Goal: Information Seeking & Learning: Learn about a topic

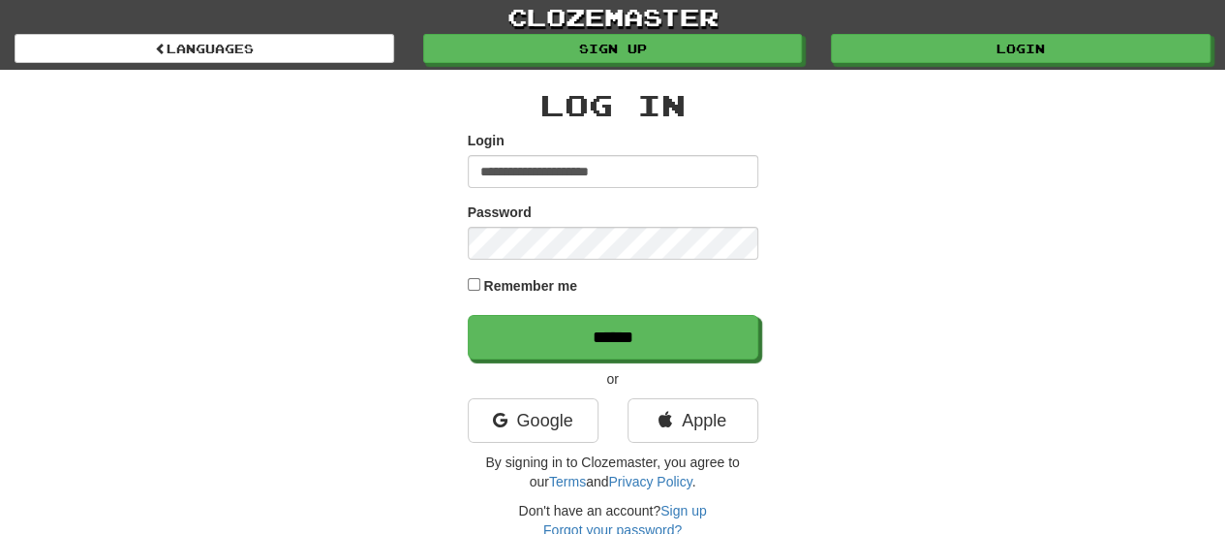
type input "**********"
click at [527, 408] on link "Google" at bounding box center [533, 420] width 131 height 45
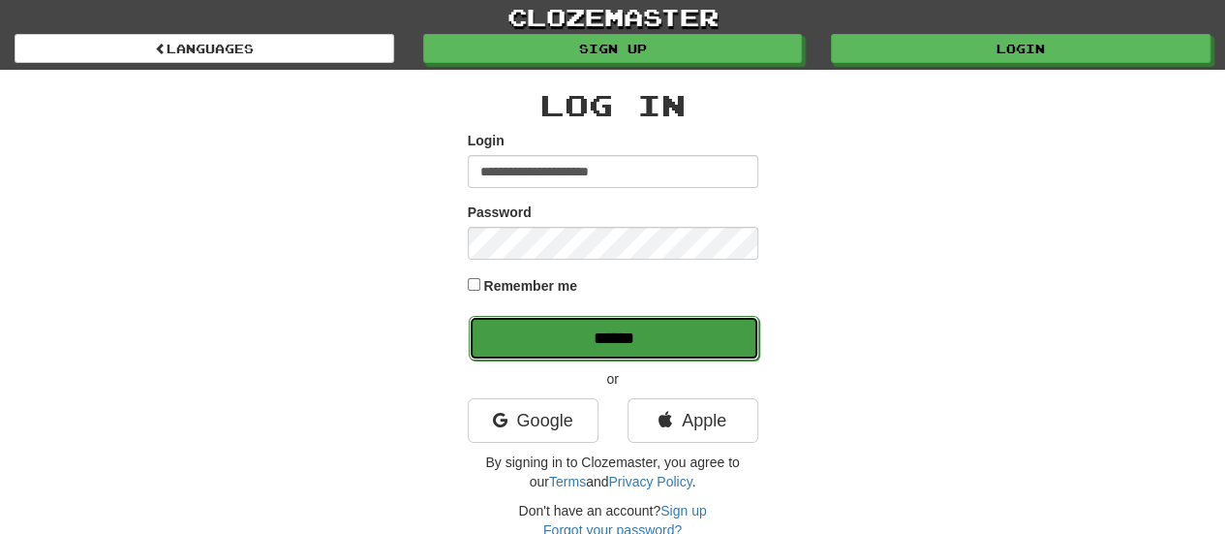
click at [539, 344] on input "******" at bounding box center [614, 338] width 291 height 45
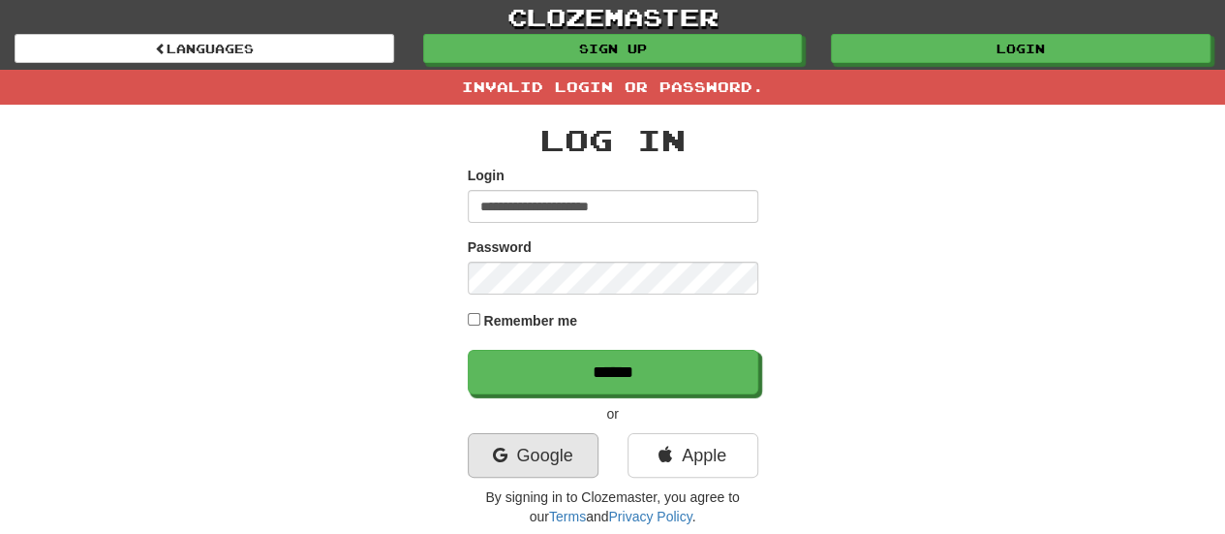
click at [563, 455] on link "Google" at bounding box center [533, 455] width 131 height 45
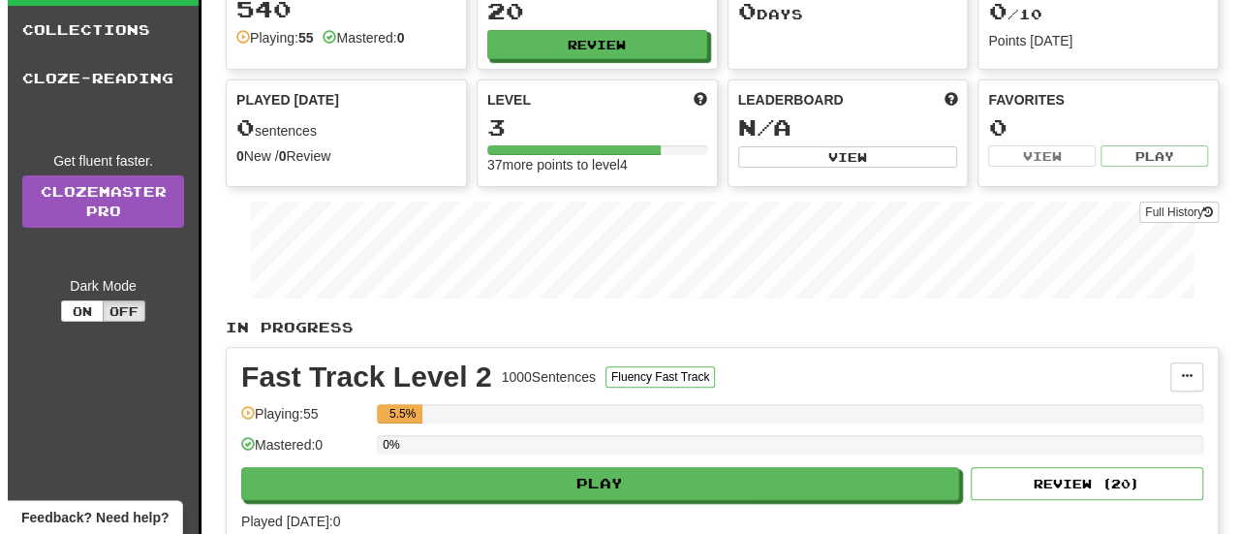
scroll to position [254, 0]
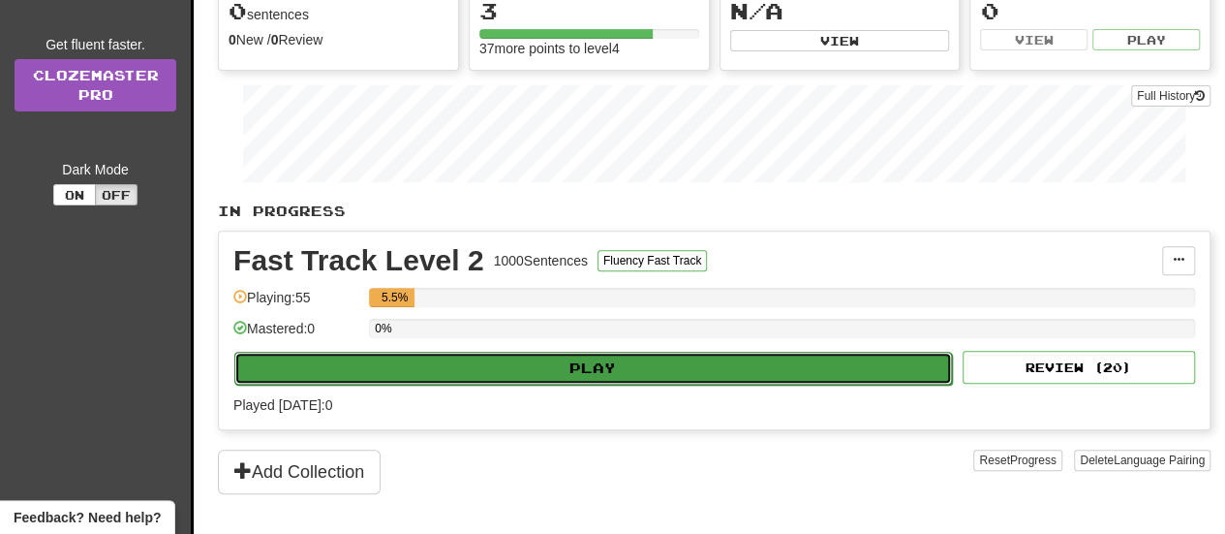
click at [535, 368] on button "Play" at bounding box center [593, 368] width 718 height 33
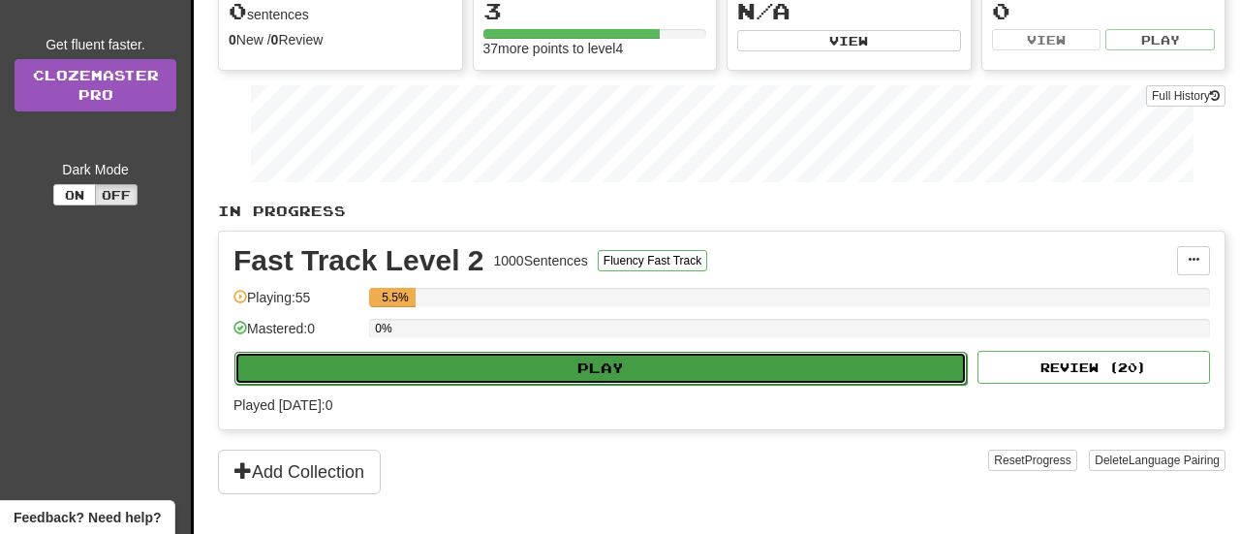
select select "**"
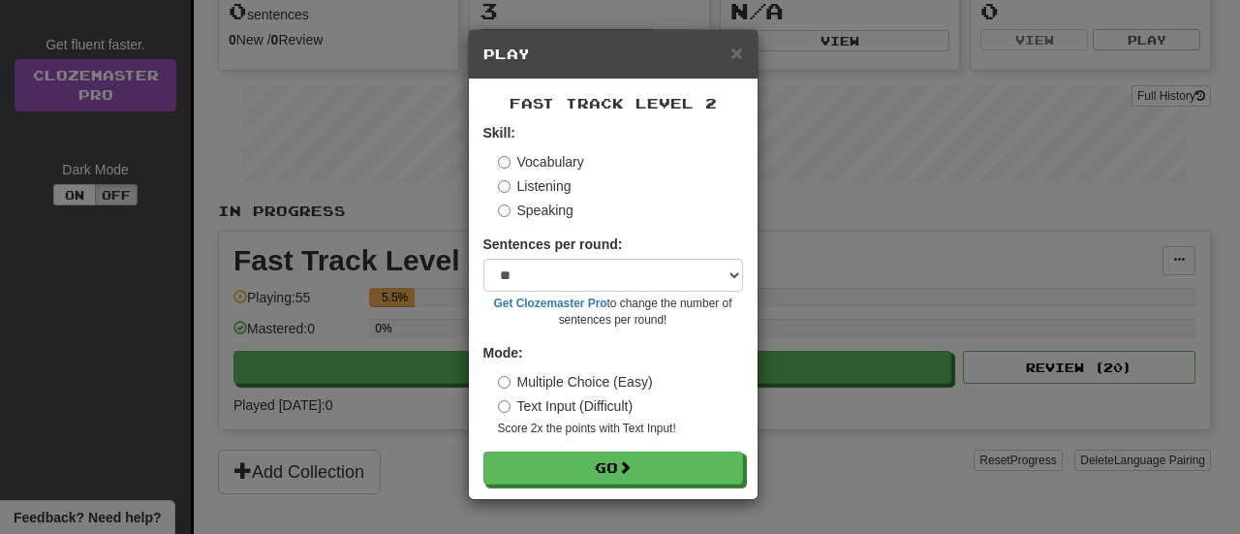
click at [530, 188] on label "Listening" at bounding box center [535, 185] width 74 height 19
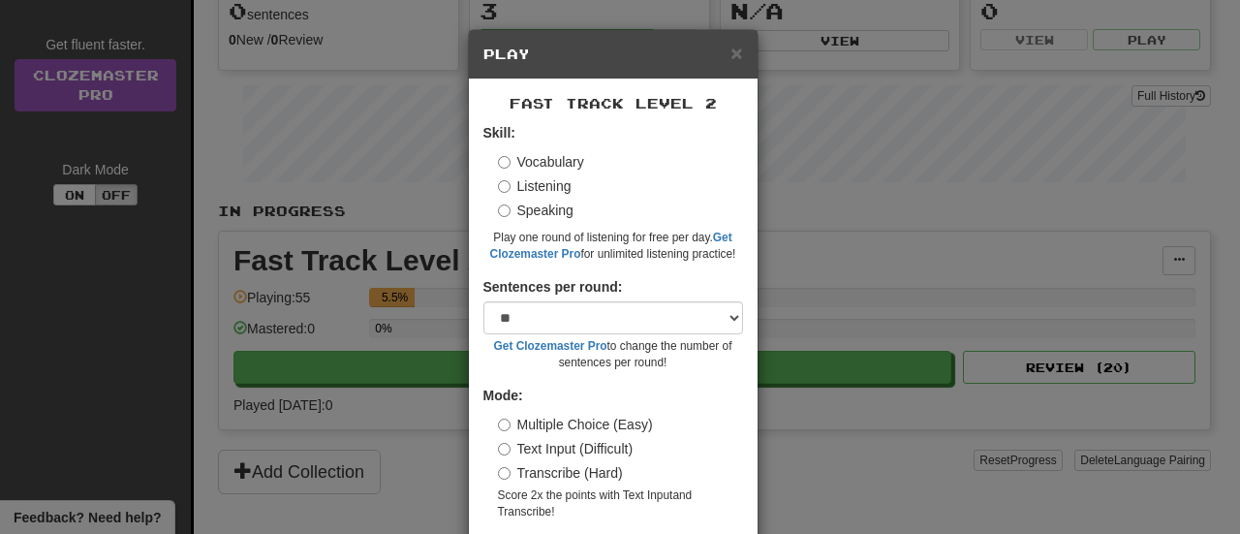
click at [530, 208] on label "Speaking" at bounding box center [536, 209] width 76 height 19
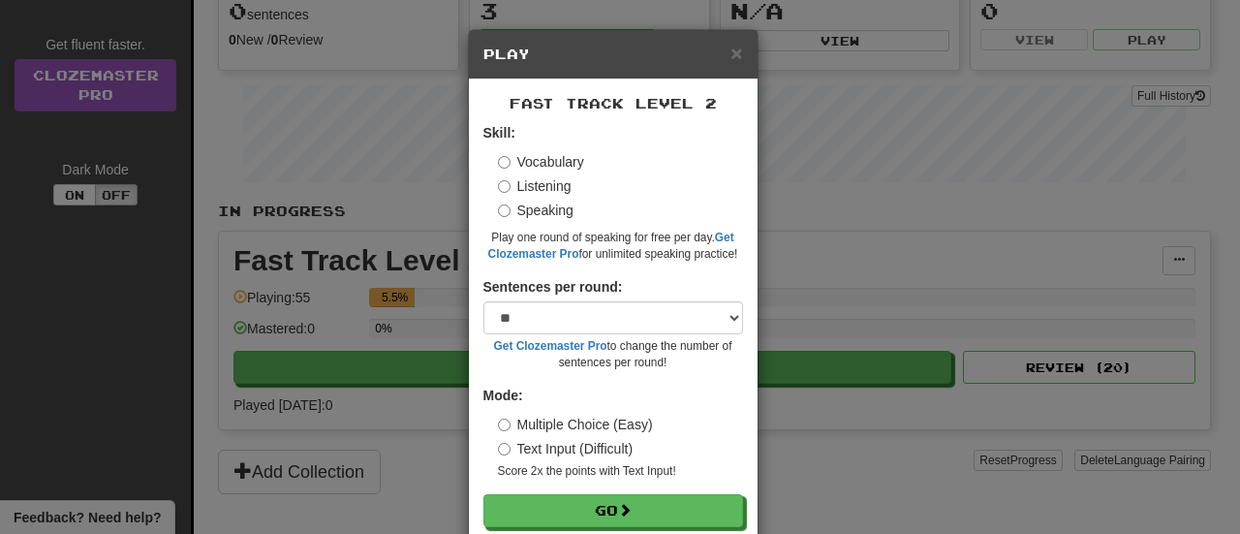
click at [521, 189] on label "Listening" at bounding box center [535, 185] width 74 height 19
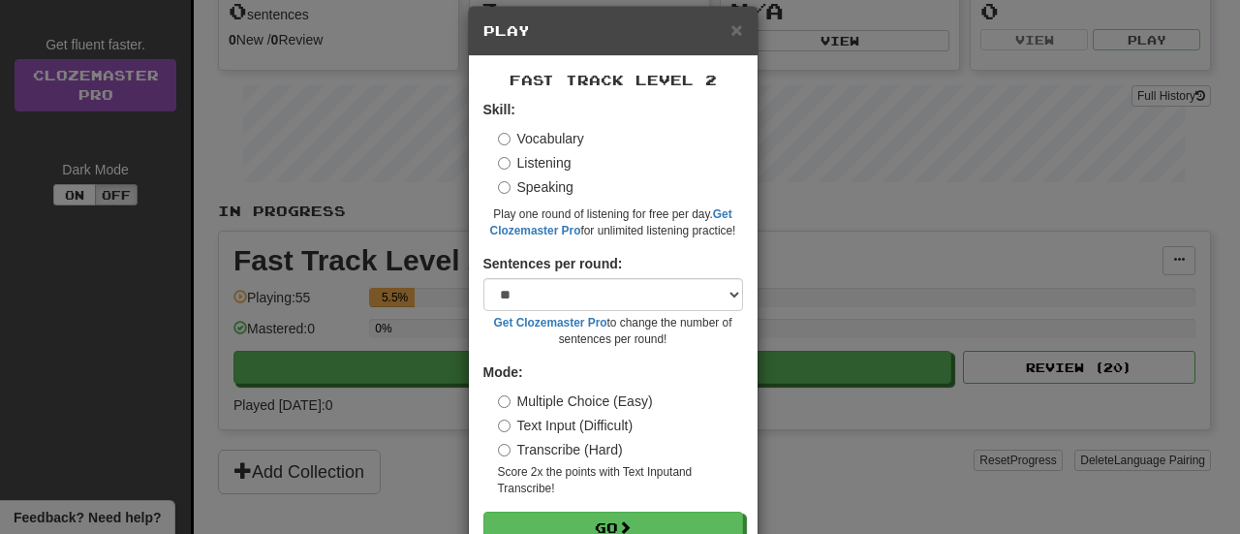
scroll to position [41, 0]
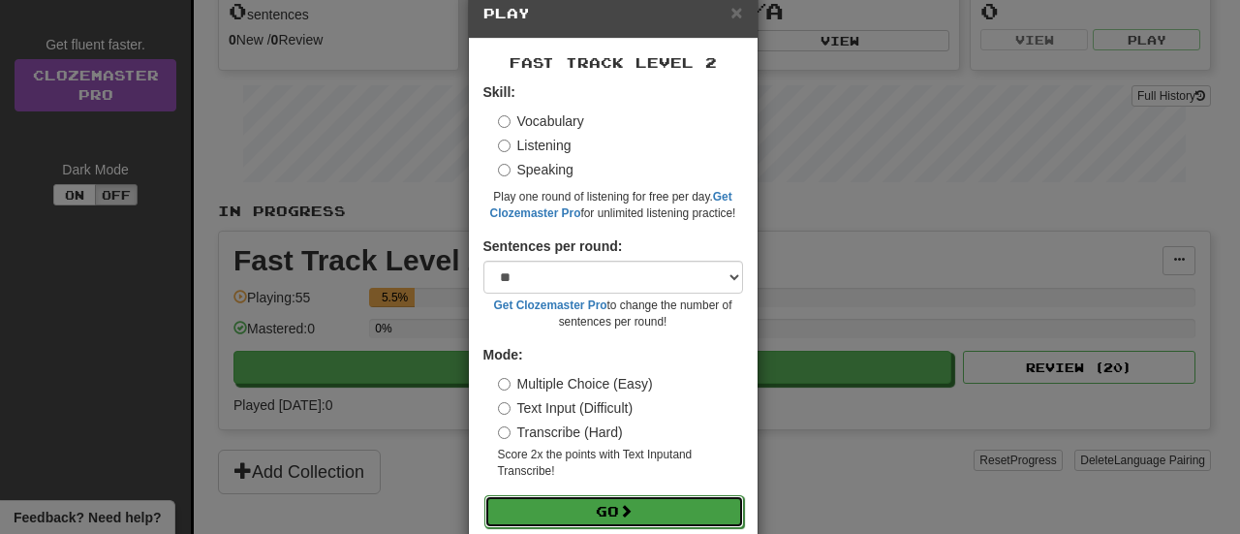
click at [558, 518] on button "Go" at bounding box center [614, 511] width 260 height 33
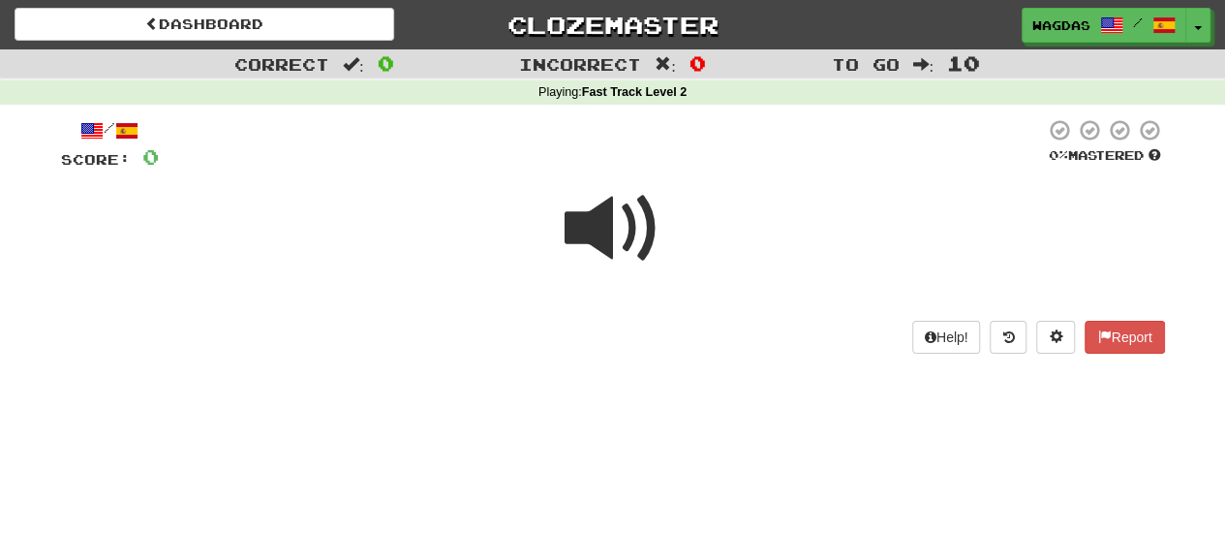
click at [623, 234] on span at bounding box center [613, 228] width 97 height 97
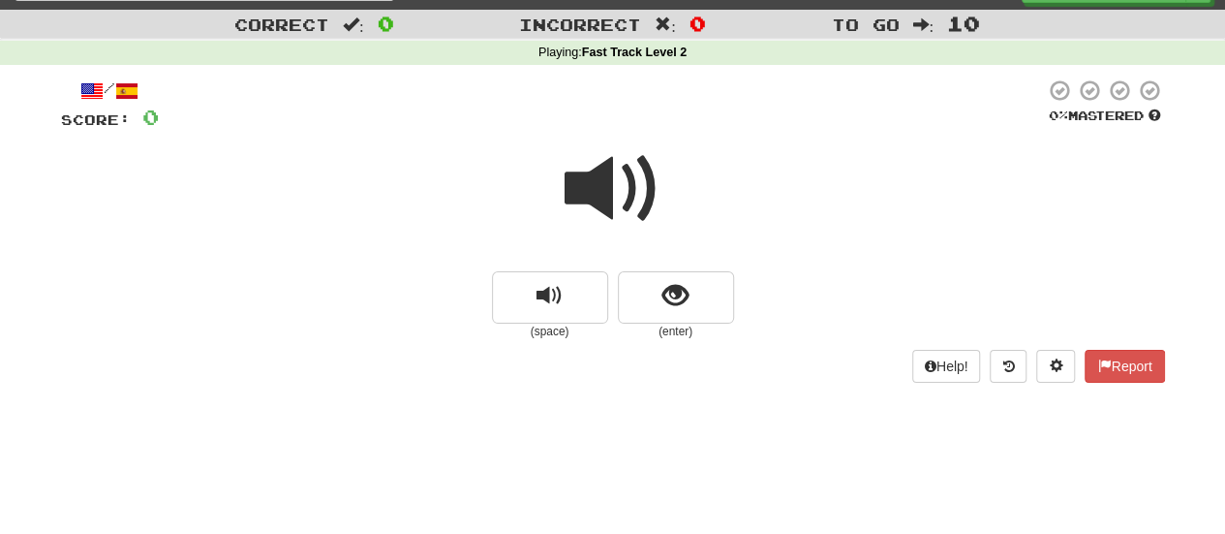
scroll to position [14, 0]
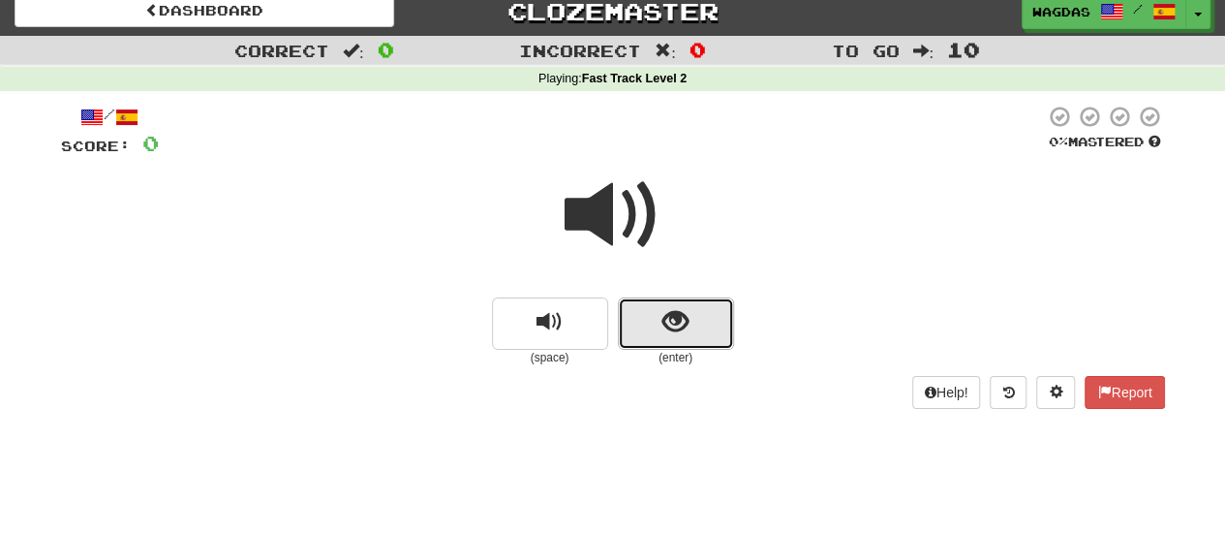
click at [695, 313] on button "show sentence" at bounding box center [676, 323] width 116 height 52
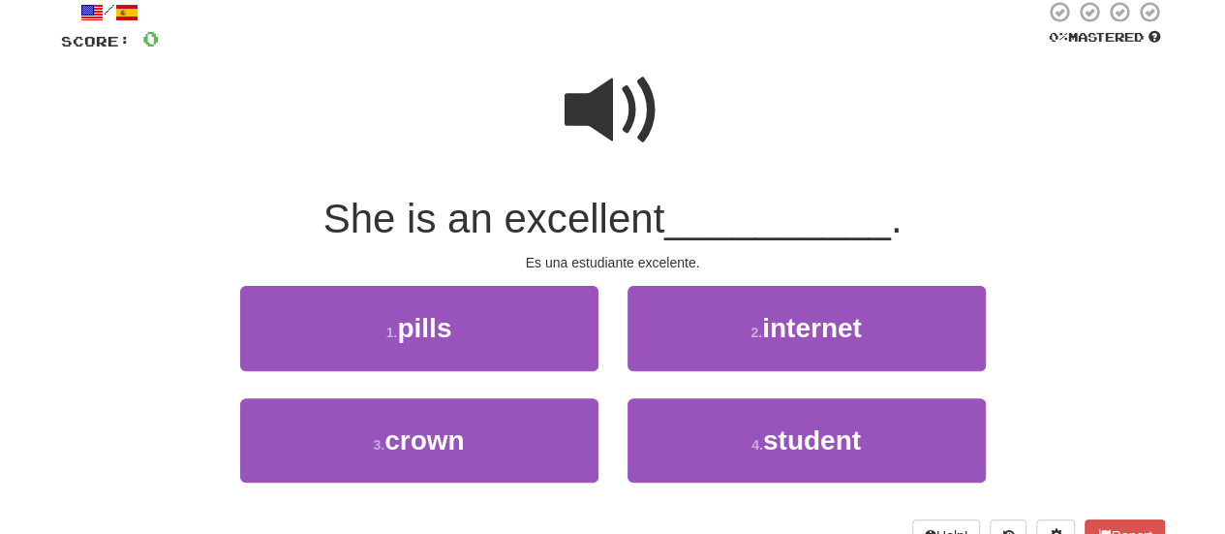
scroll to position [143, 0]
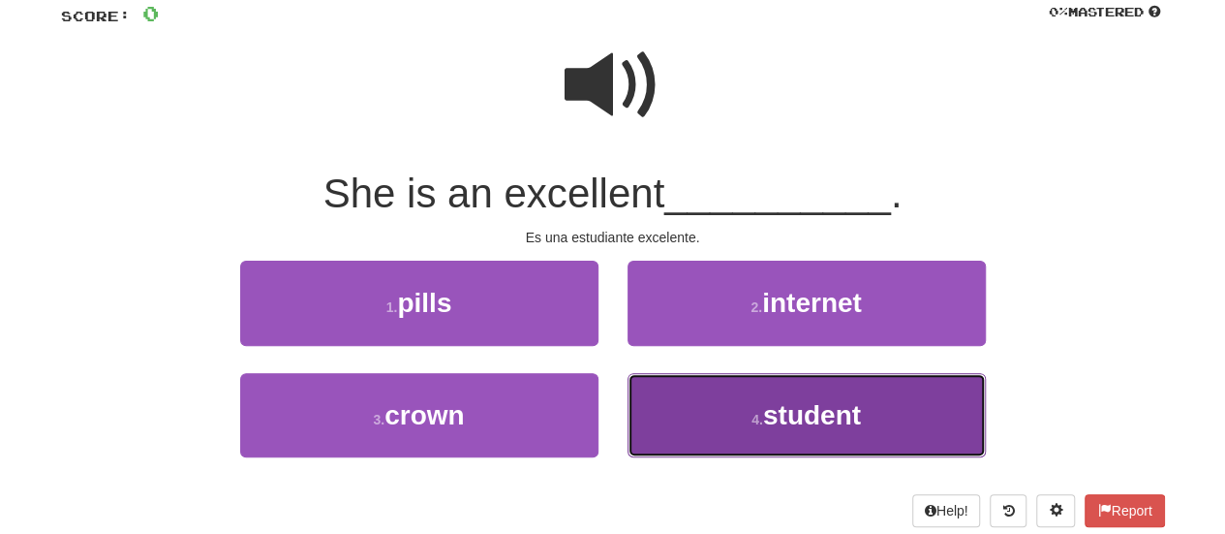
click at [888, 439] on button "4 . student" at bounding box center [807, 415] width 358 height 84
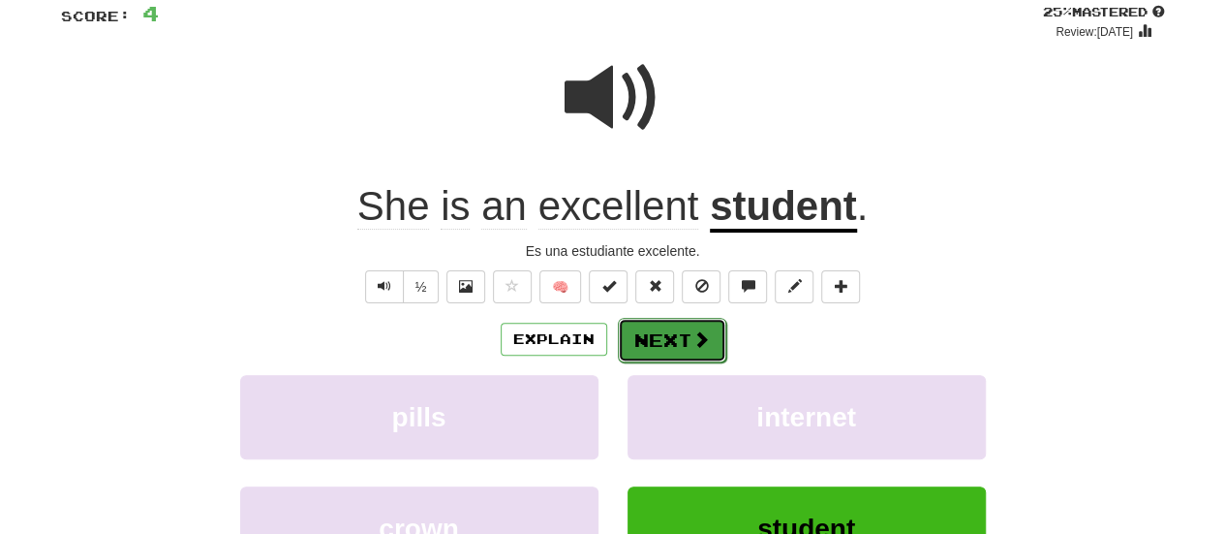
click at [700, 346] on span at bounding box center [701, 338] width 17 height 17
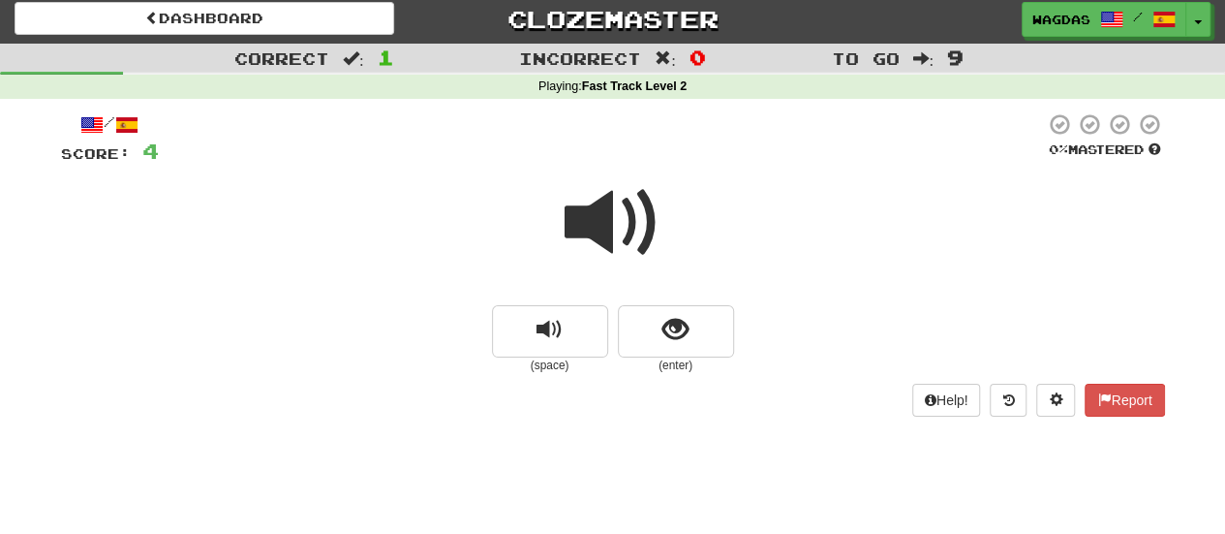
scroll to position [0, 0]
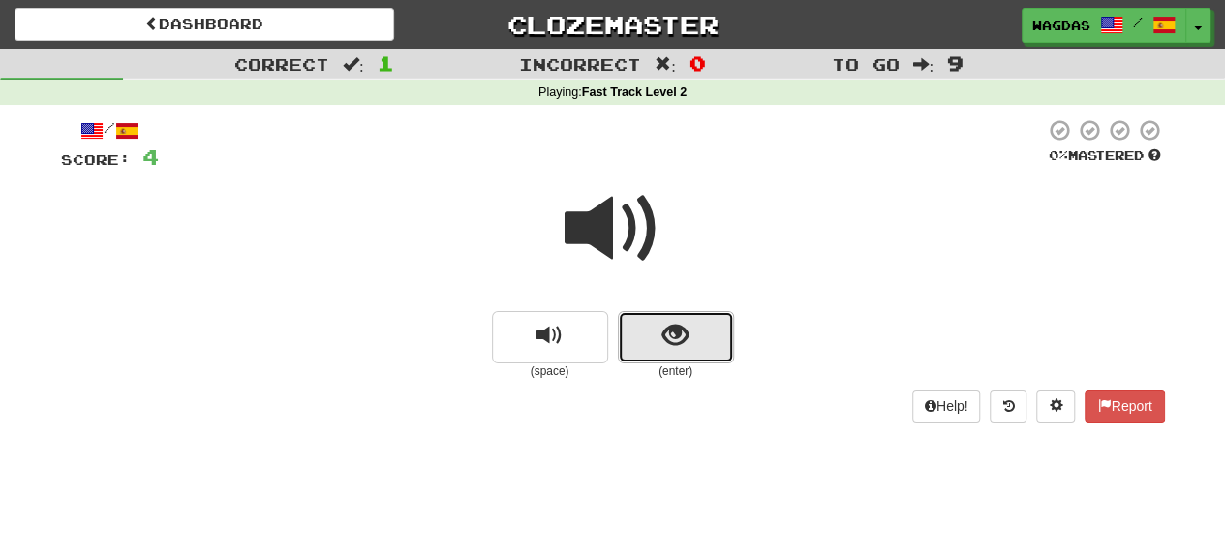
click at [728, 318] on button "show sentence" at bounding box center [676, 337] width 116 height 52
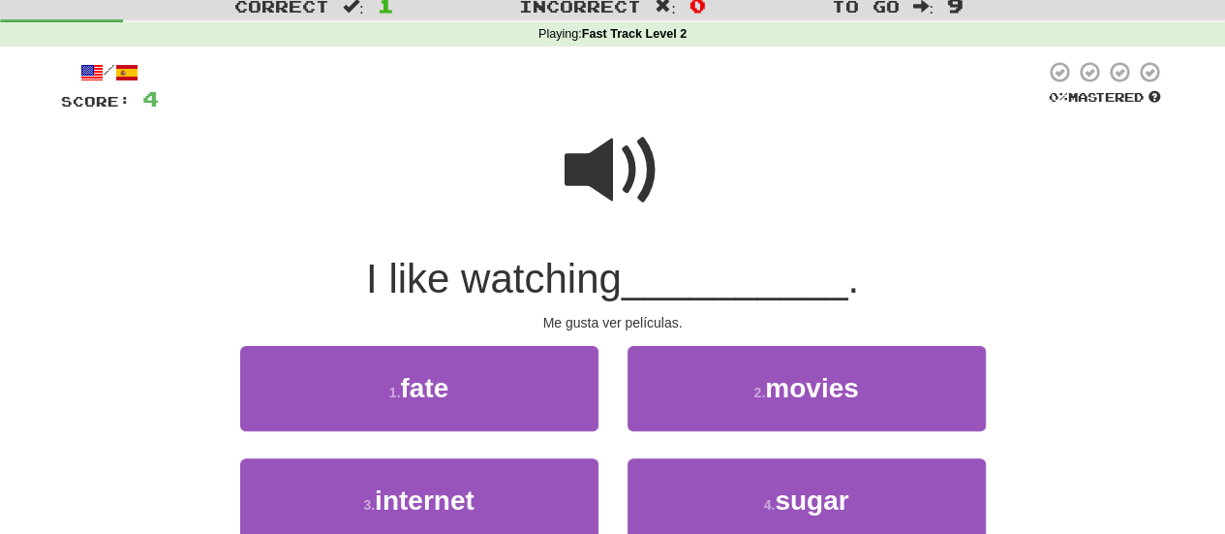
scroll to position [109, 0]
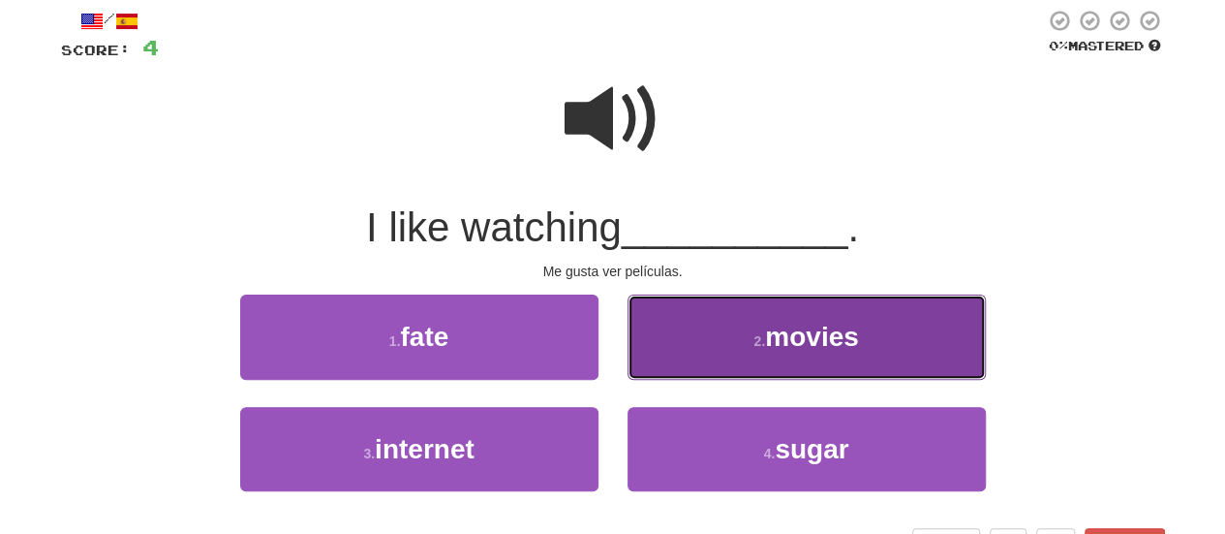
click at [735, 314] on button "2 . movies" at bounding box center [807, 336] width 358 height 84
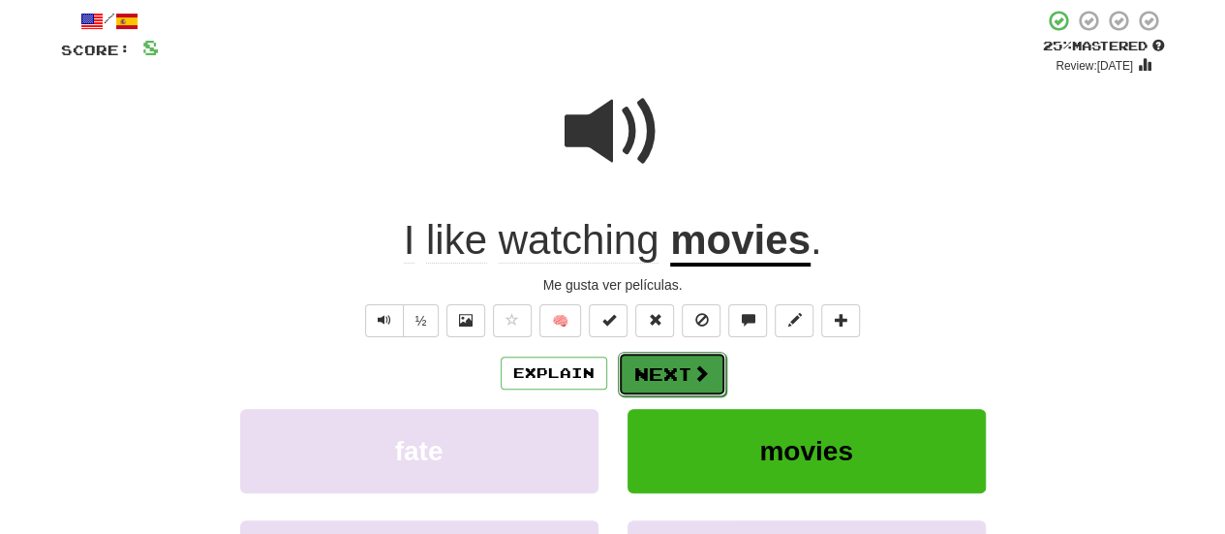
click at [637, 383] on button "Next" at bounding box center [672, 374] width 108 height 45
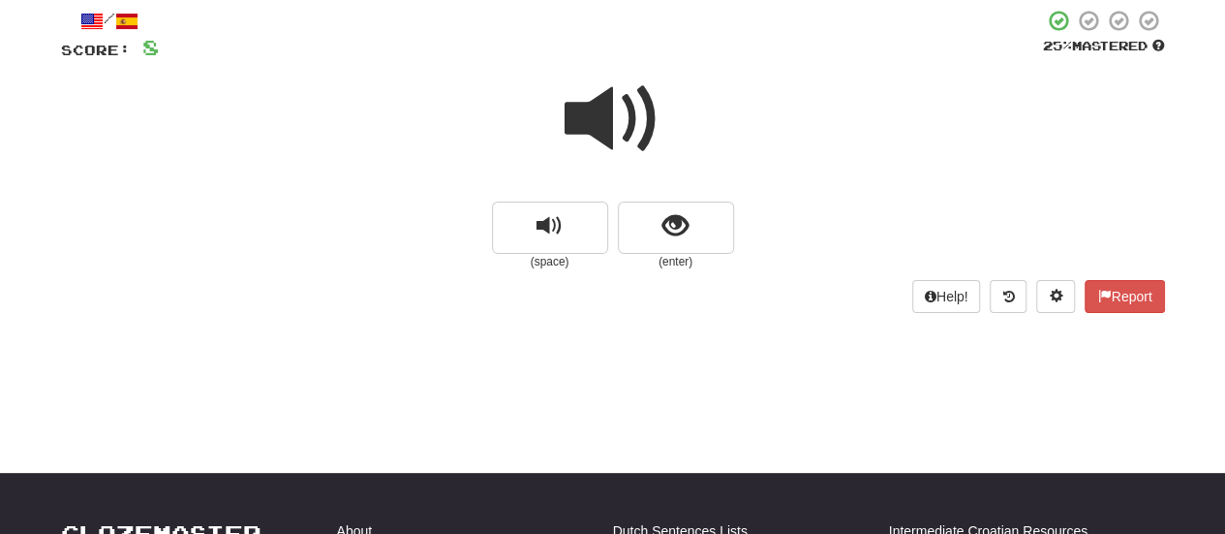
click at [655, 101] on span at bounding box center [613, 119] width 97 height 97
click at [670, 218] on span "show sentence" at bounding box center [676, 226] width 26 height 26
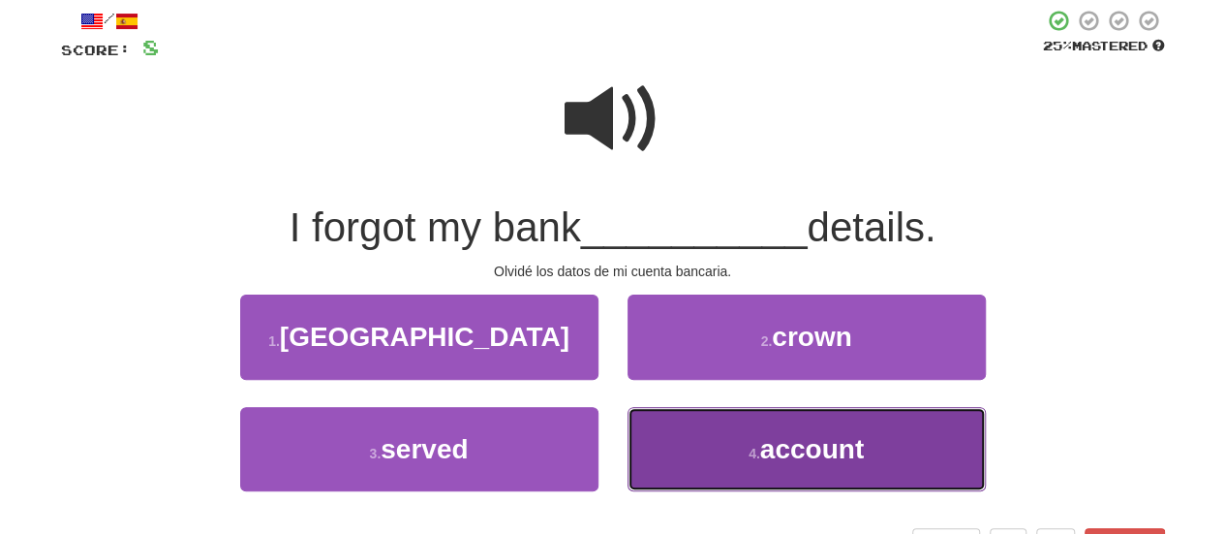
click at [755, 438] on button "4 . account" at bounding box center [807, 449] width 358 height 84
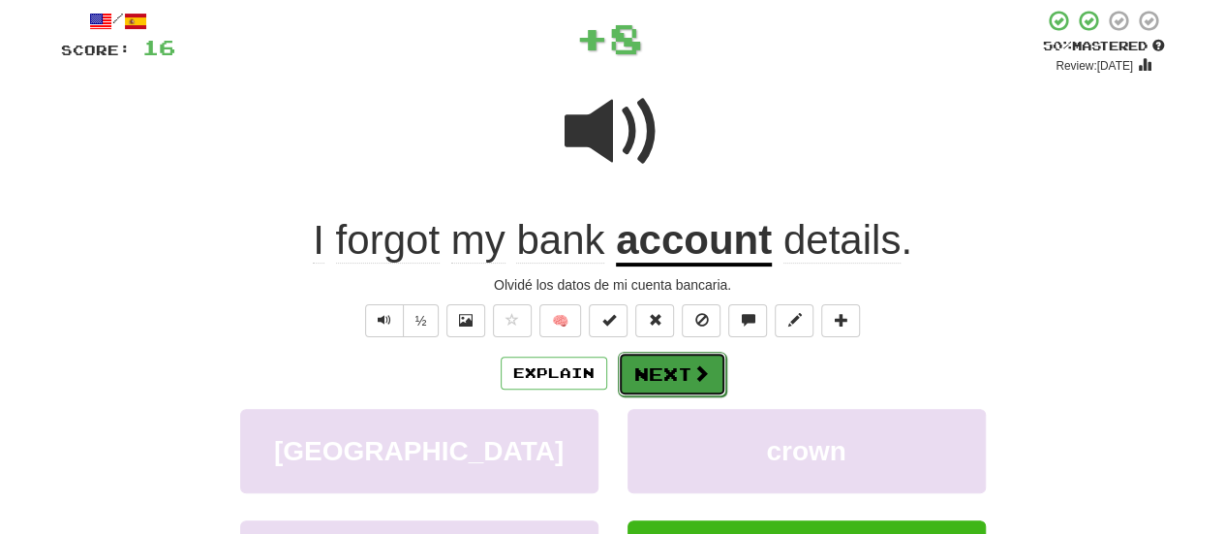
click at [682, 361] on button "Next" at bounding box center [672, 374] width 108 height 45
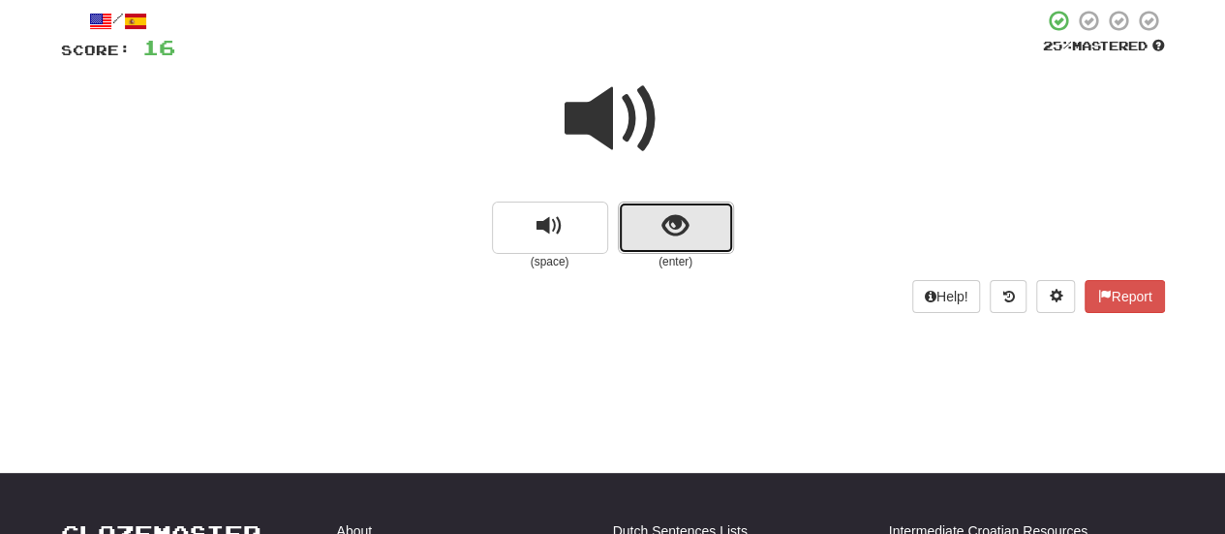
click at [705, 248] on button "show sentence" at bounding box center [676, 227] width 116 height 52
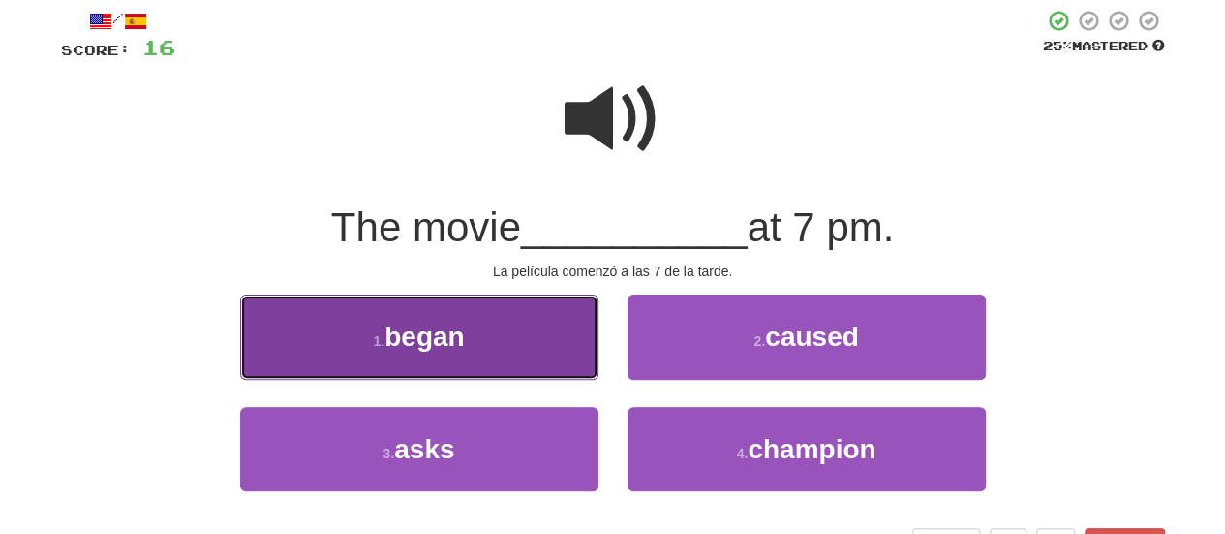
click at [498, 357] on button "1 . began" at bounding box center [419, 336] width 358 height 84
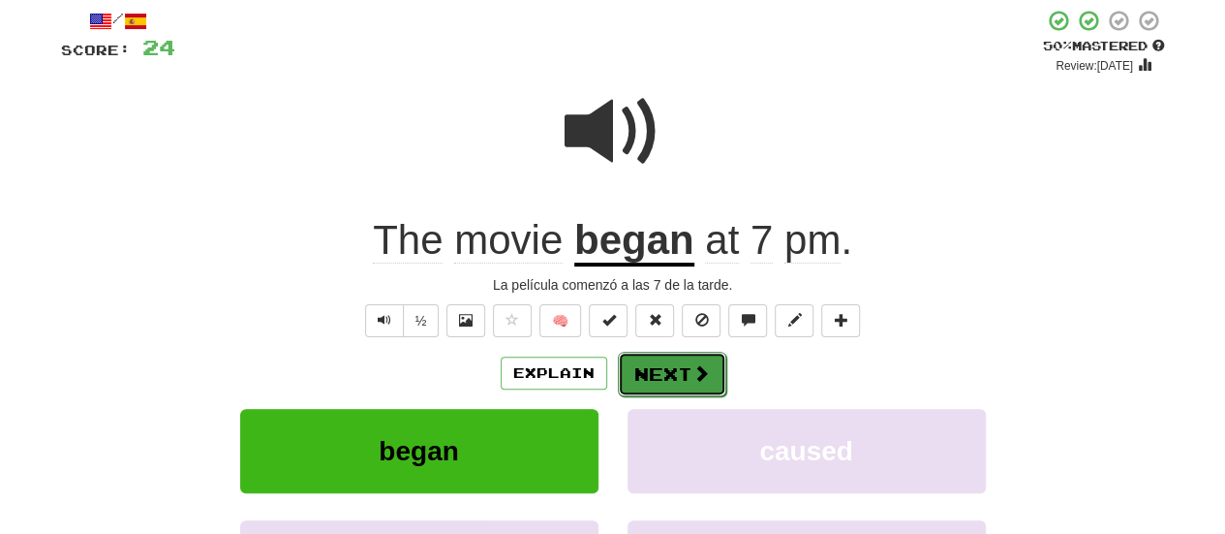
click at [697, 355] on button "Next" at bounding box center [672, 374] width 108 height 45
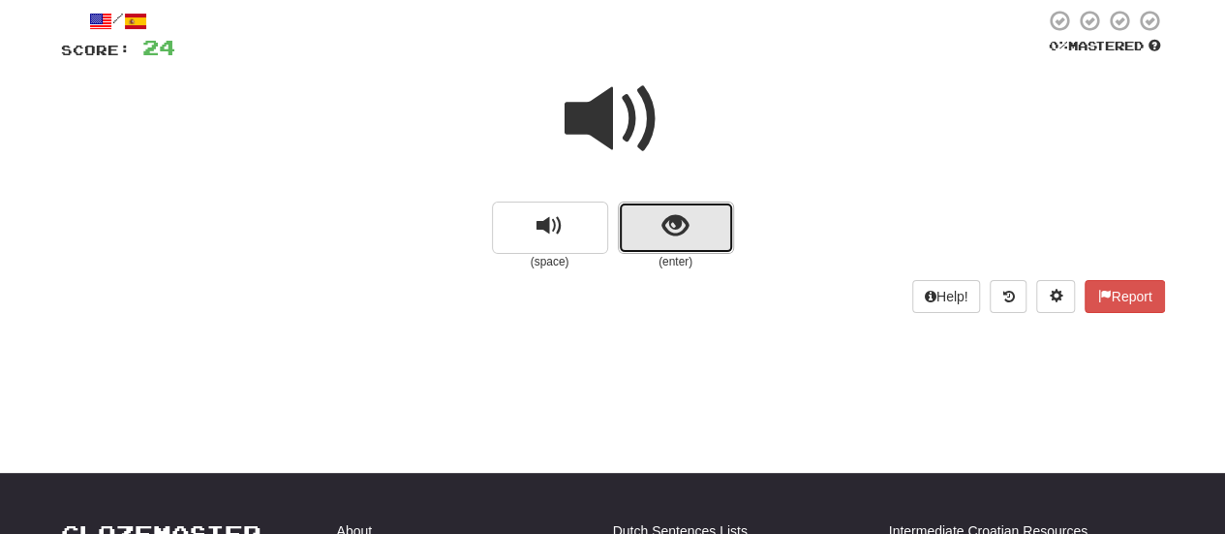
click at [678, 201] on button "show sentence" at bounding box center [676, 227] width 116 height 52
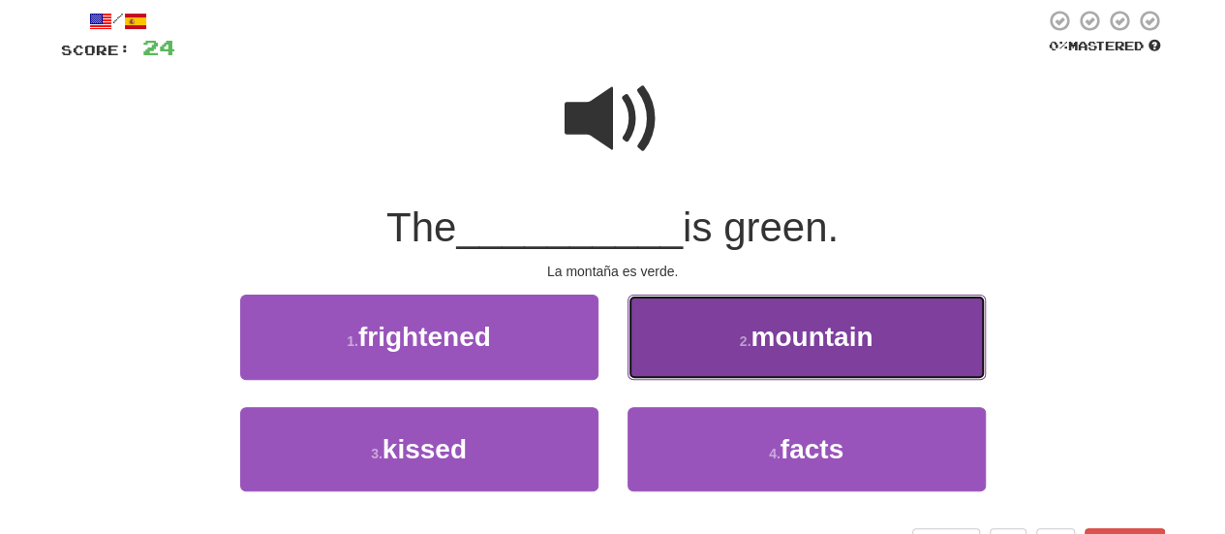
click at [843, 336] on span "mountain" at bounding box center [812, 337] width 122 height 30
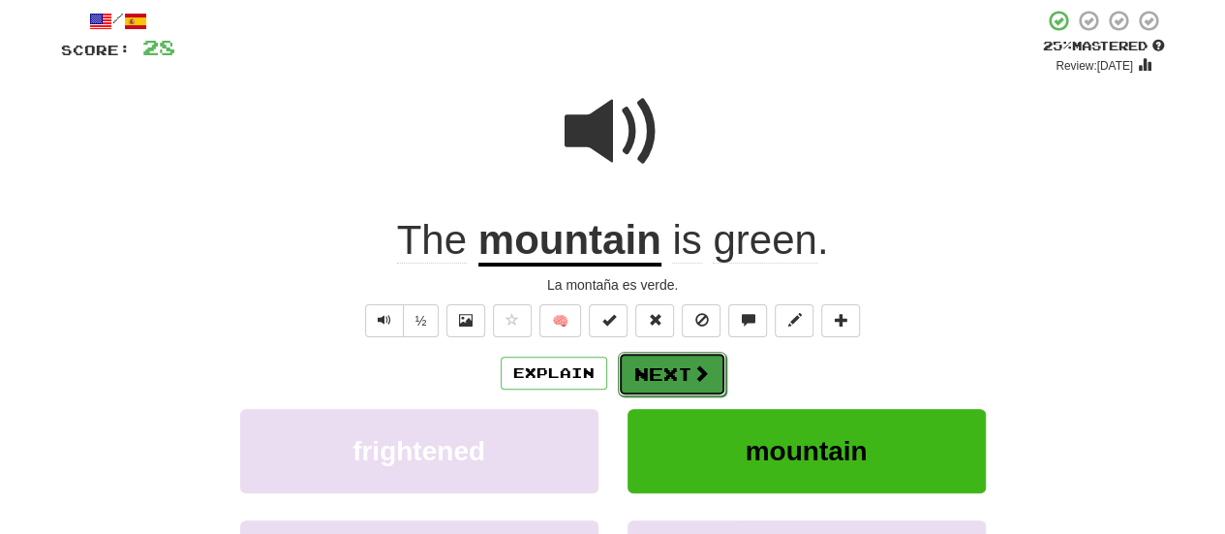
click at [672, 373] on button "Next" at bounding box center [672, 374] width 108 height 45
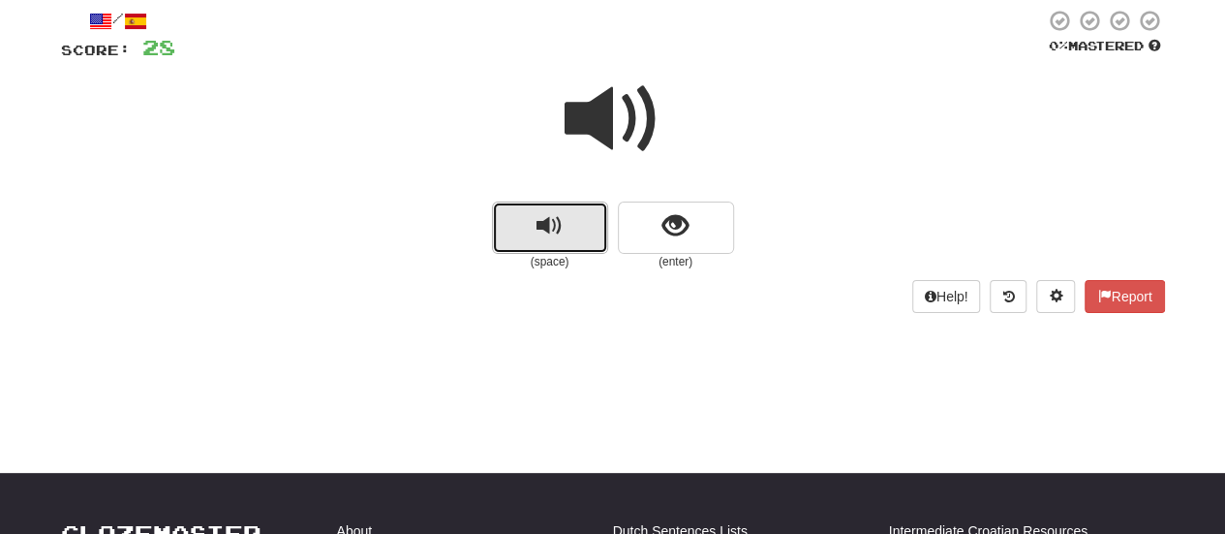
click at [573, 237] on button "replay audio" at bounding box center [550, 227] width 116 height 52
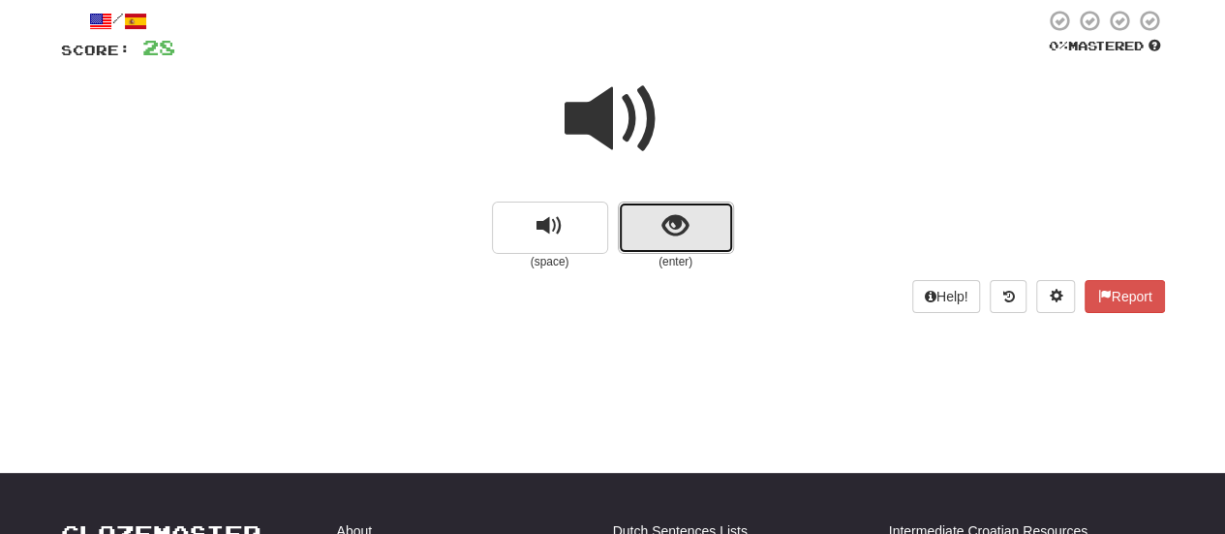
click at [699, 222] on button "show sentence" at bounding box center [676, 227] width 116 height 52
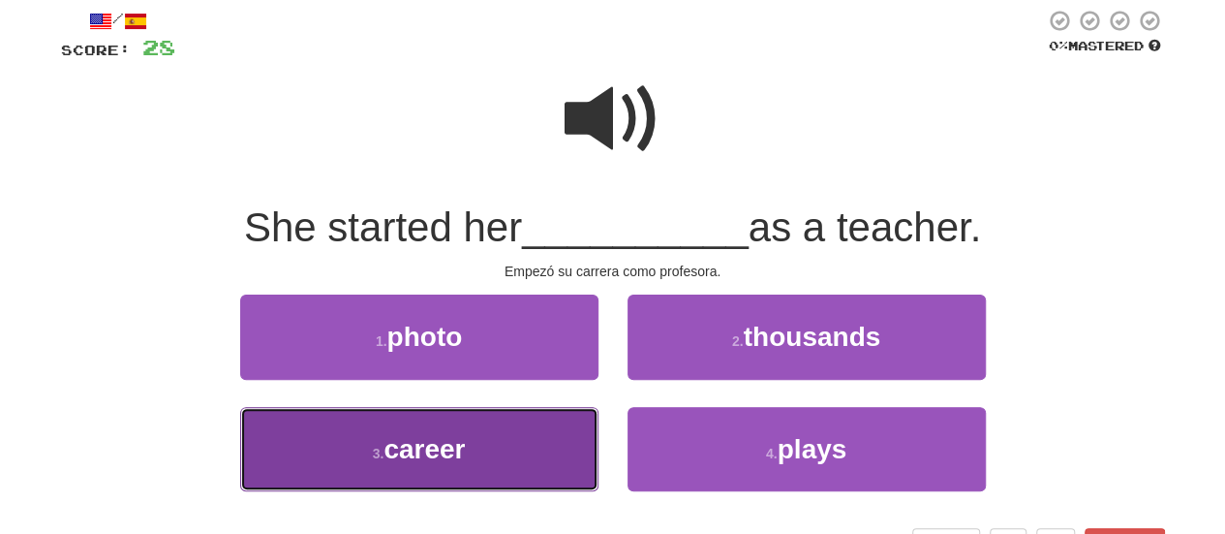
click at [508, 452] on button "3 . career" at bounding box center [419, 449] width 358 height 84
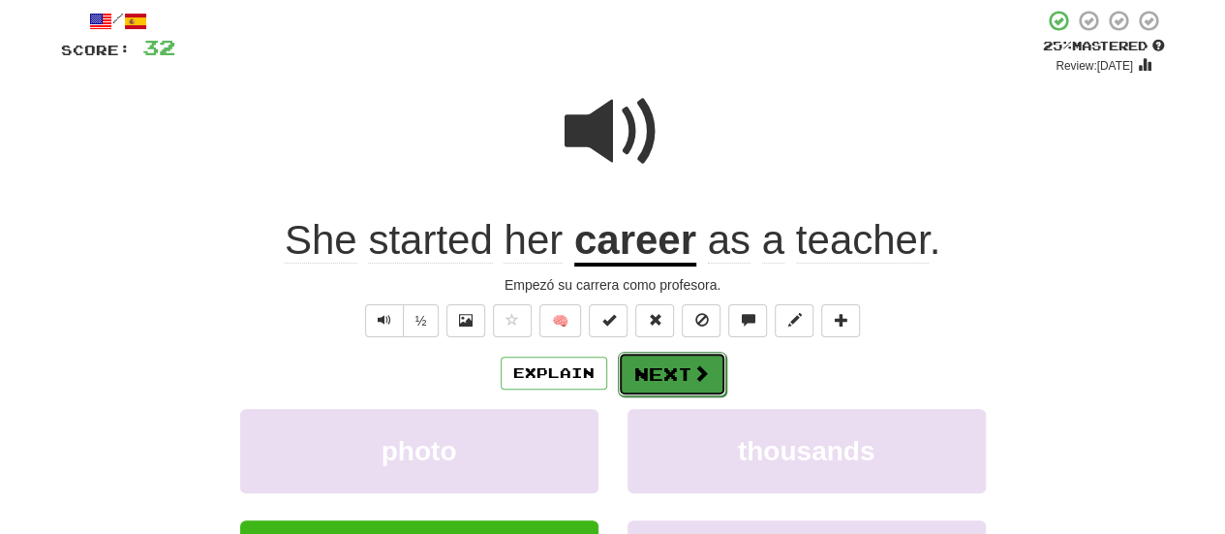
click at [670, 384] on button "Next" at bounding box center [672, 374] width 108 height 45
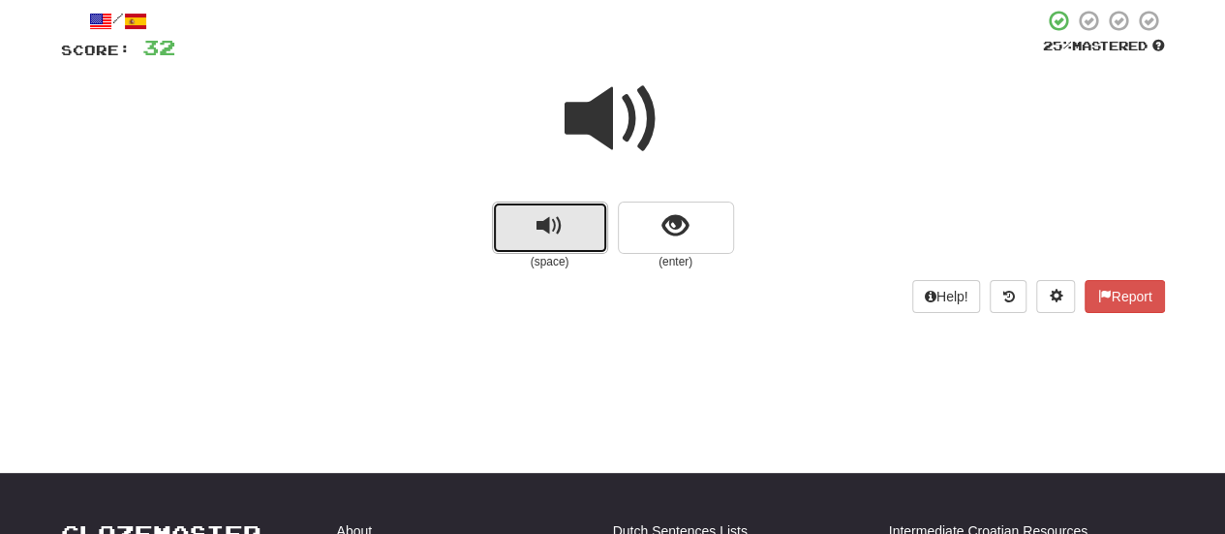
click at [573, 251] on button "replay audio" at bounding box center [550, 227] width 116 height 52
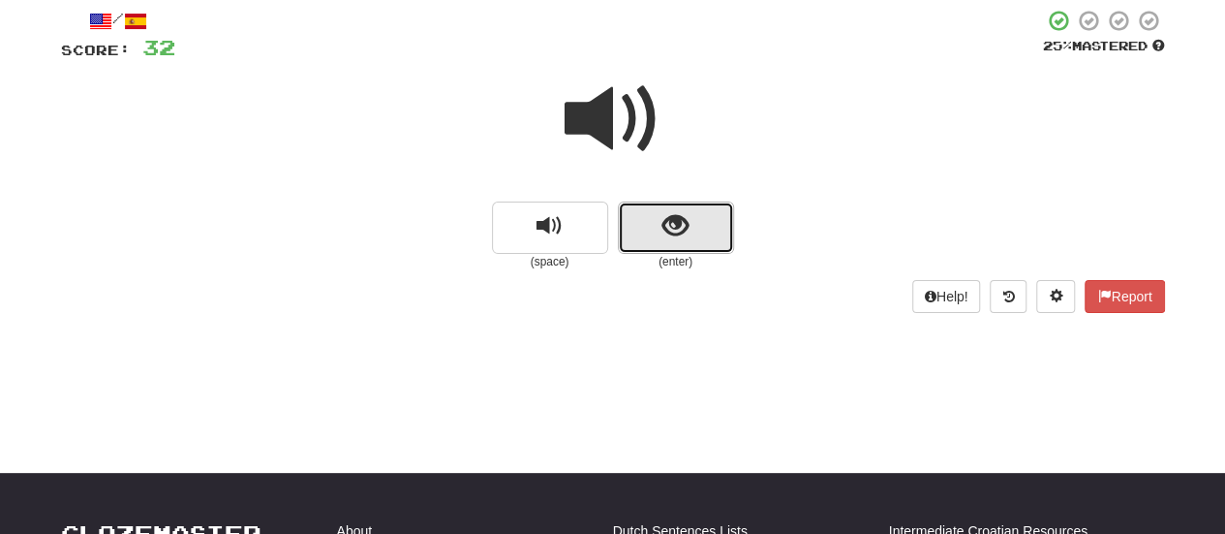
click at [660, 251] on button "show sentence" at bounding box center [676, 227] width 116 height 52
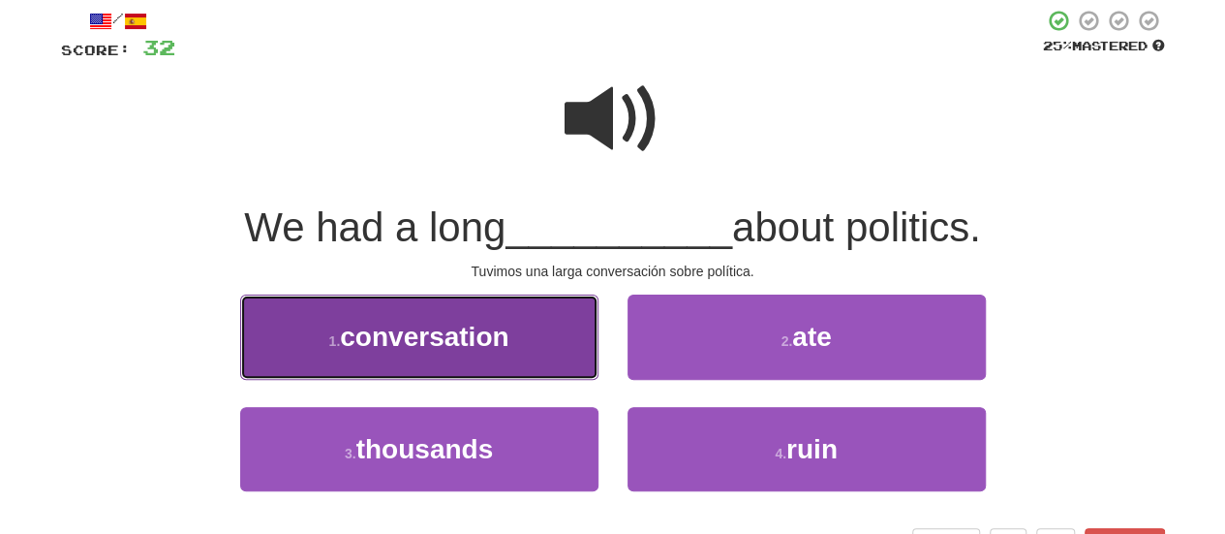
click at [457, 338] on span "conversation" at bounding box center [424, 337] width 169 height 30
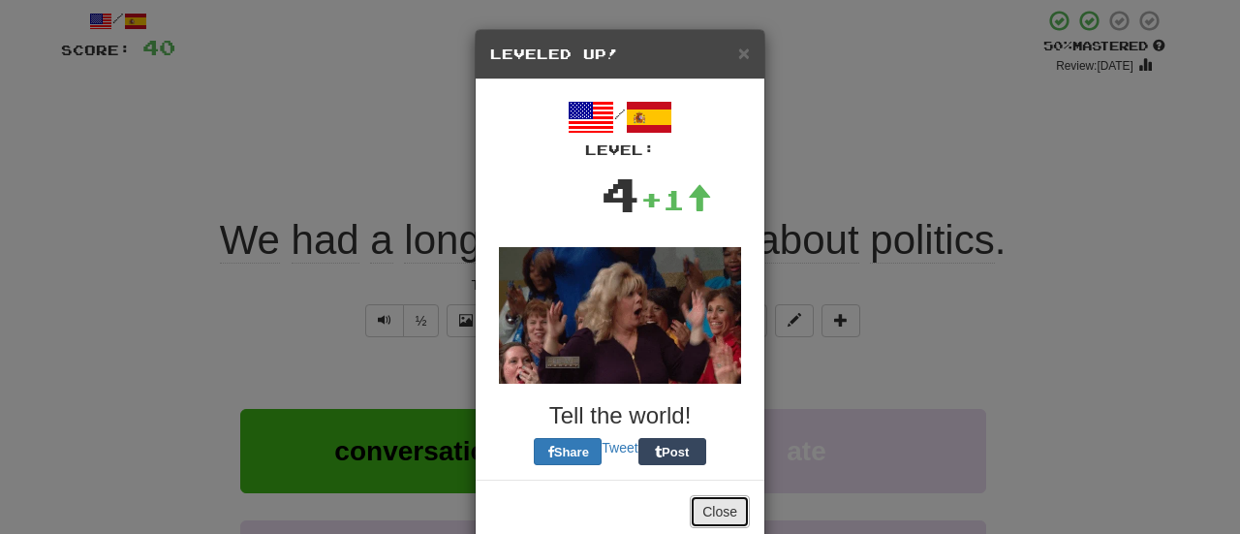
click at [714, 511] on button "Close" at bounding box center [720, 511] width 60 height 33
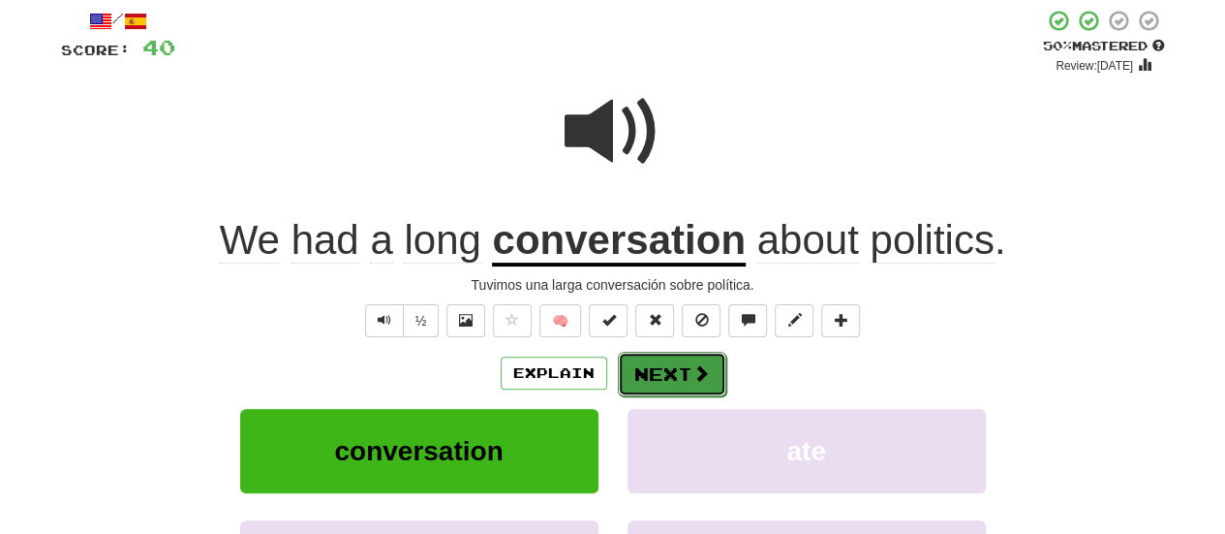
click at [703, 367] on span at bounding box center [701, 372] width 17 height 17
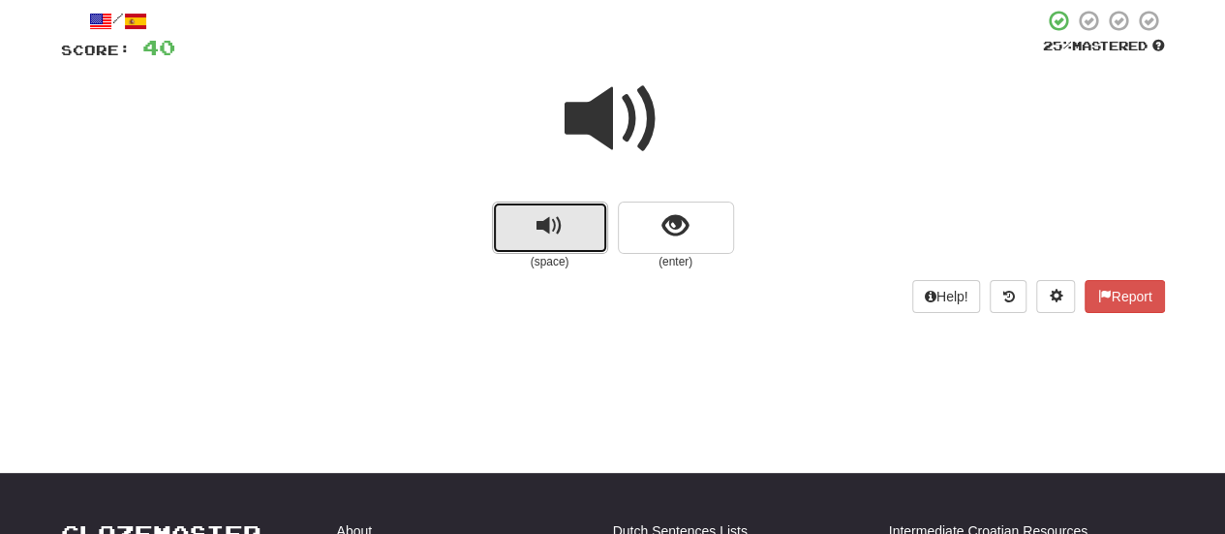
click at [533, 238] on button "replay audio" at bounding box center [550, 227] width 116 height 52
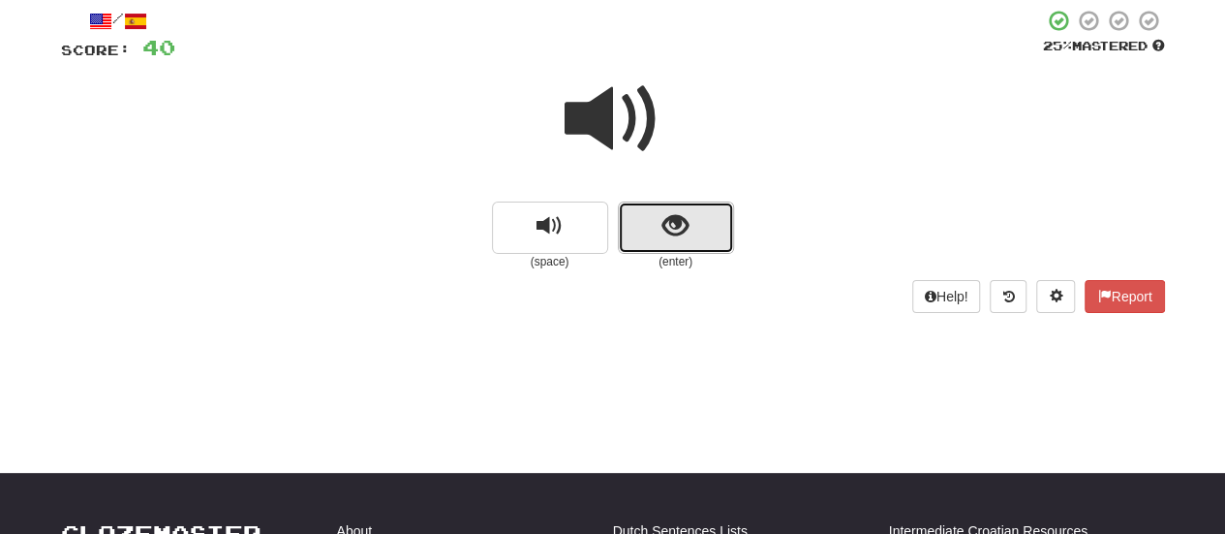
click at [679, 206] on button "show sentence" at bounding box center [676, 227] width 116 height 52
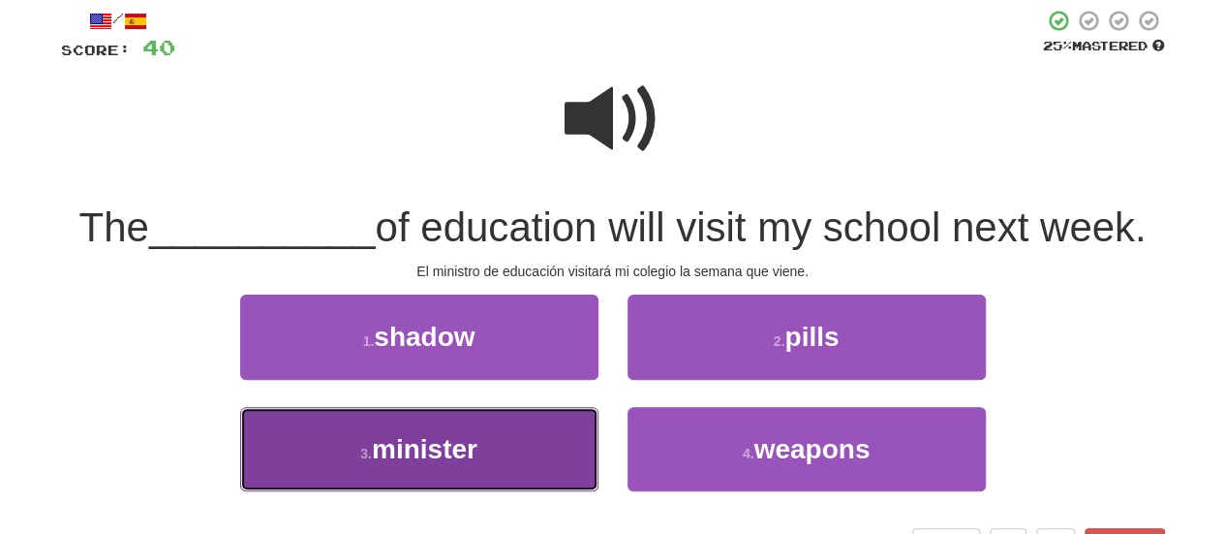
click at [455, 476] on button "3 . minister" at bounding box center [419, 449] width 358 height 84
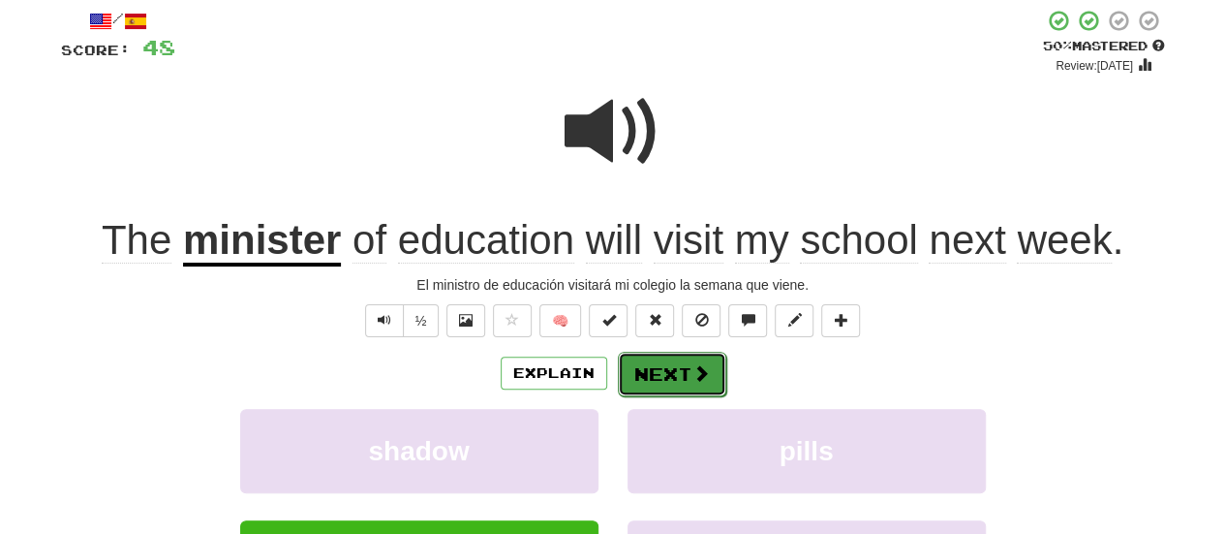
click at [647, 373] on button "Next" at bounding box center [672, 374] width 108 height 45
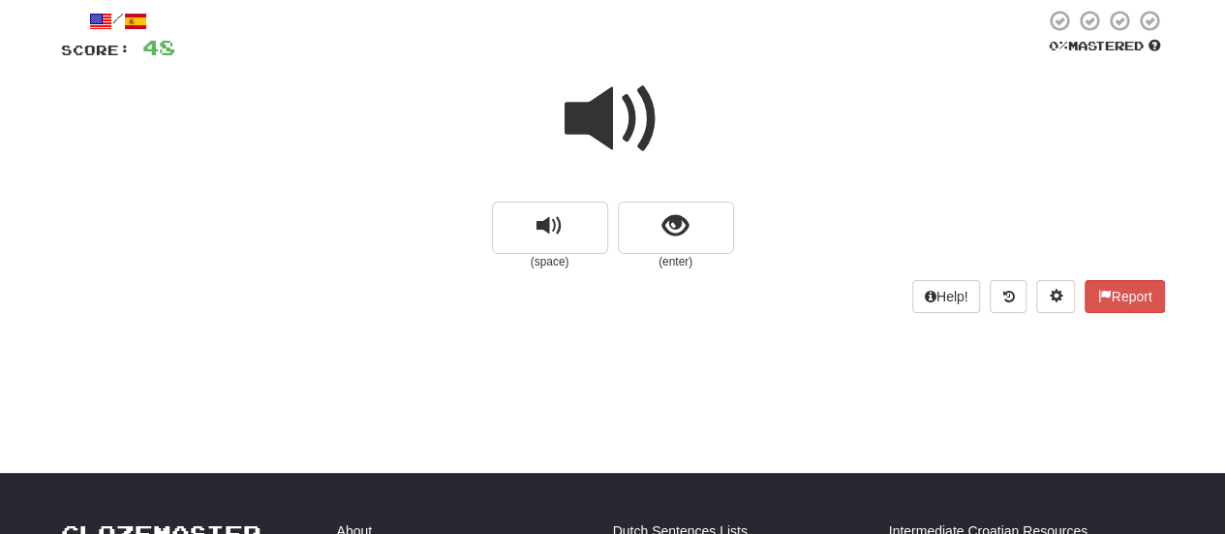
click at [570, 258] on small "(space)" at bounding box center [550, 262] width 116 height 16
click at [556, 202] on button "replay audio" at bounding box center [550, 227] width 116 height 52
click at [691, 226] on button "show sentence" at bounding box center [676, 227] width 116 height 52
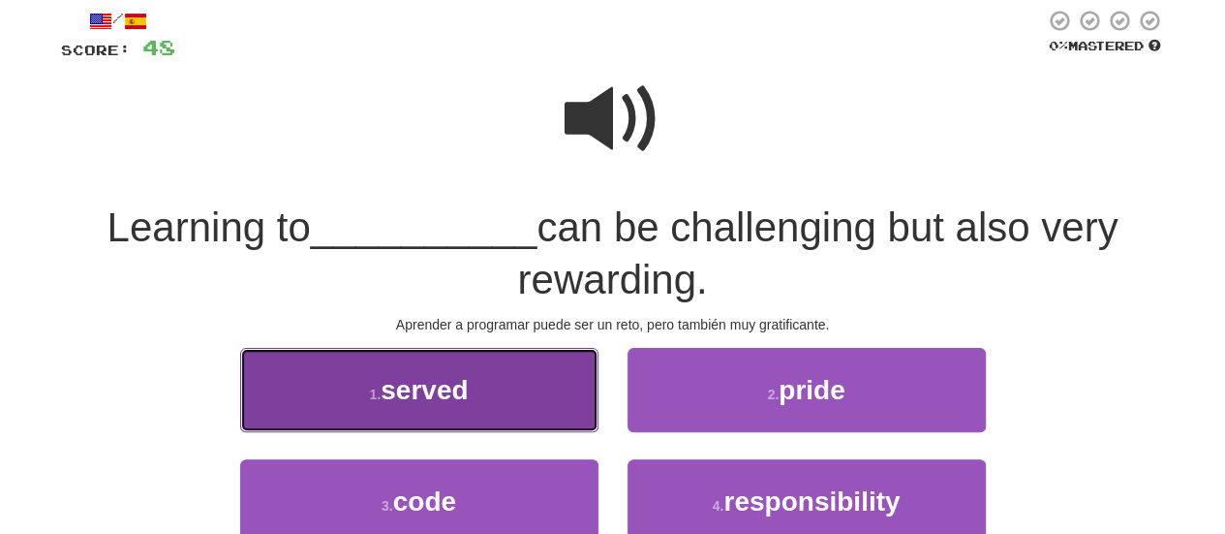
click at [529, 388] on button "1 . served" at bounding box center [419, 390] width 358 height 84
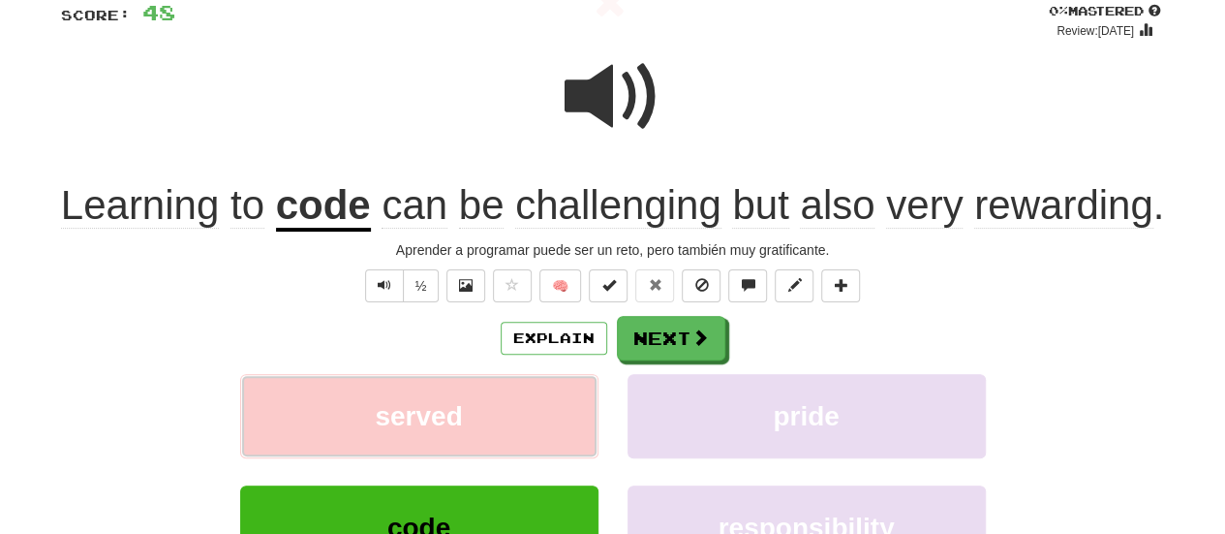
scroll to position [184, 0]
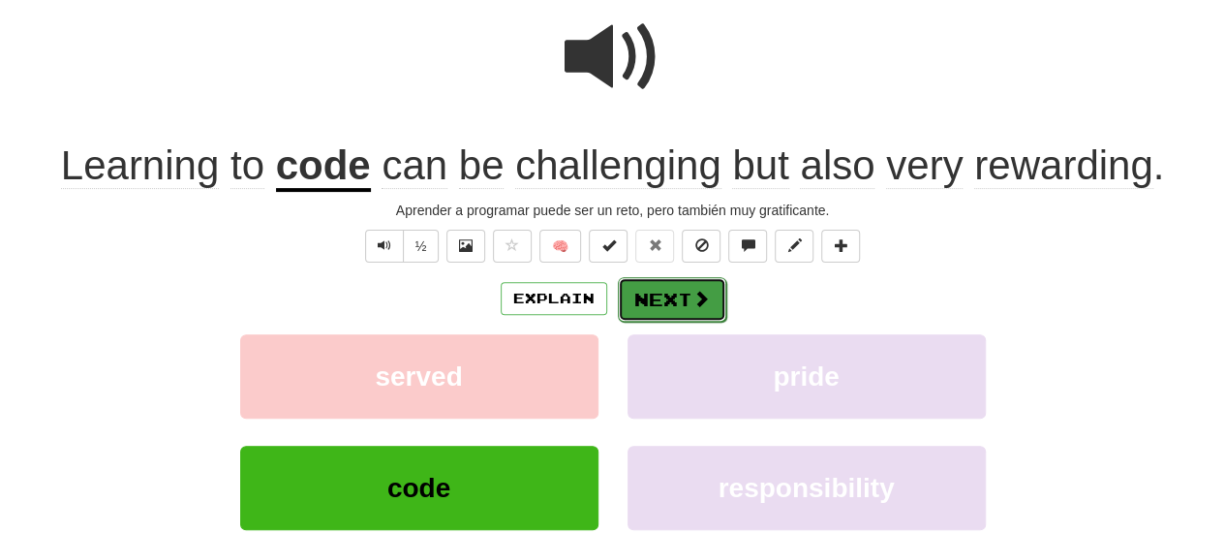
click at [645, 303] on button "Next" at bounding box center [672, 299] width 108 height 45
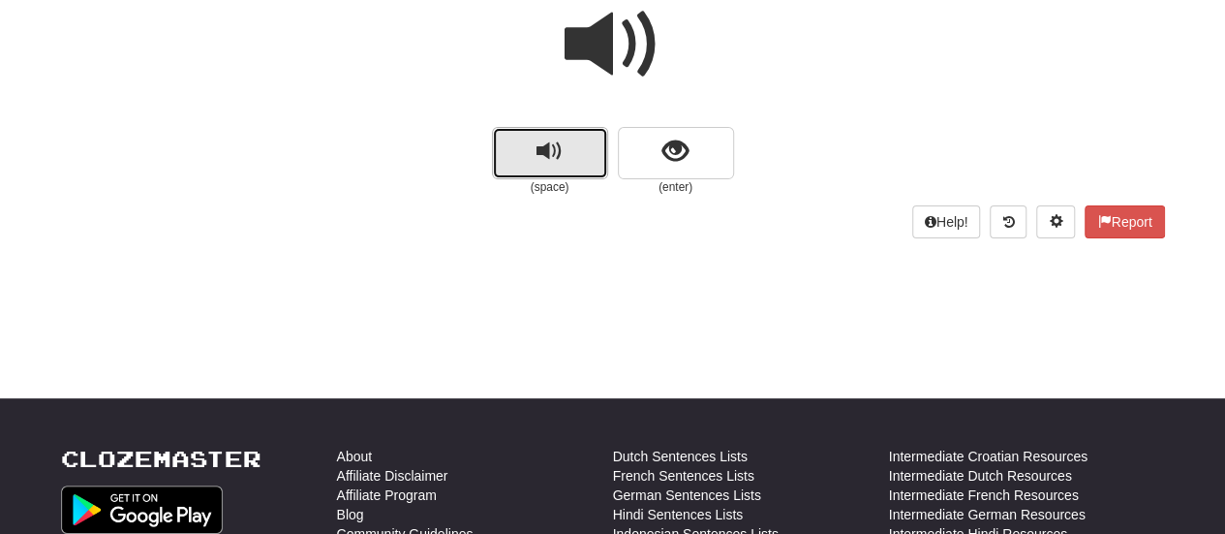
click at [554, 155] on span "replay audio" at bounding box center [550, 152] width 26 height 26
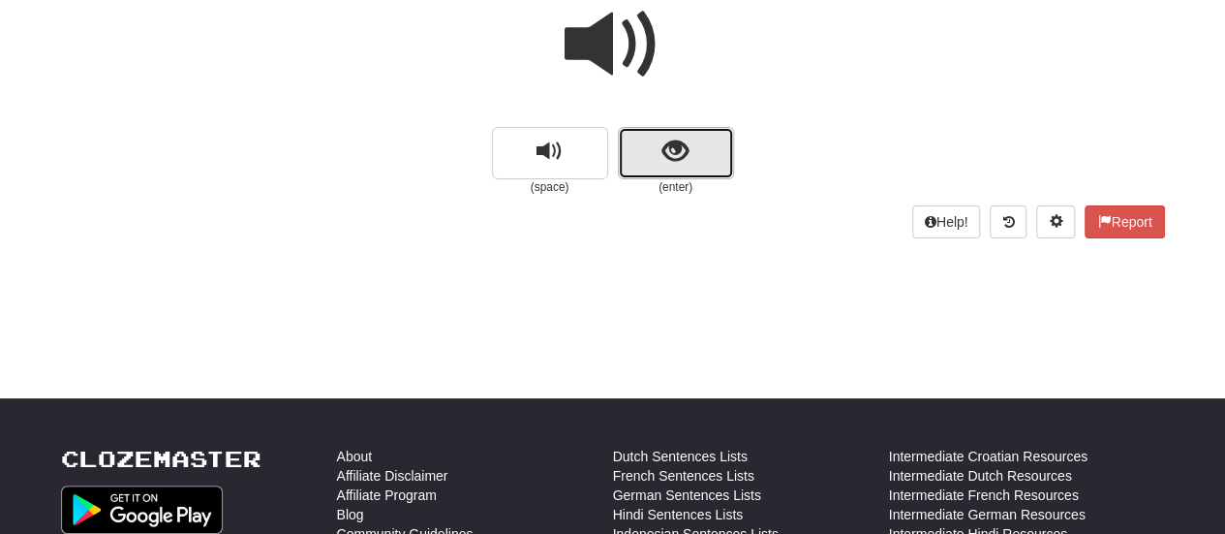
click at [663, 129] on button "show sentence" at bounding box center [676, 153] width 116 height 52
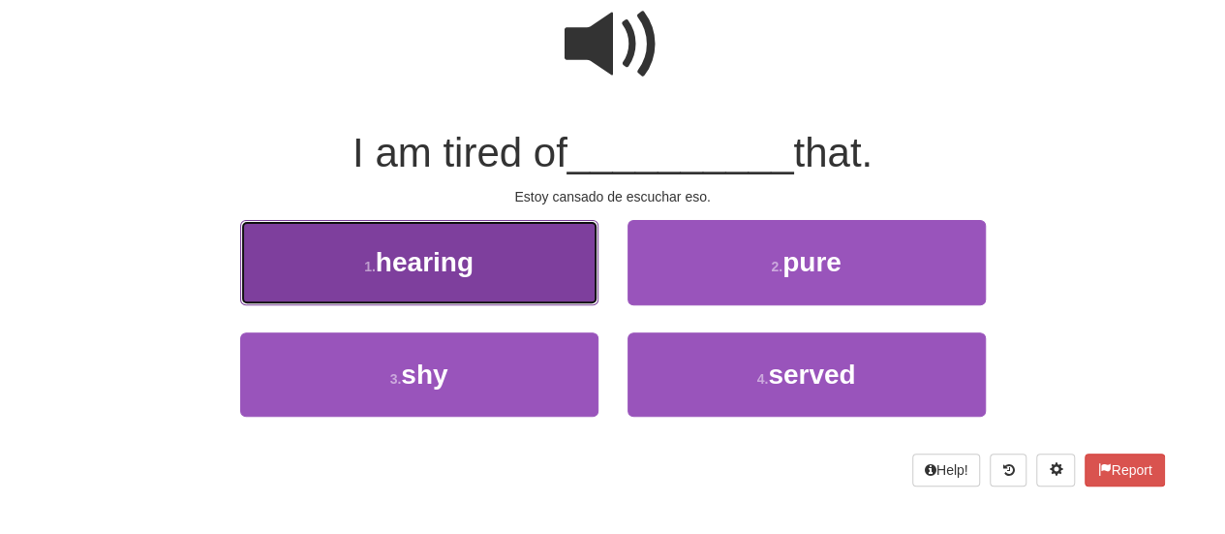
click at [499, 251] on button "1 . hearing" at bounding box center [419, 262] width 358 height 84
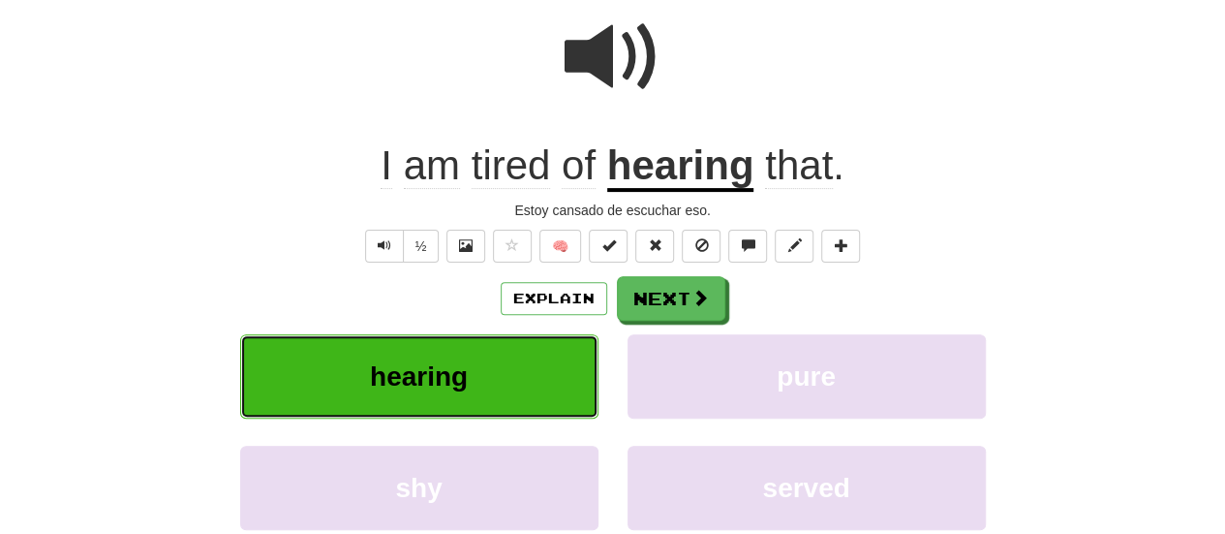
scroll to position [197, 0]
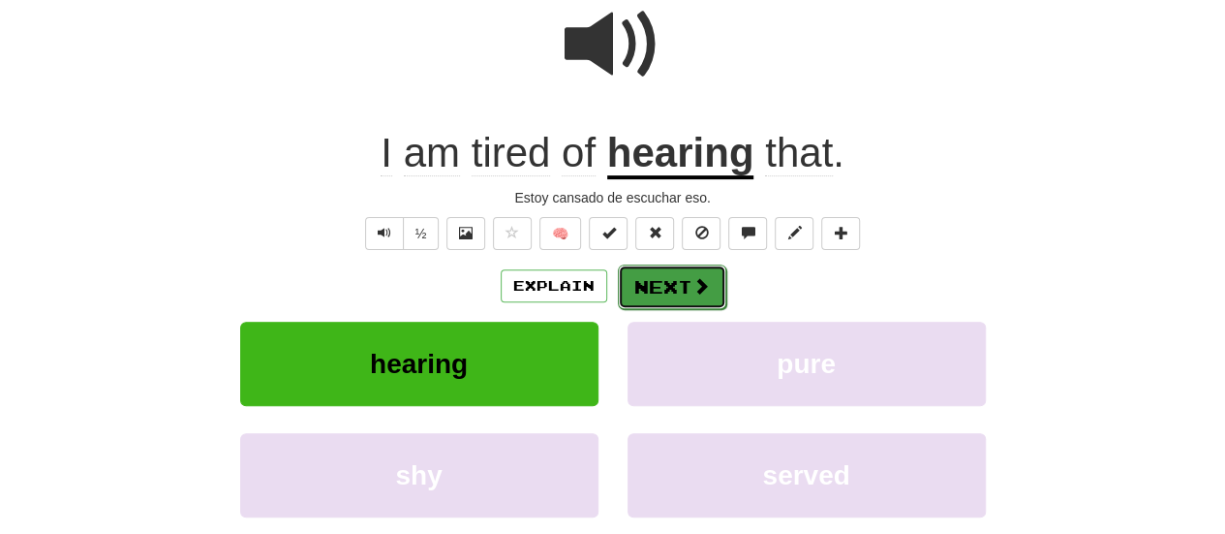
click at [693, 284] on span at bounding box center [701, 285] width 17 height 17
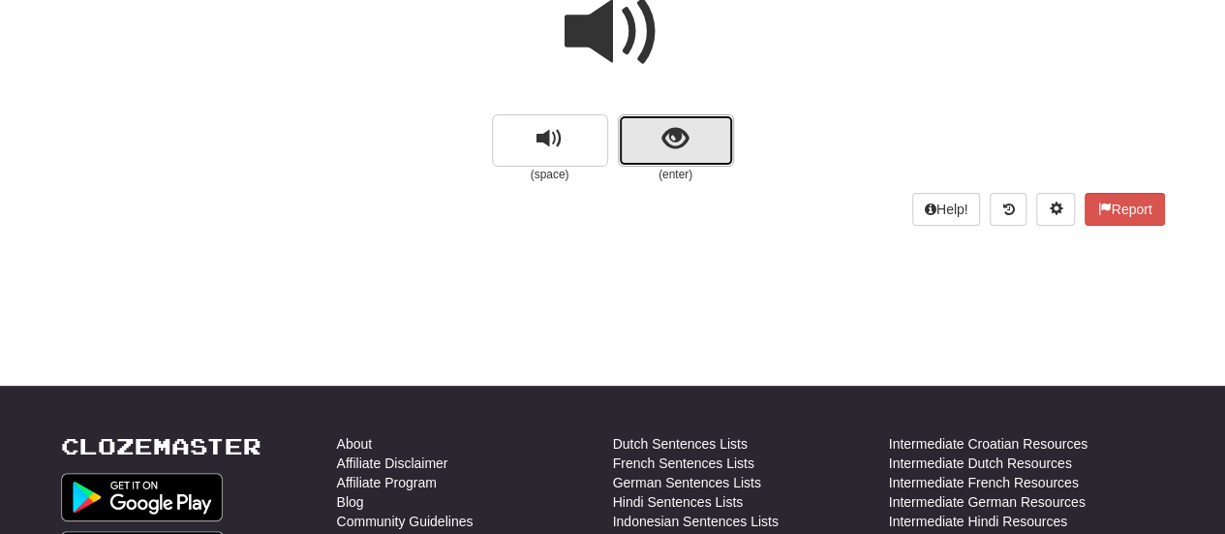
click at [640, 153] on button "show sentence" at bounding box center [676, 140] width 116 height 52
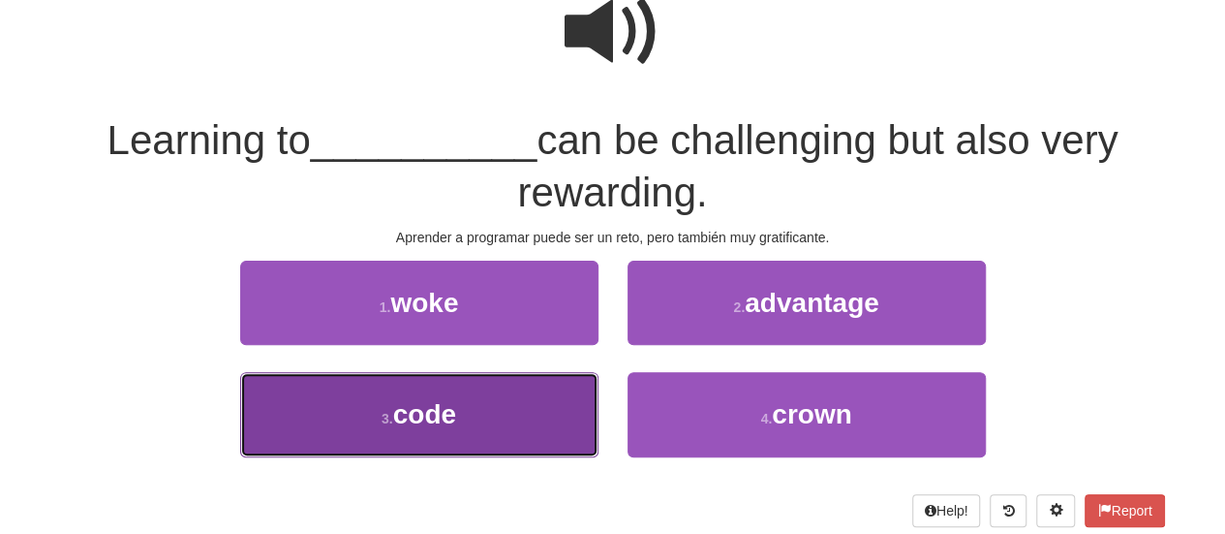
click at [416, 404] on span "code" at bounding box center [424, 414] width 63 height 30
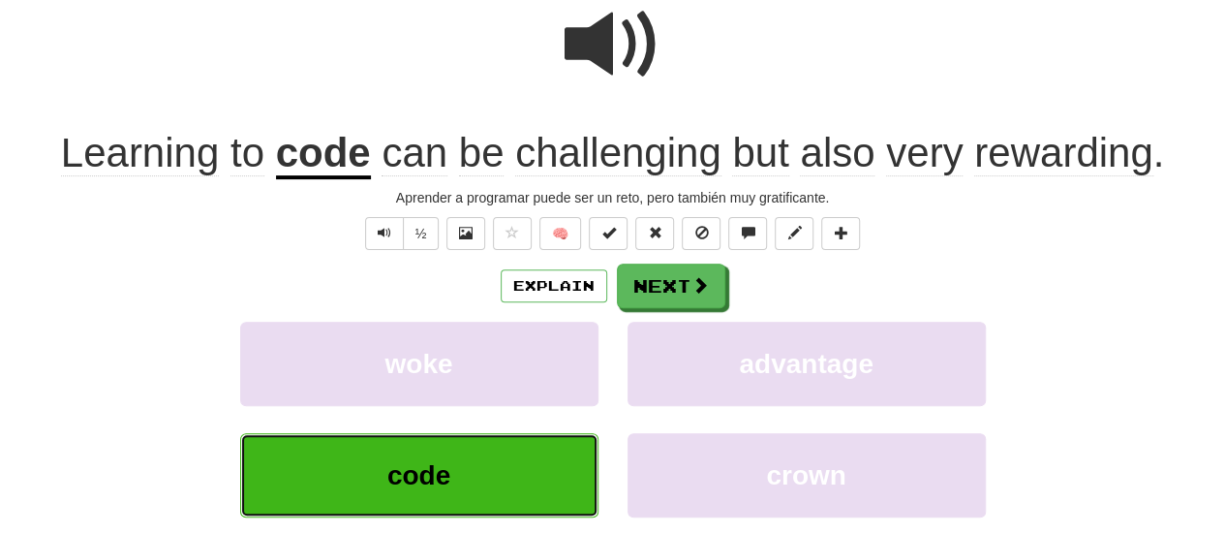
scroll to position [209, 0]
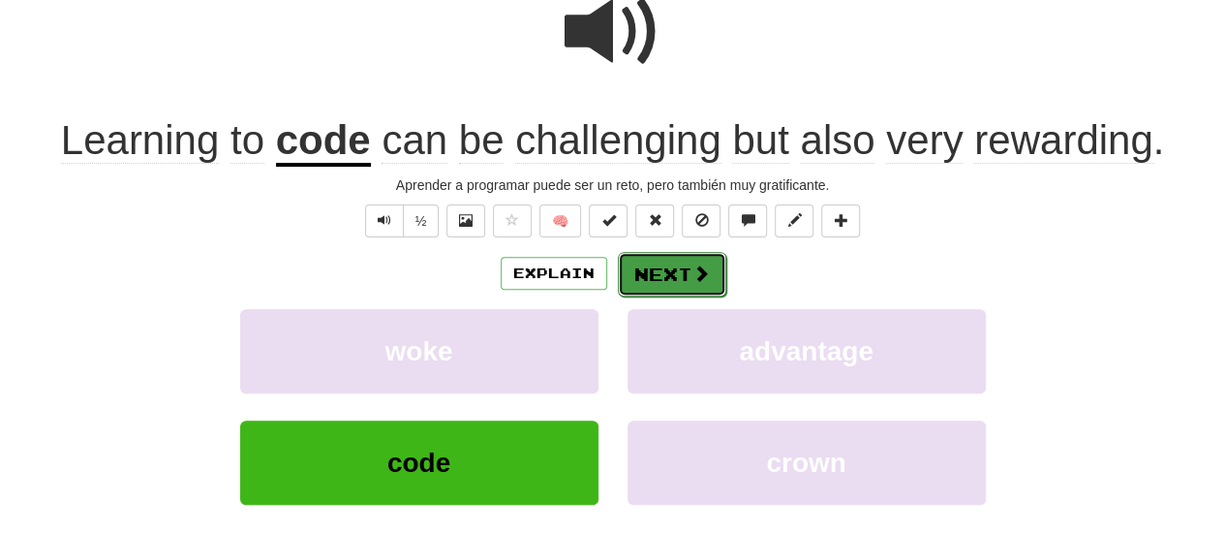
click at [705, 271] on span at bounding box center [701, 272] width 17 height 17
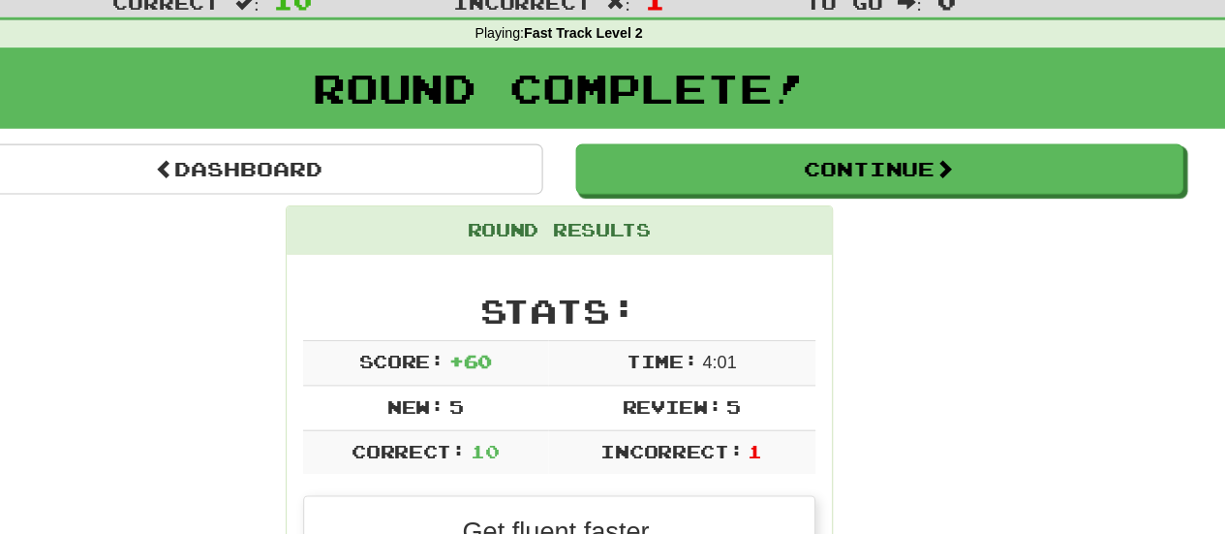
scroll to position [0, 0]
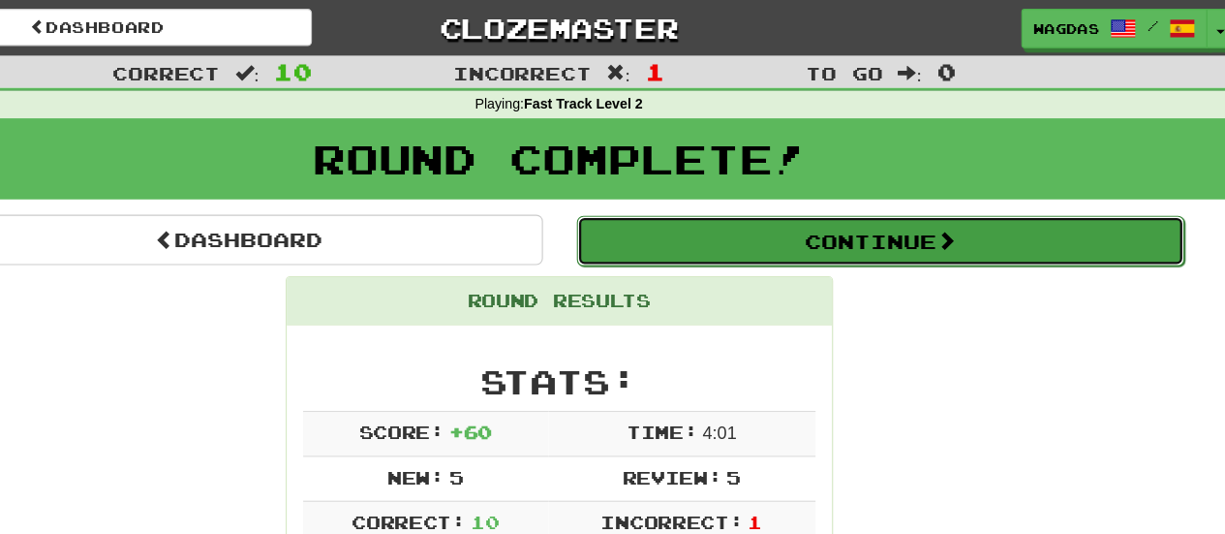
click at [876, 226] on button "Continue" at bounding box center [898, 213] width 538 height 45
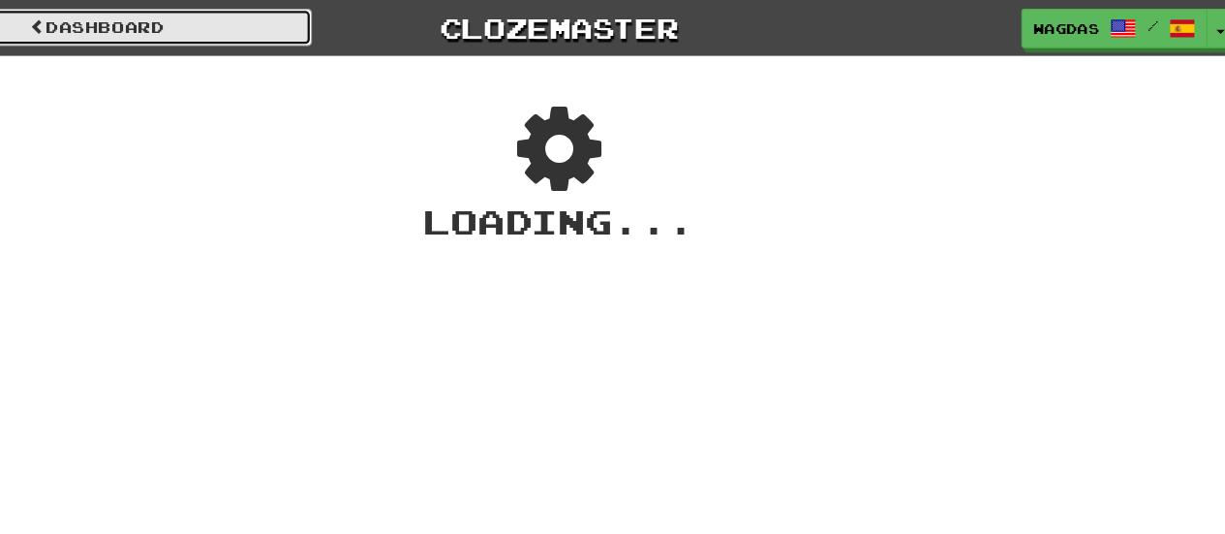
click at [138, 21] on link "Dashboard" at bounding box center [205, 24] width 380 height 33
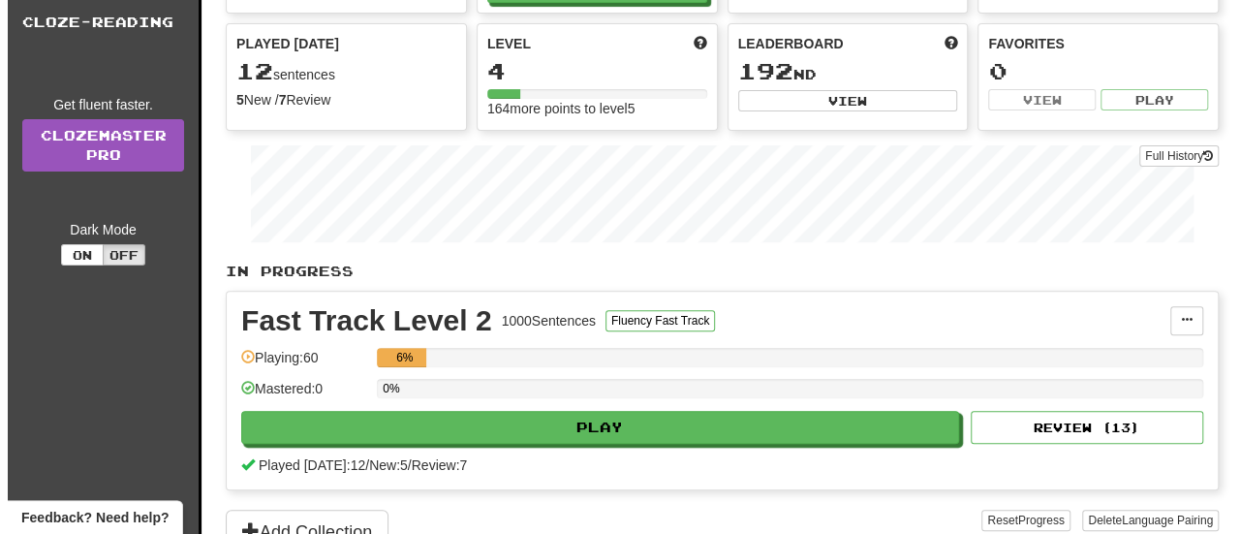
scroll to position [194, 0]
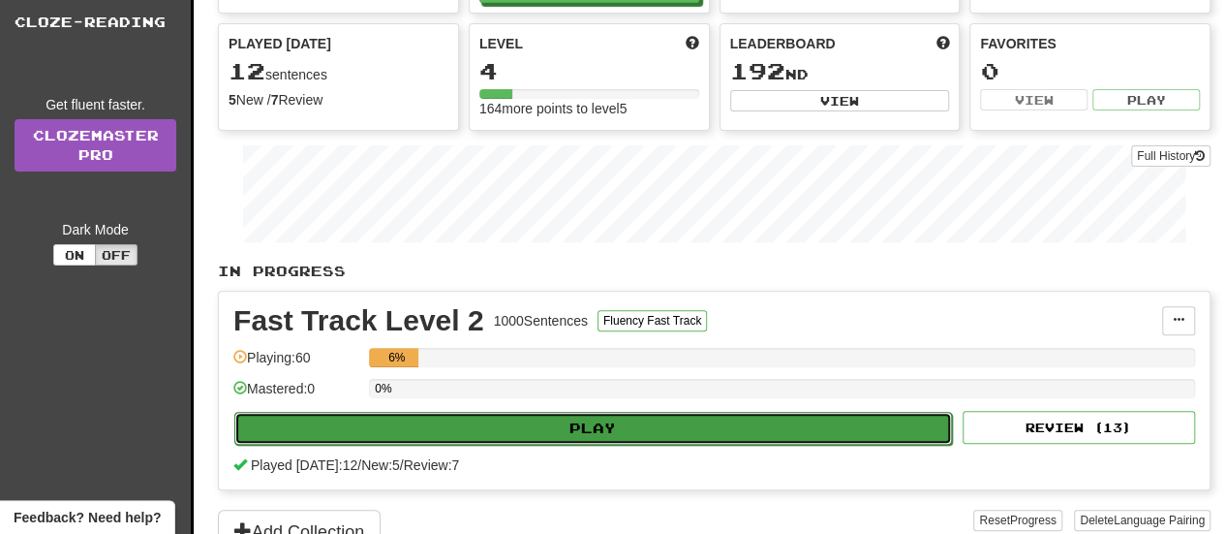
click at [841, 416] on button "Play" at bounding box center [593, 428] width 718 height 33
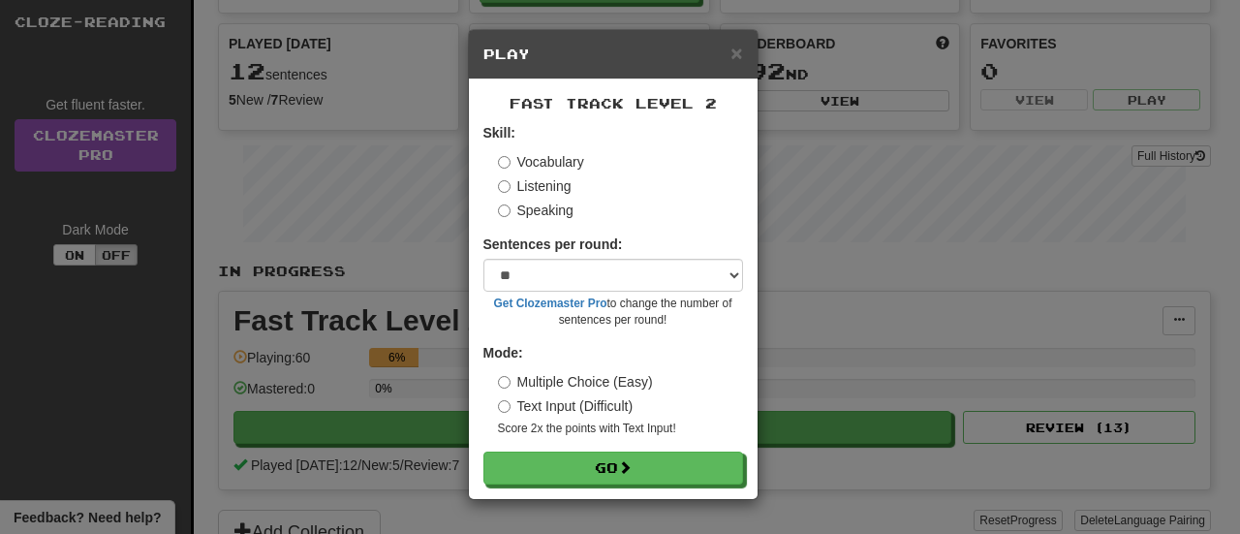
click at [545, 212] on label "Speaking" at bounding box center [536, 209] width 76 height 19
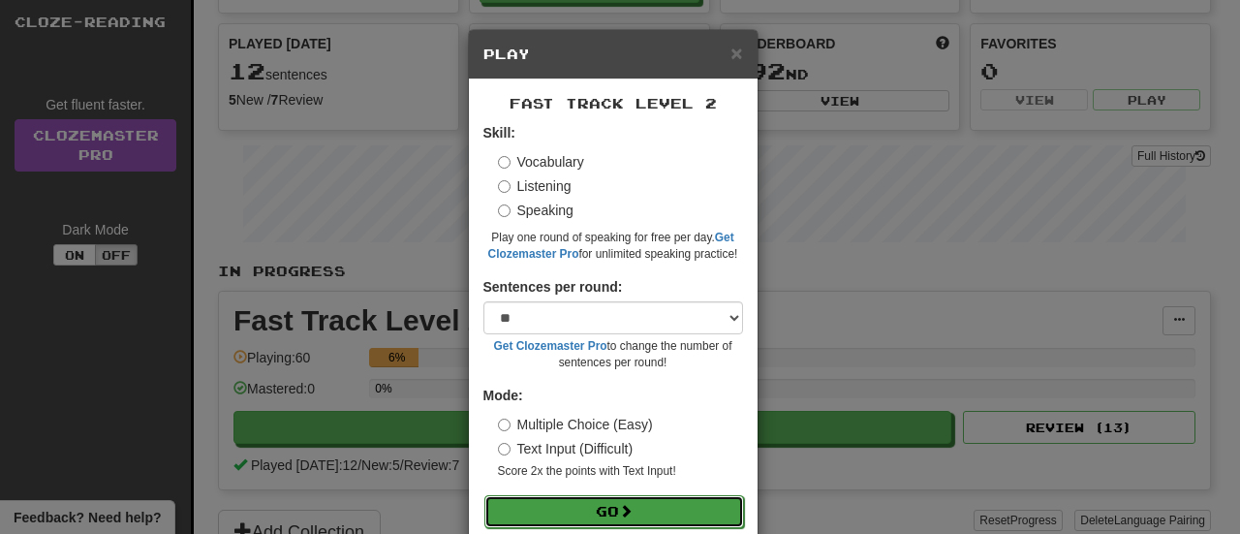
click at [544, 507] on button "Go" at bounding box center [614, 511] width 260 height 33
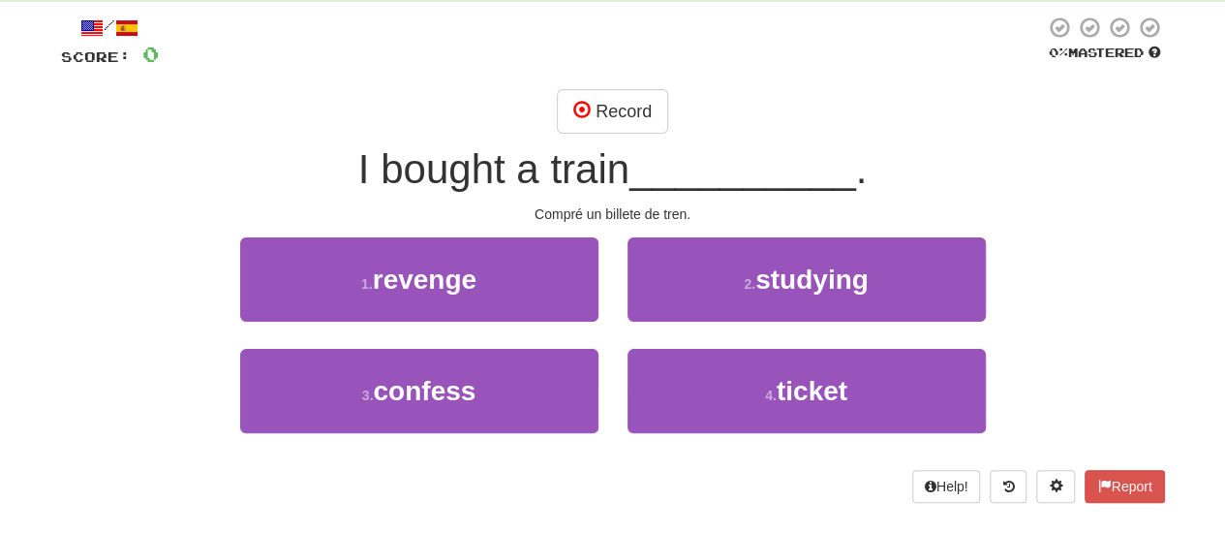
scroll to position [116, 0]
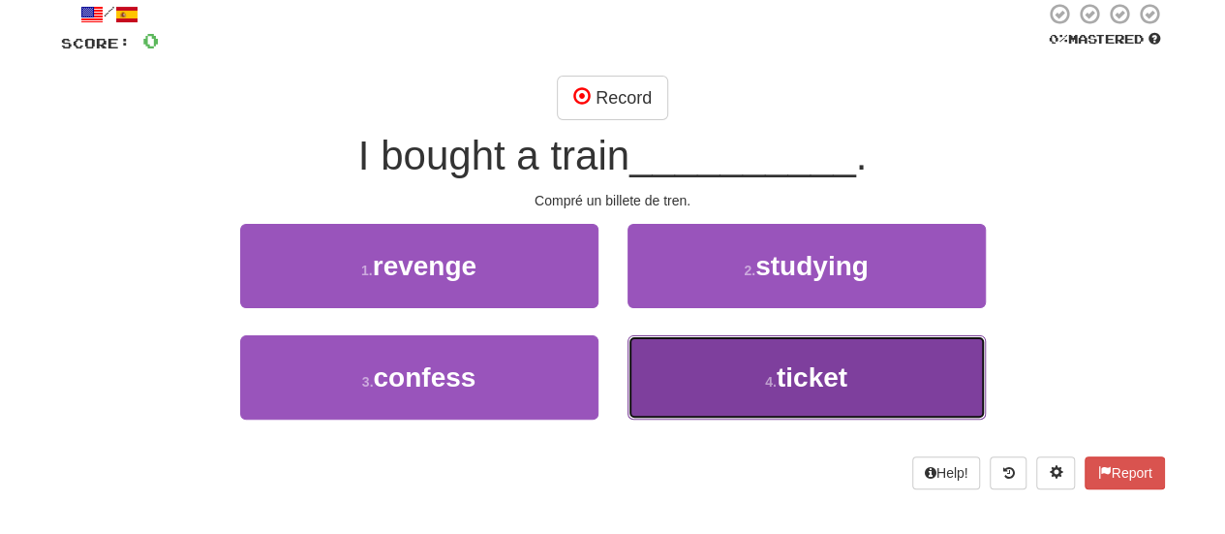
click at [848, 381] on button "4 . ticket" at bounding box center [807, 377] width 358 height 84
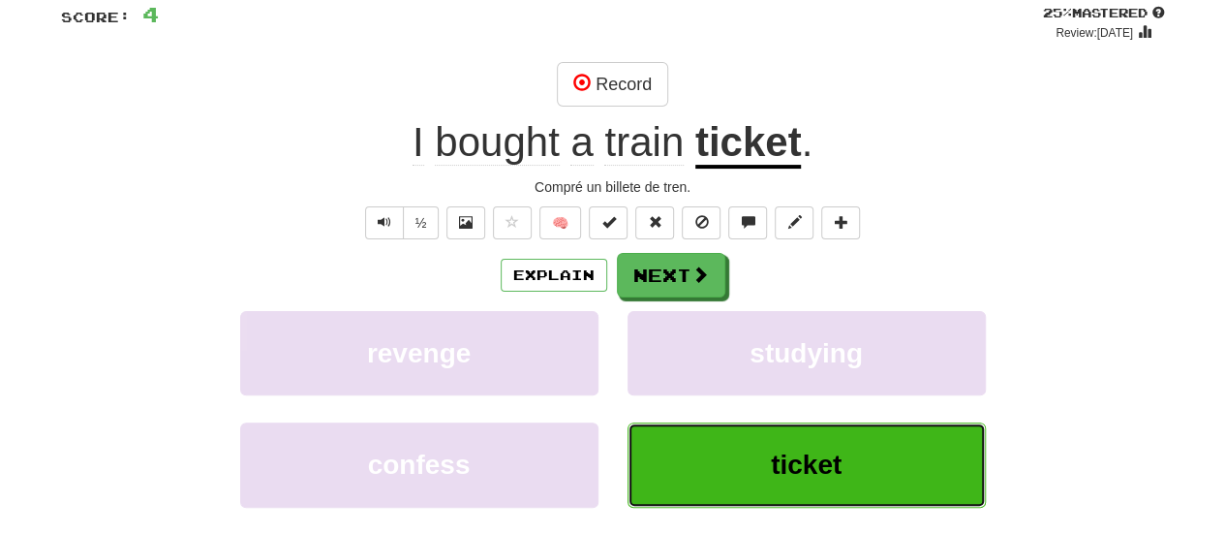
scroll to position [155, 0]
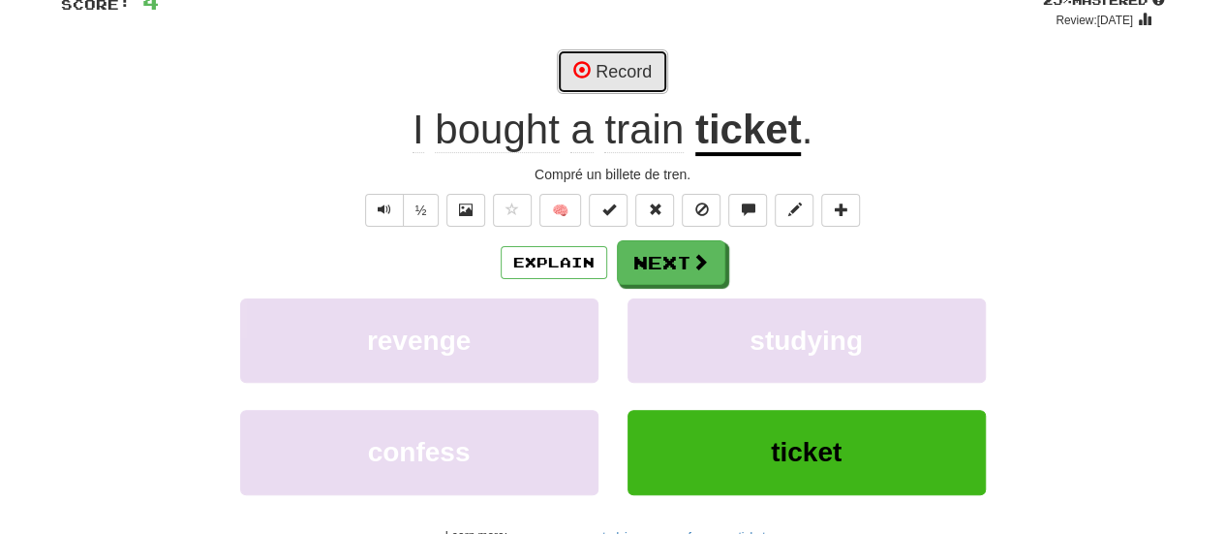
click at [628, 79] on button "Record" at bounding box center [612, 71] width 111 height 45
click at [638, 65] on button "Record" at bounding box center [612, 71] width 111 height 45
click at [622, 90] on button "Record" at bounding box center [612, 71] width 111 height 45
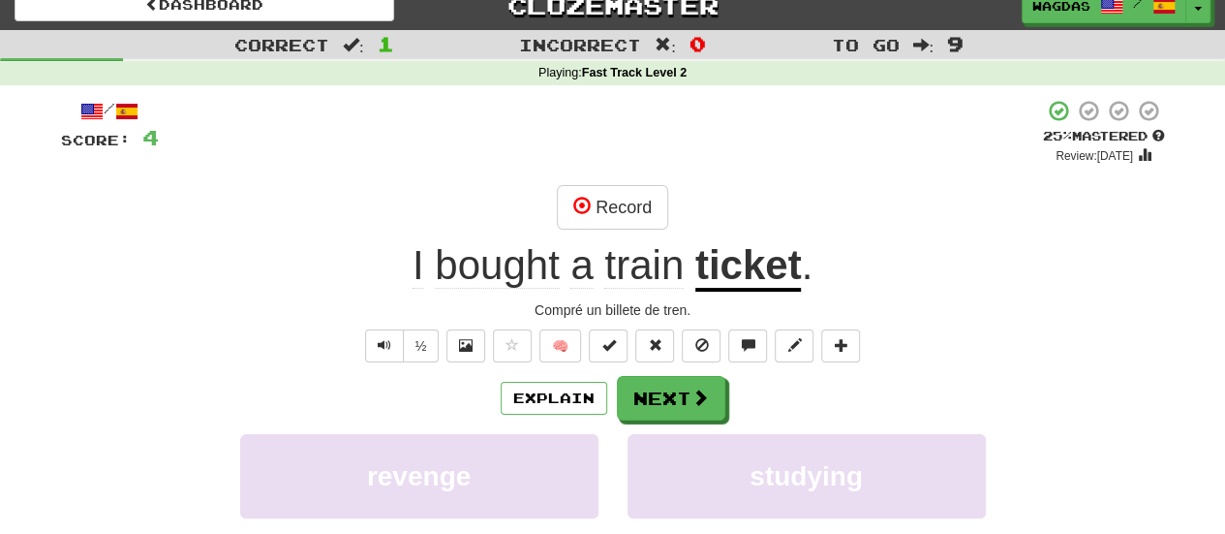
scroll to position [0, 0]
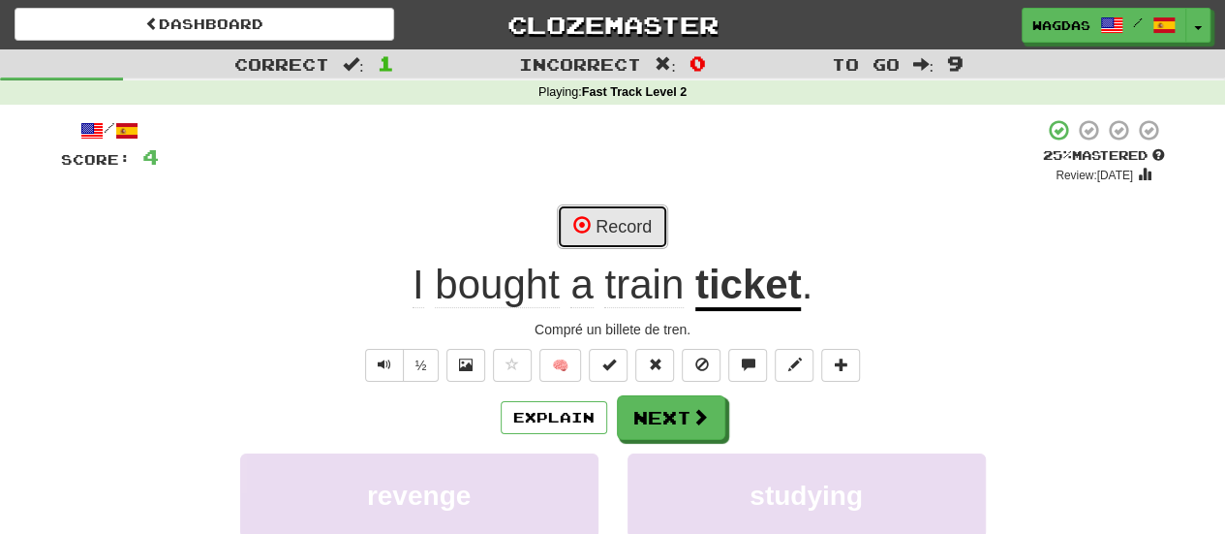
click at [608, 230] on button "Record" at bounding box center [612, 226] width 111 height 45
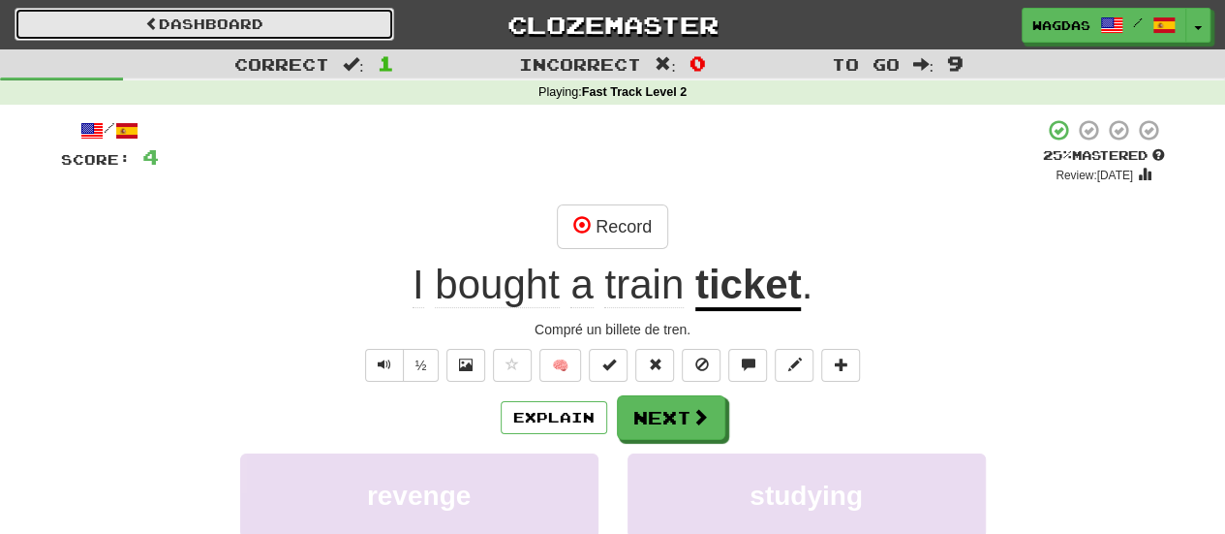
click at [102, 36] on link "Dashboard" at bounding box center [205, 24] width 380 height 33
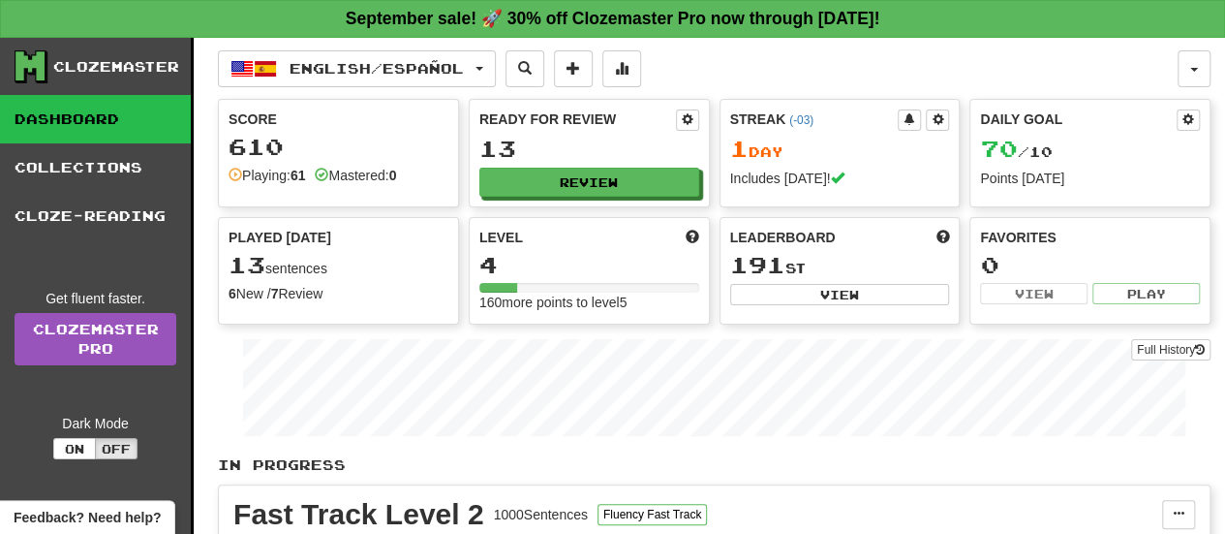
select select "**"
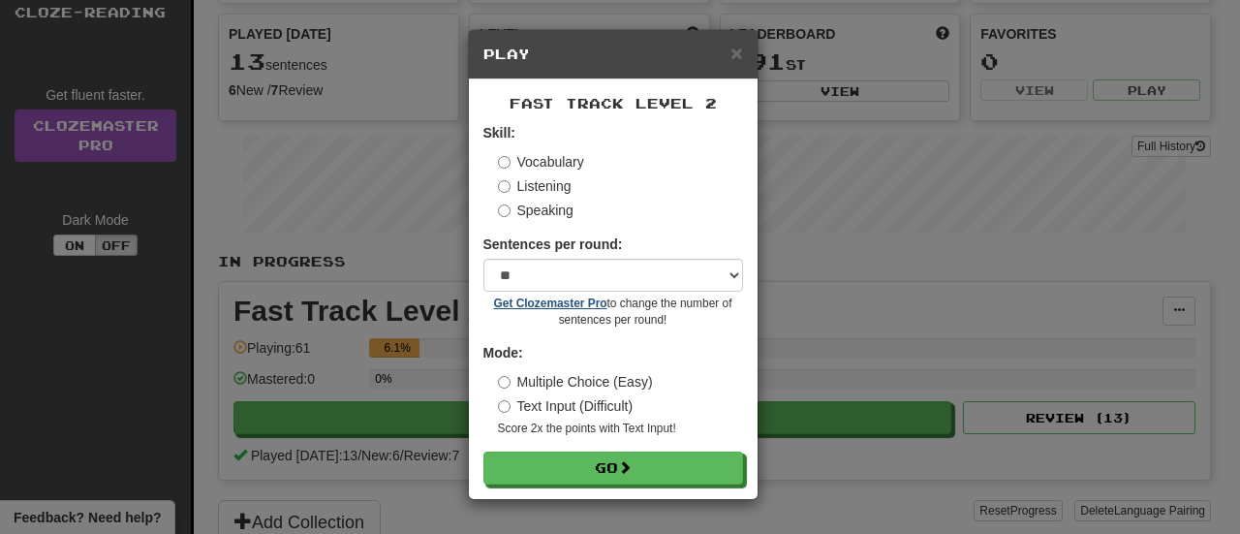
scroll to position [203, 0]
click at [539, 214] on label "Speaking" at bounding box center [536, 209] width 76 height 19
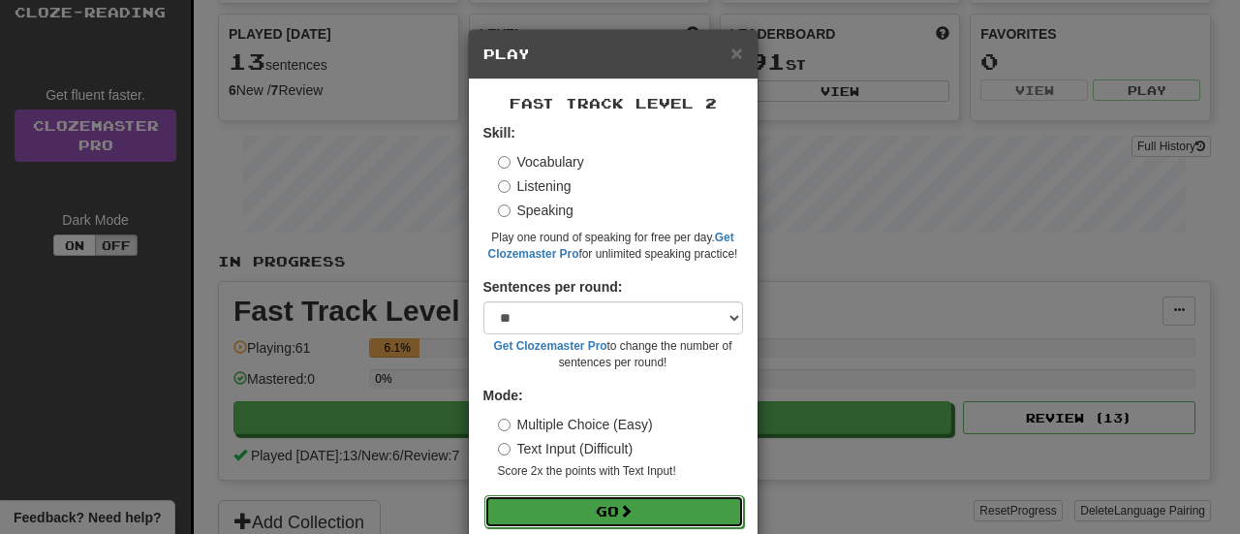
click at [632, 507] on button "Go" at bounding box center [614, 511] width 260 height 33
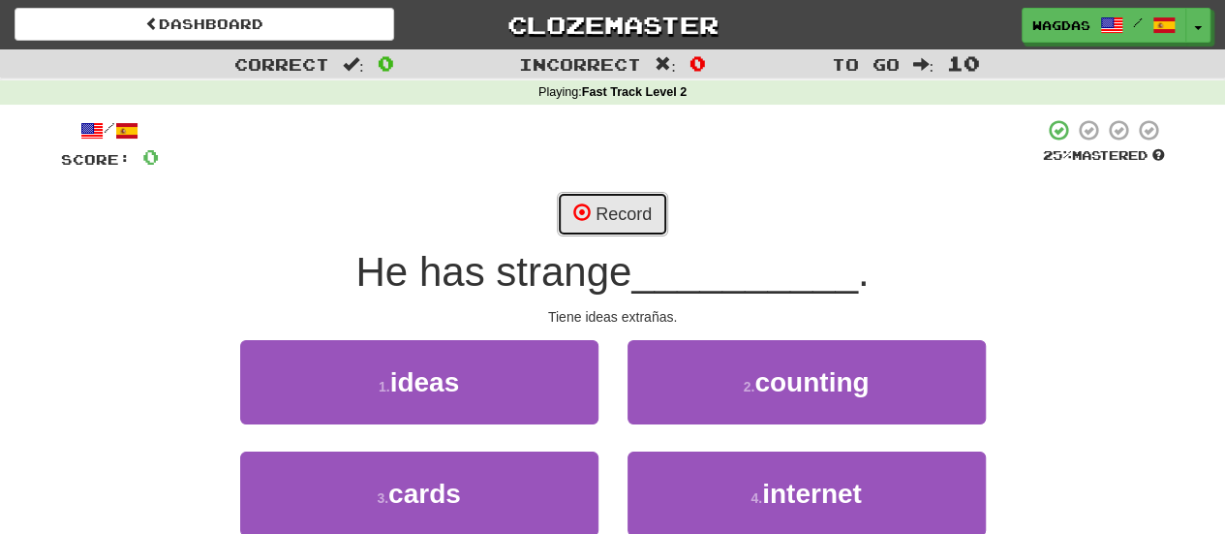
click at [593, 214] on button "Record" at bounding box center [612, 214] width 111 height 45
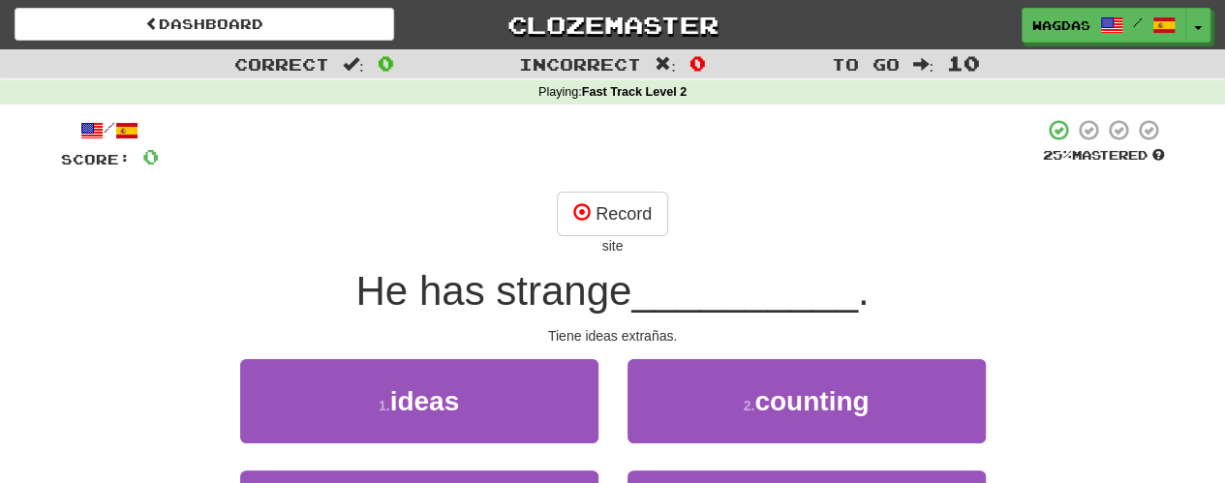
click at [621, 190] on div "/ Score: 0 25 % Mastered Record site He has strange __________ . Tiene ideas ex…" at bounding box center [613, 371] width 1104 height 507
click at [615, 200] on button "Record" at bounding box center [612, 214] width 111 height 45
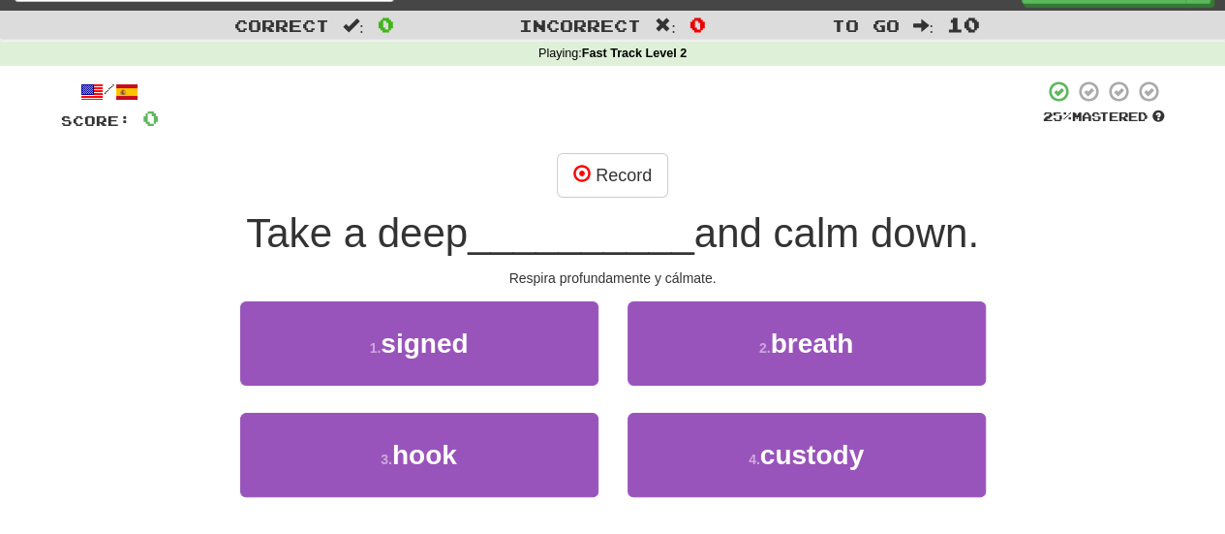
scroll to position [77, 0]
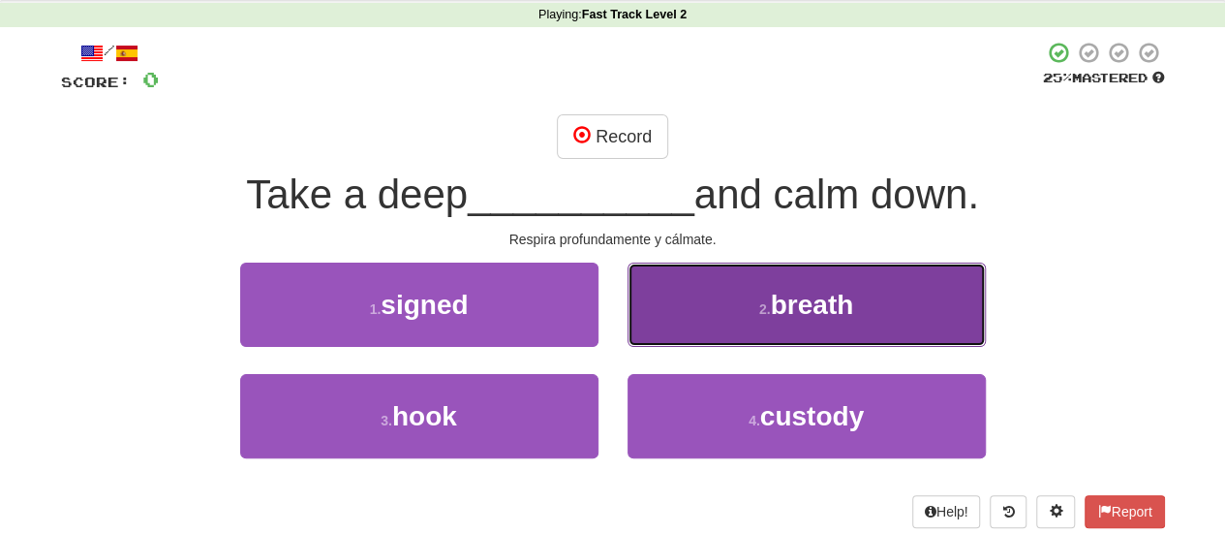
click at [825, 307] on span "breath" at bounding box center [812, 305] width 83 height 30
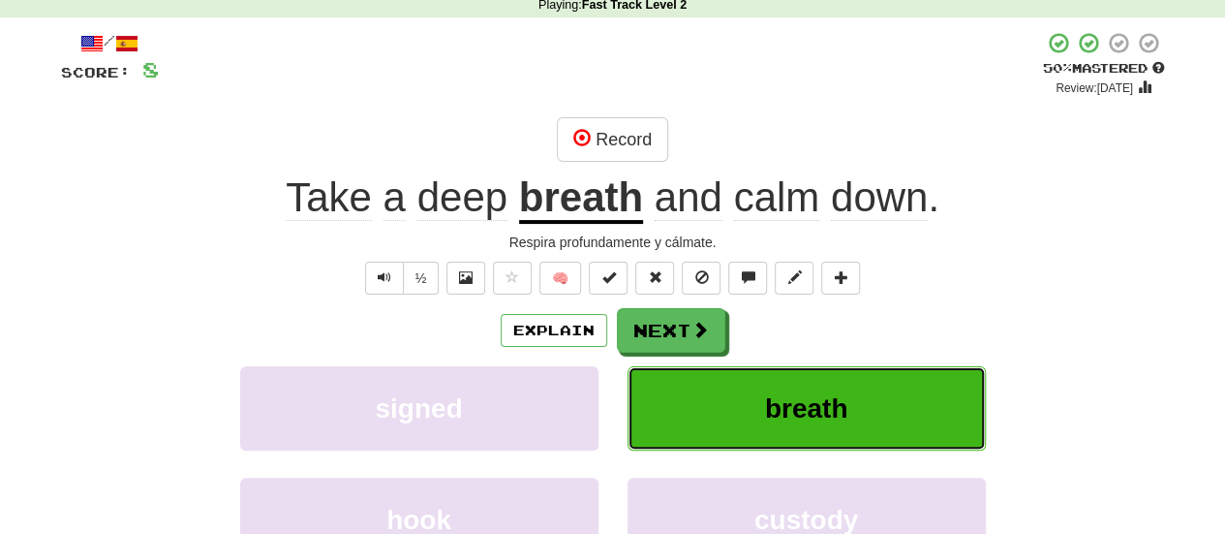
scroll to position [116, 0]
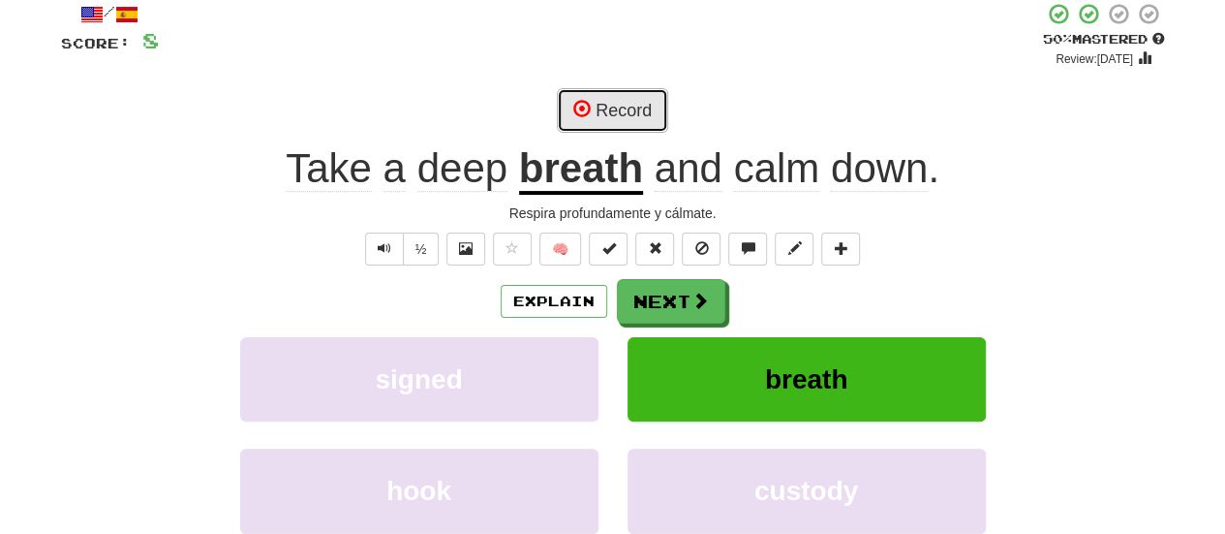
click at [630, 96] on button "Record" at bounding box center [612, 110] width 111 height 45
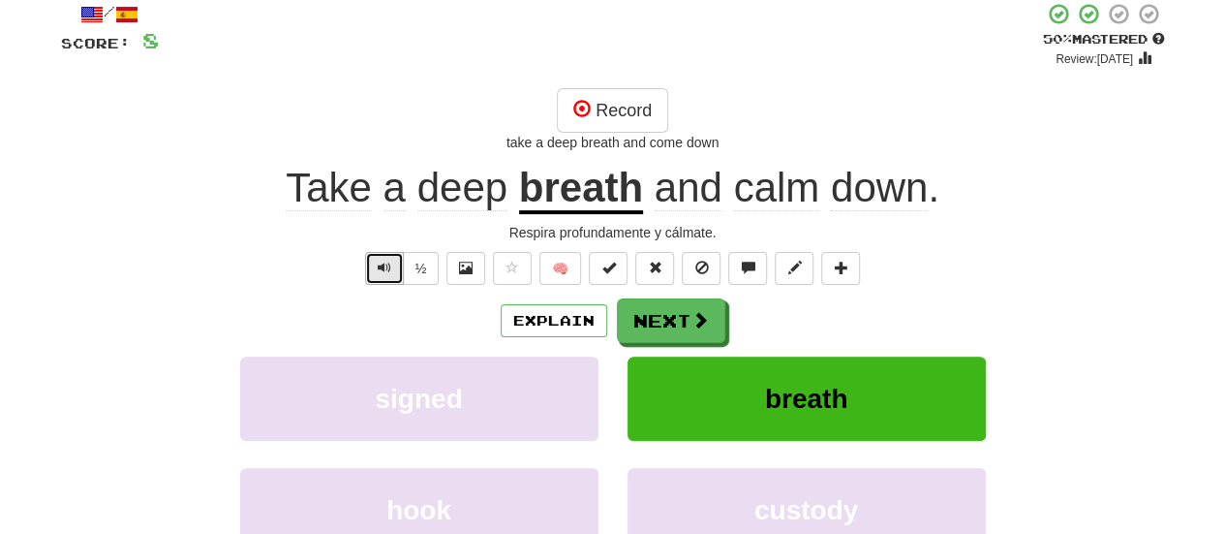
click at [385, 268] on span "Text-to-speech controls" at bounding box center [385, 268] width 14 height 14
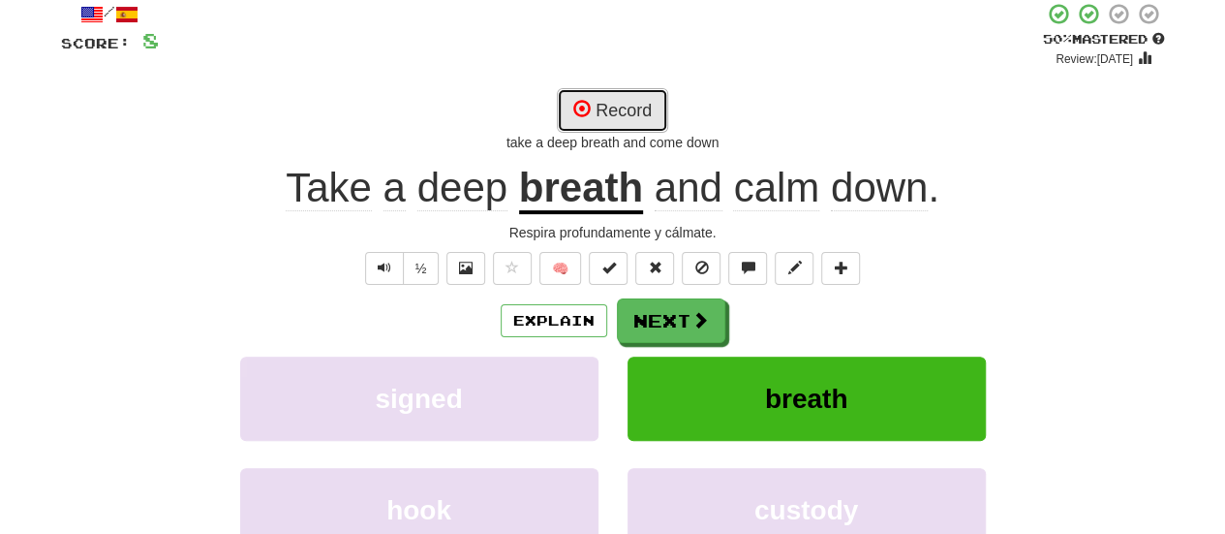
click at [658, 105] on button "Record" at bounding box center [612, 110] width 111 height 45
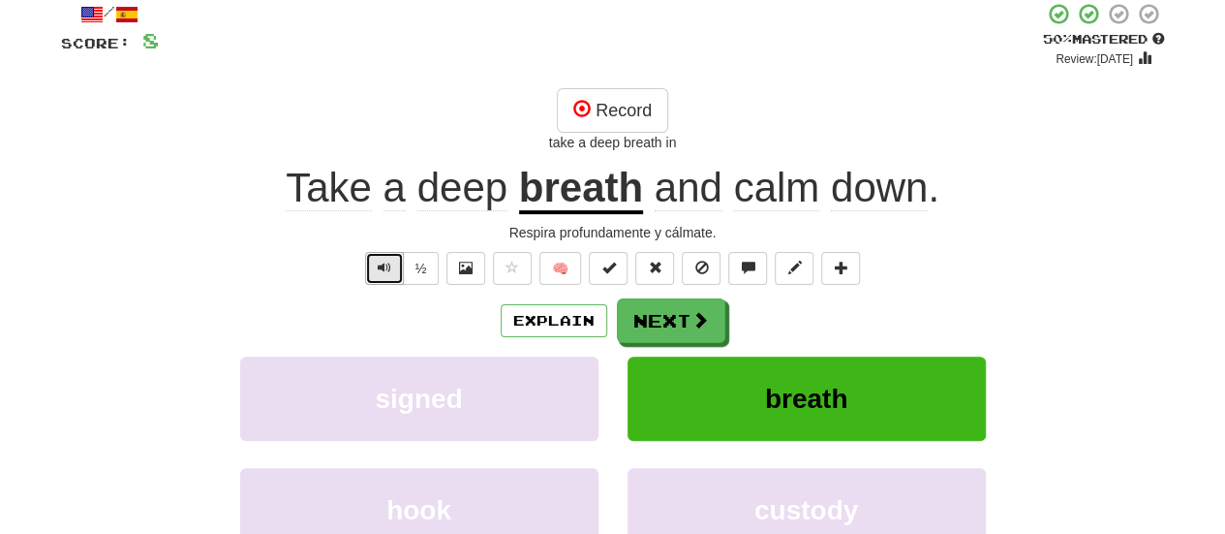
click at [385, 273] on span "Text-to-speech controls" at bounding box center [385, 268] width 14 height 14
click at [611, 199] on u "breath" at bounding box center [581, 189] width 124 height 49
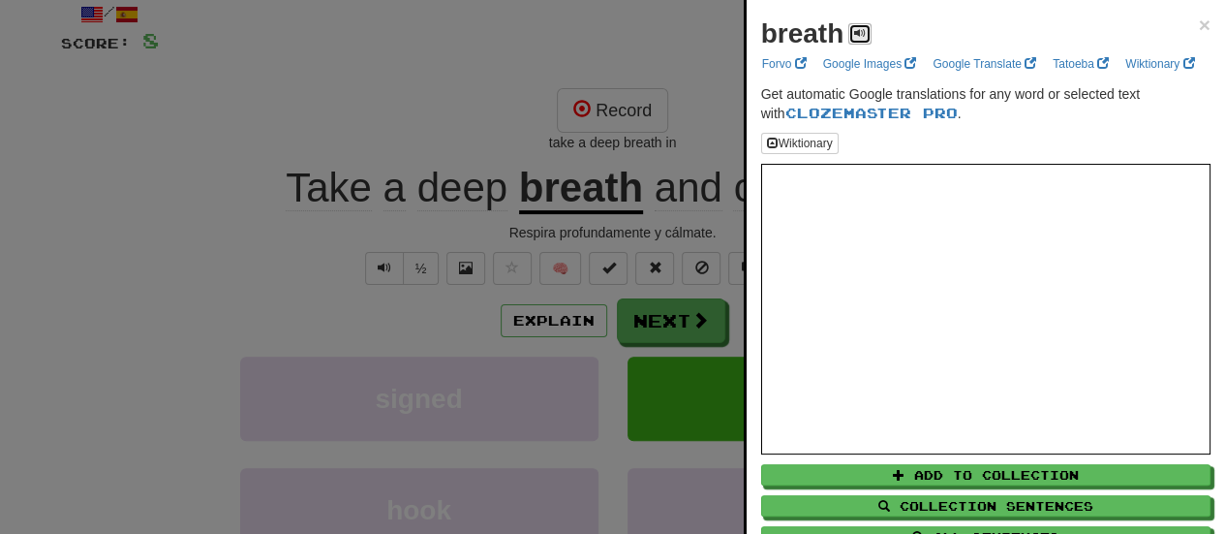
click at [860, 27] on span at bounding box center [860, 33] width 12 height 12
click at [539, 53] on div at bounding box center [612, 267] width 1225 height 534
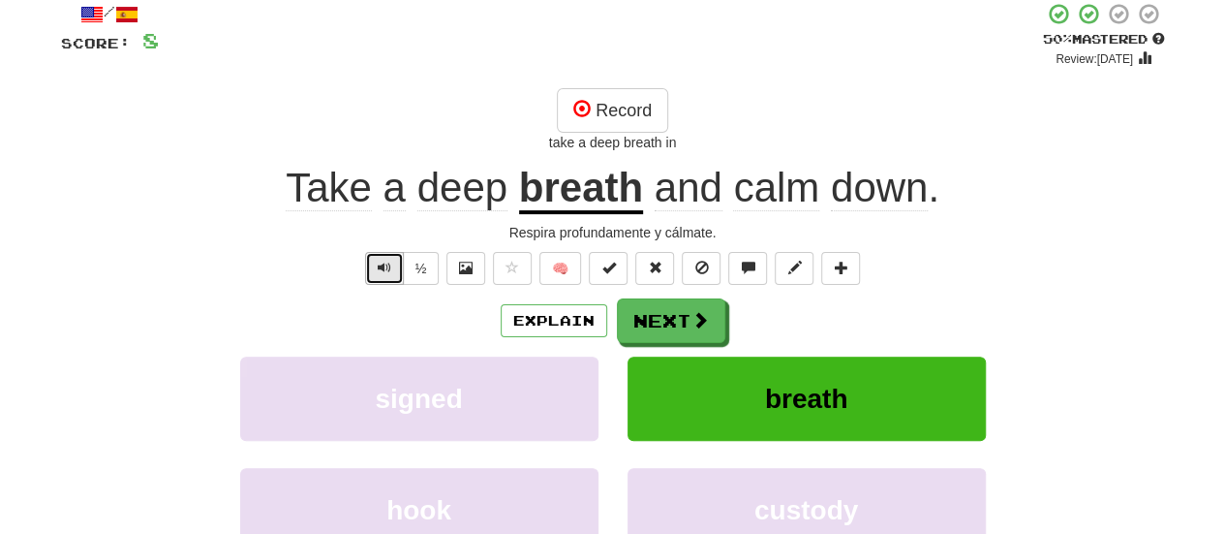
click at [389, 261] on span "Text-to-speech controls" at bounding box center [385, 268] width 14 height 14
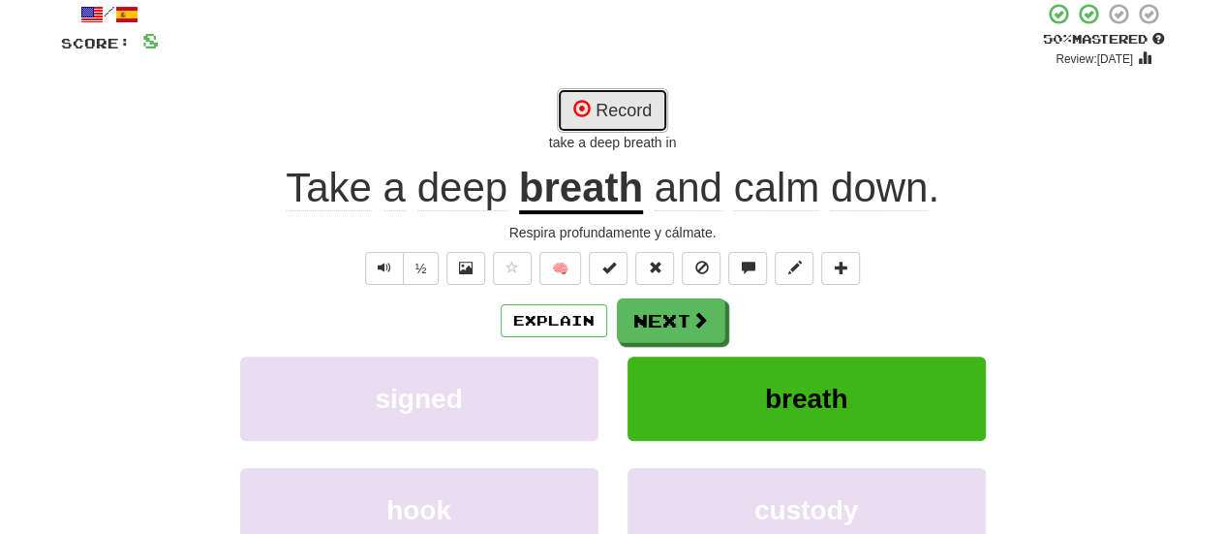
click at [641, 104] on button "Record" at bounding box center [612, 110] width 111 height 45
click at [584, 111] on span at bounding box center [581, 108] width 17 height 17
click at [598, 116] on button "Record" at bounding box center [612, 110] width 111 height 45
click at [787, 197] on span "calm" at bounding box center [776, 188] width 86 height 46
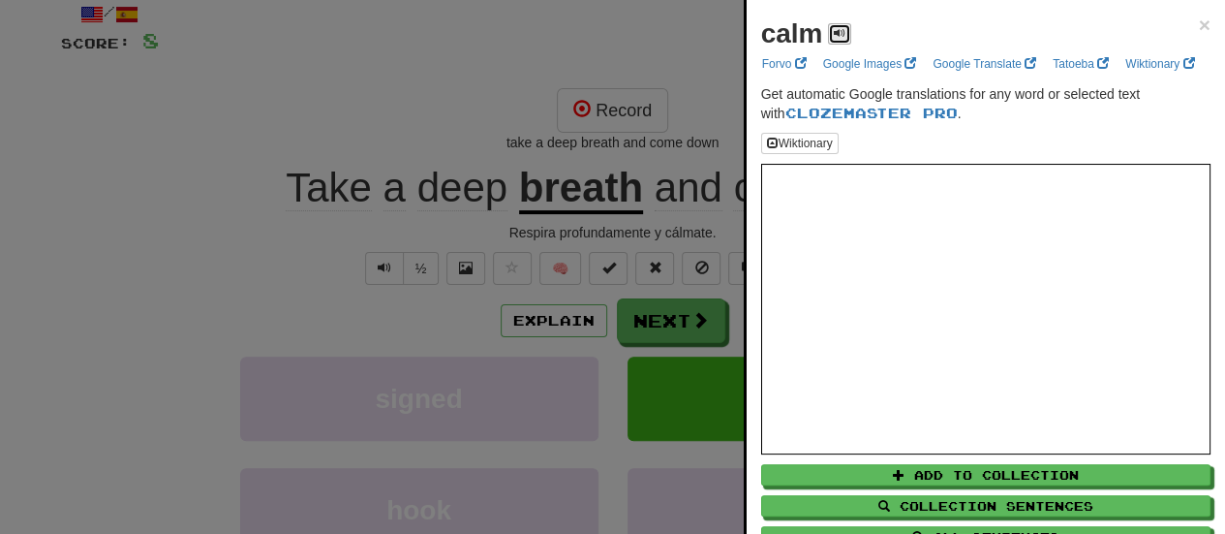
click at [839, 27] on span at bounding box center [840, 33] width 12 height 12
click at [387, 272] on div at bounding box center [612, 267] width 1225 height 534
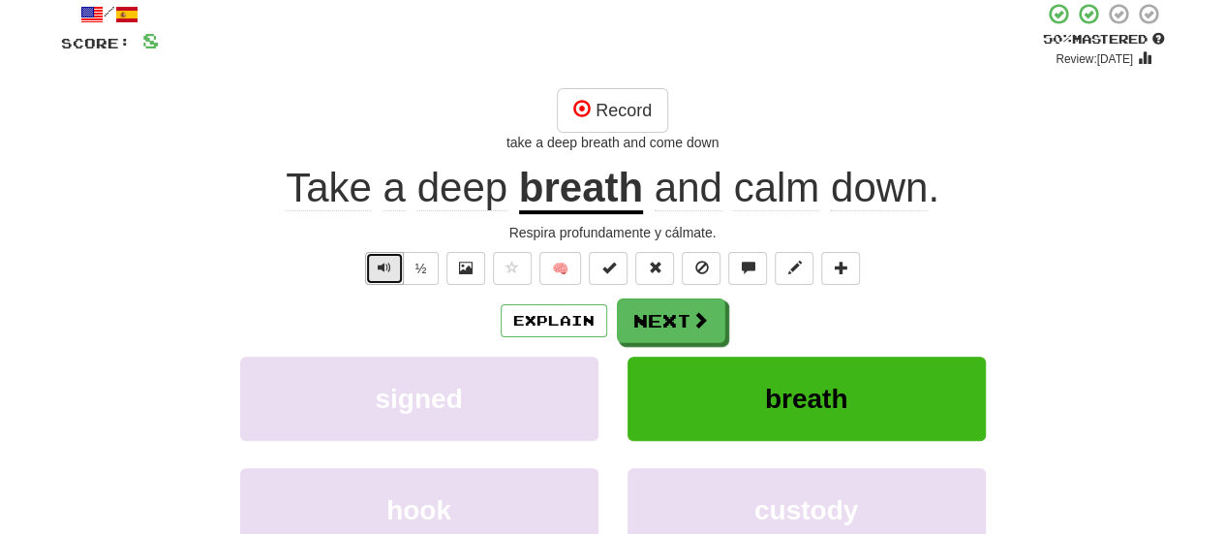
click at [387, 272] on span "Text-to-speech controls" at bounding box center [385, 268] width 14 height 14
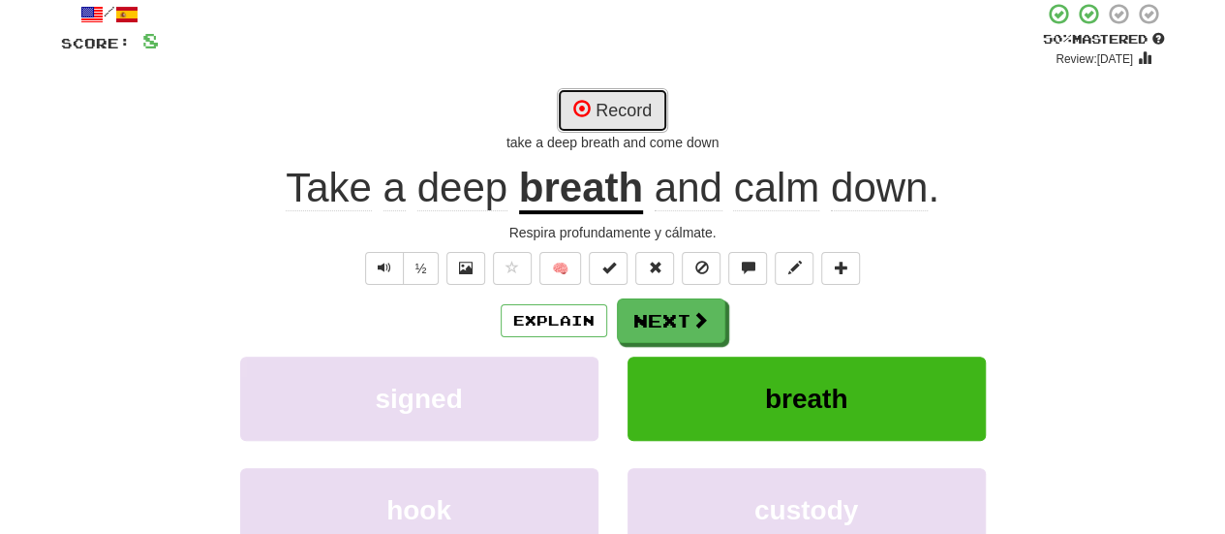
click at [593, 116] on button "Record" at bounding box center [612, 110] width 111 height 45
click at [796, 71] on div "/ Score: 8 + 8 50 % Mastered Review: [DATE] Recording... take a deep breath and…" at bounding box center [613, 326] width 1104 height 649
click at [560, 109] on button "Record" at bounding box center [612, 110] width 111 height 45
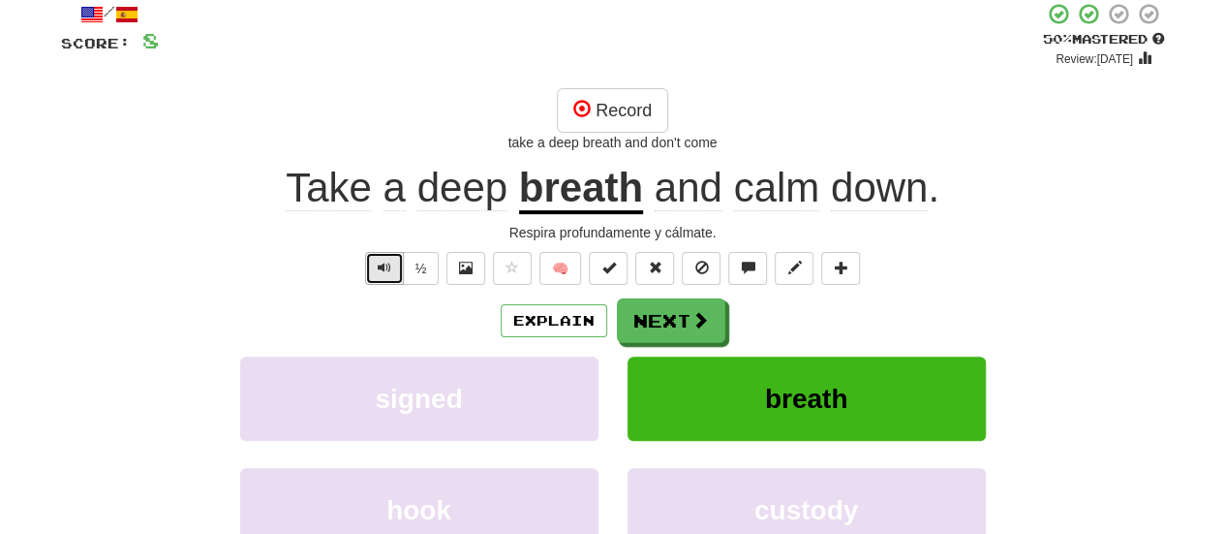
click at [378, 256] on button "Text-to-speech controls" at bounding box center [384, 268] width 39 height 33
click at [380, 261] on span "Text-to-speech controls" at bounding box center [385, 268] width 14 height 14
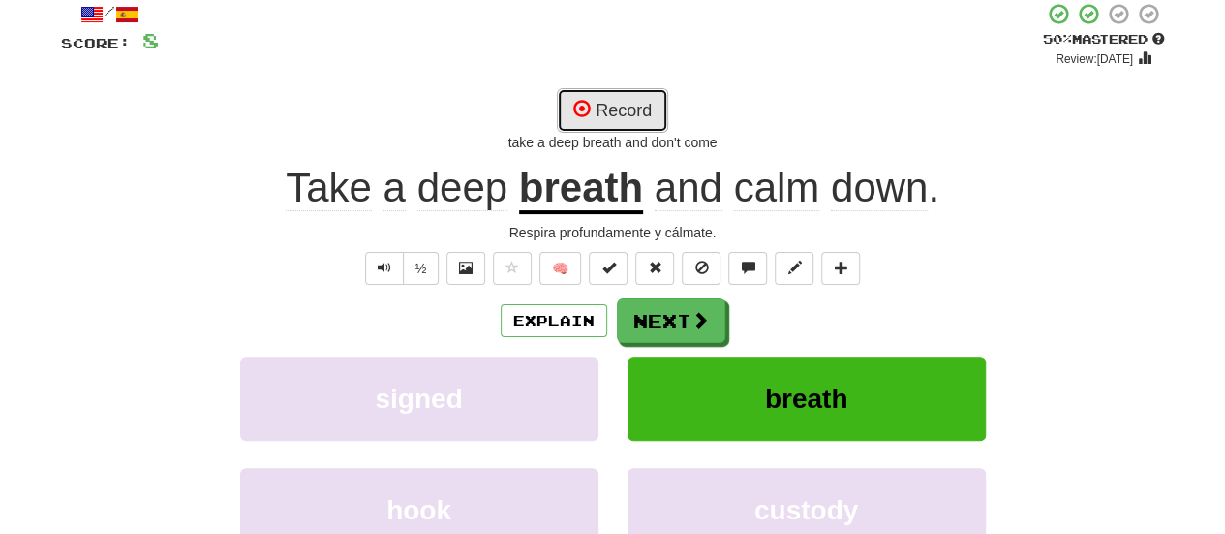
click at [643, 107] on button "Record" at bounding box center [612, 110] width 111 height 45
click at [632, 100] on button "Record" at bounding box center [612, 110] width 111 height 45
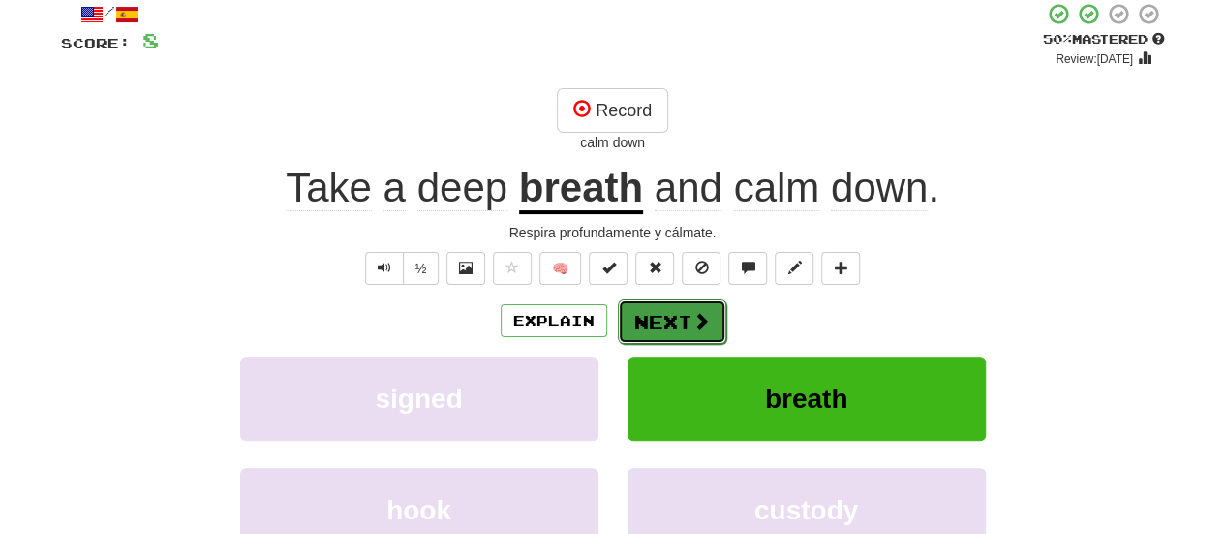
click at [662, 319] on button "Next" at bounding box center [672, 321] width 108 height 45
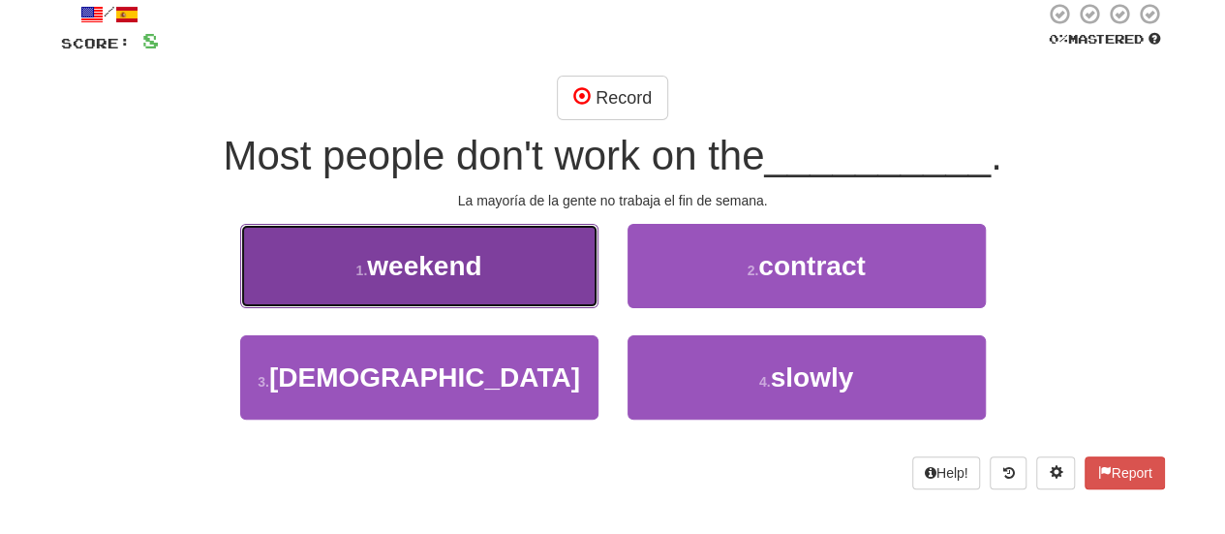
click at [474, 243] on button "1 . weekend" at bounding box center [419, 266] width 358 height 84
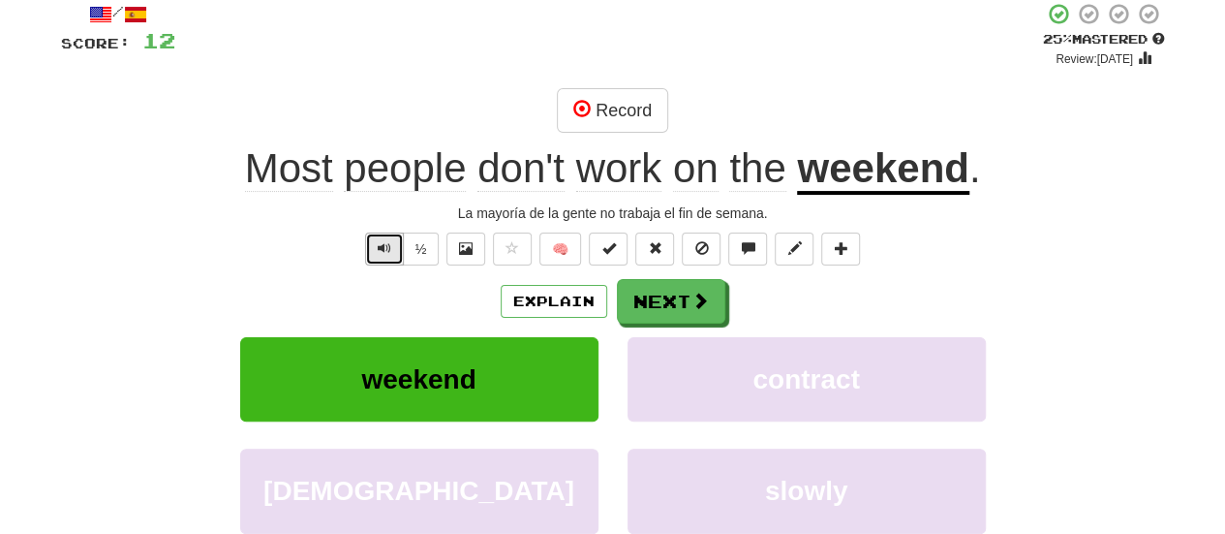
click at [367, 251] on button "Text-to-speech controls" at bounding box center [384, 248] width 39 height 33
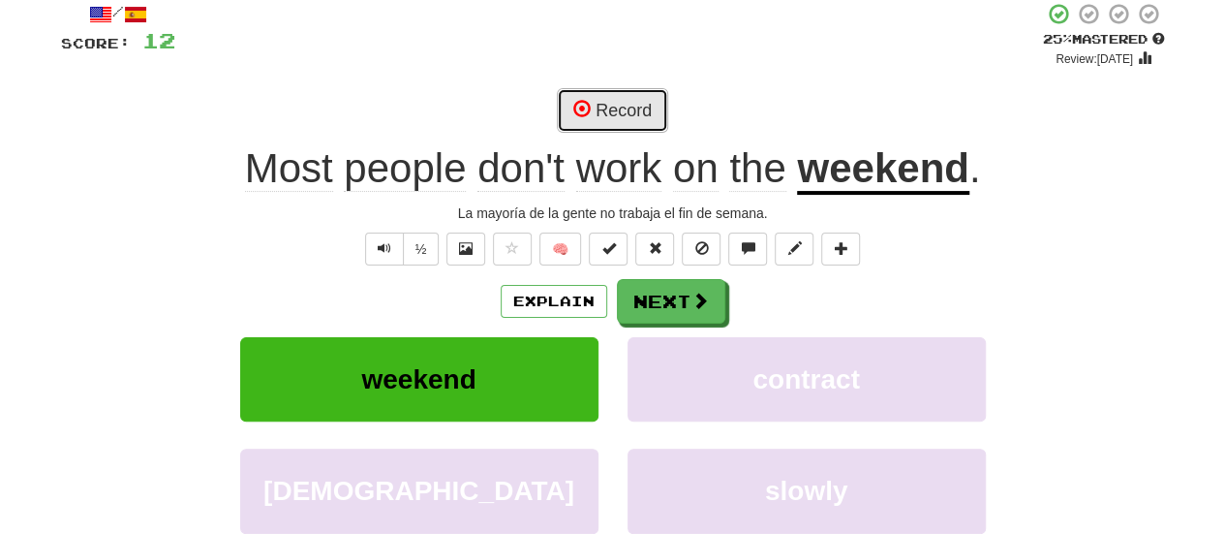
click at [612, 111] on button "Record" at bounding box center [612, 110] width 111 height 45
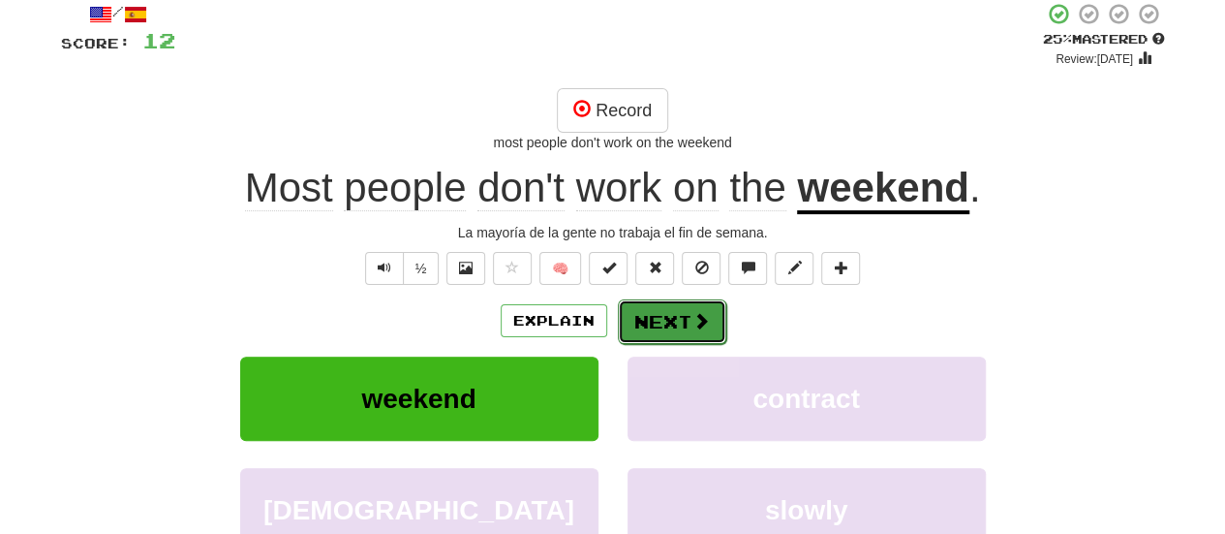
click at [684, 332] on button "Next" at bounding box center [672, 321] width 108 height 45
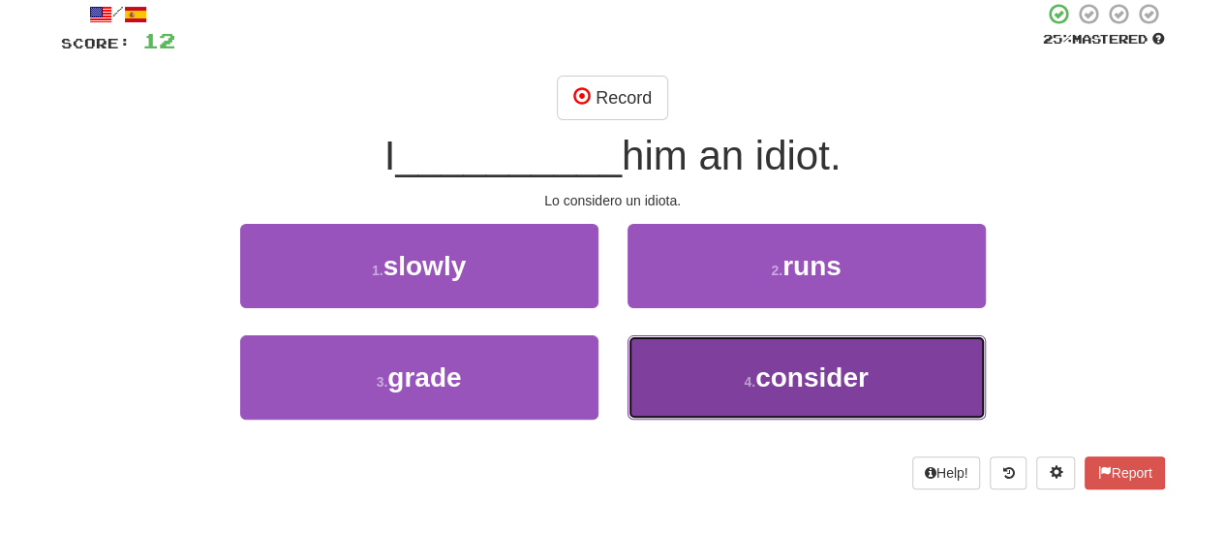
click at [939, 382] on button "4 . consider" at bounding box center [807, 377] width 358 height 84
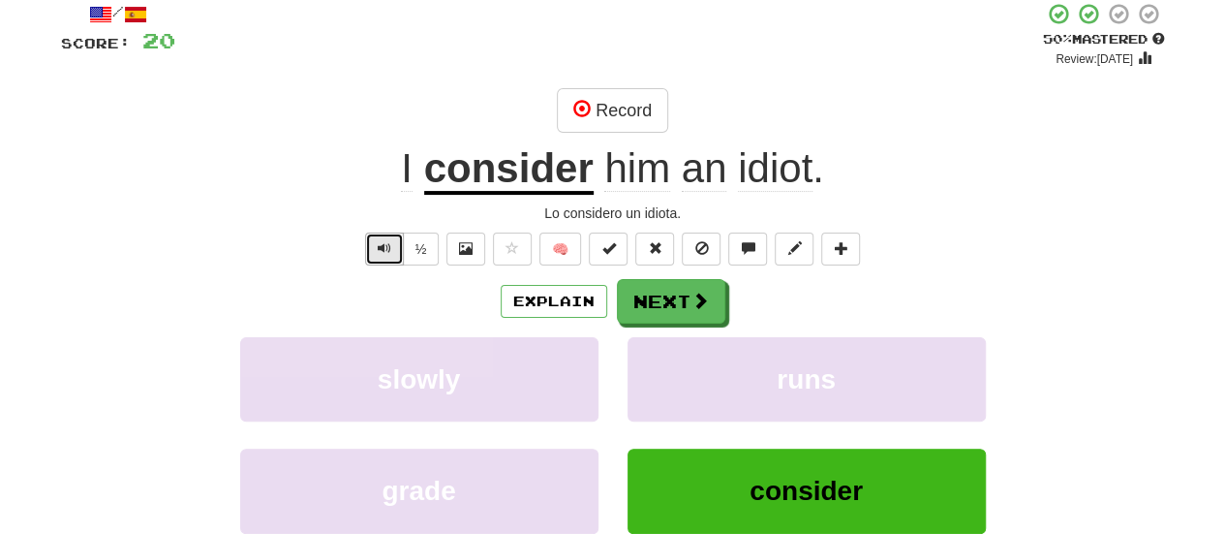
click at [385, 254] on span "Text-to-speech controls" at bounding box center [385, 248] width 14 height 14
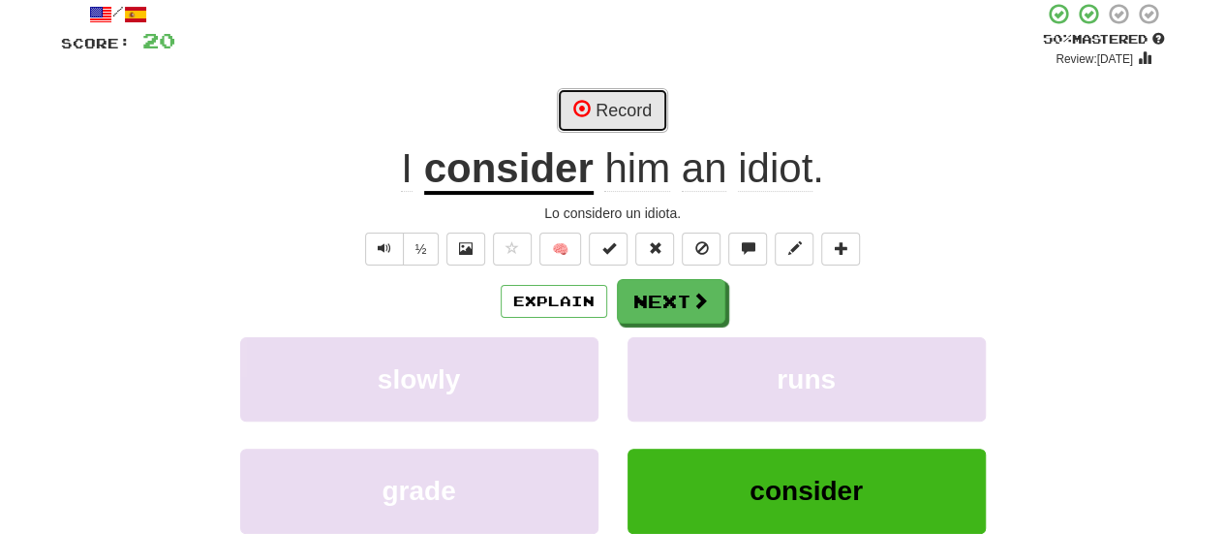
click at [623, 110] on button "Record" at bounding box center [612, 110] width 111 height 45
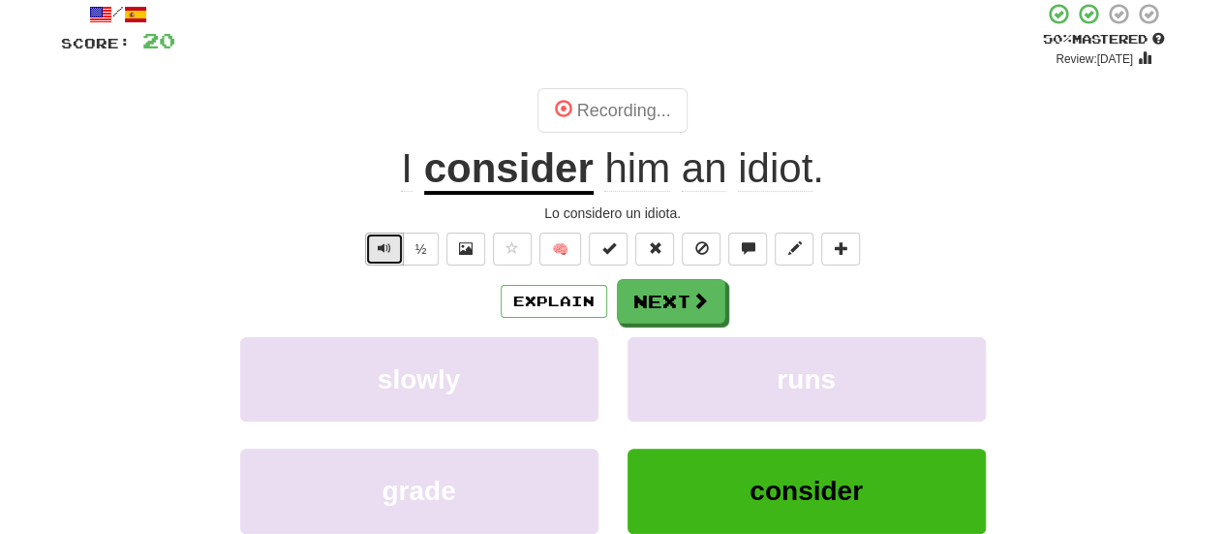
click at [386, 247] on span "Text-to-speech controls" at bounding box center [385, 248] width 14 height 14
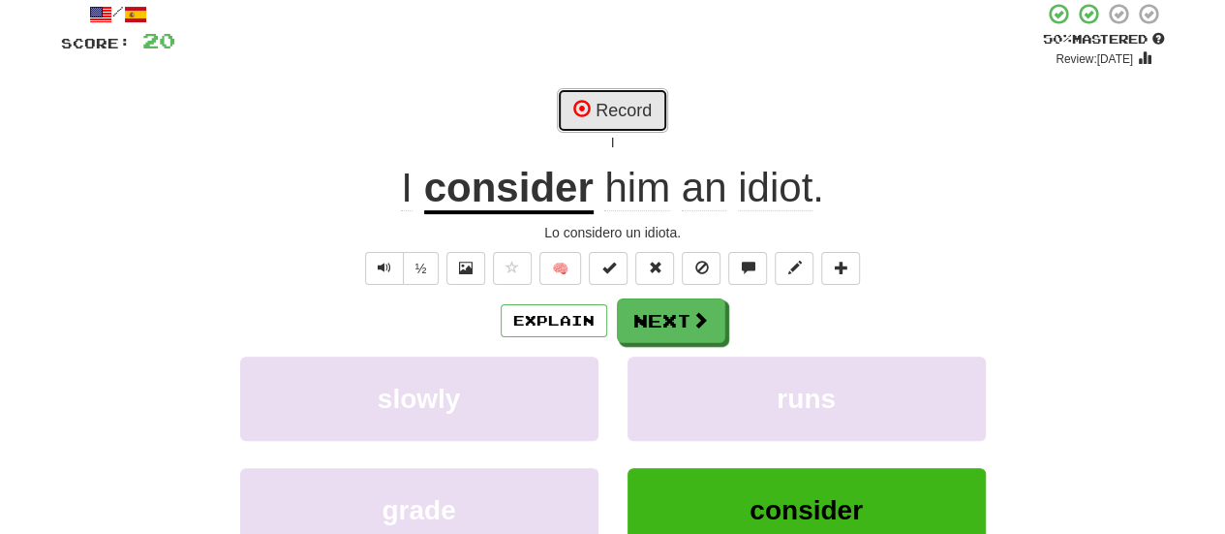
click at [614, 114] on button "Record" at bounding box center [612, 110] width 111 height 45
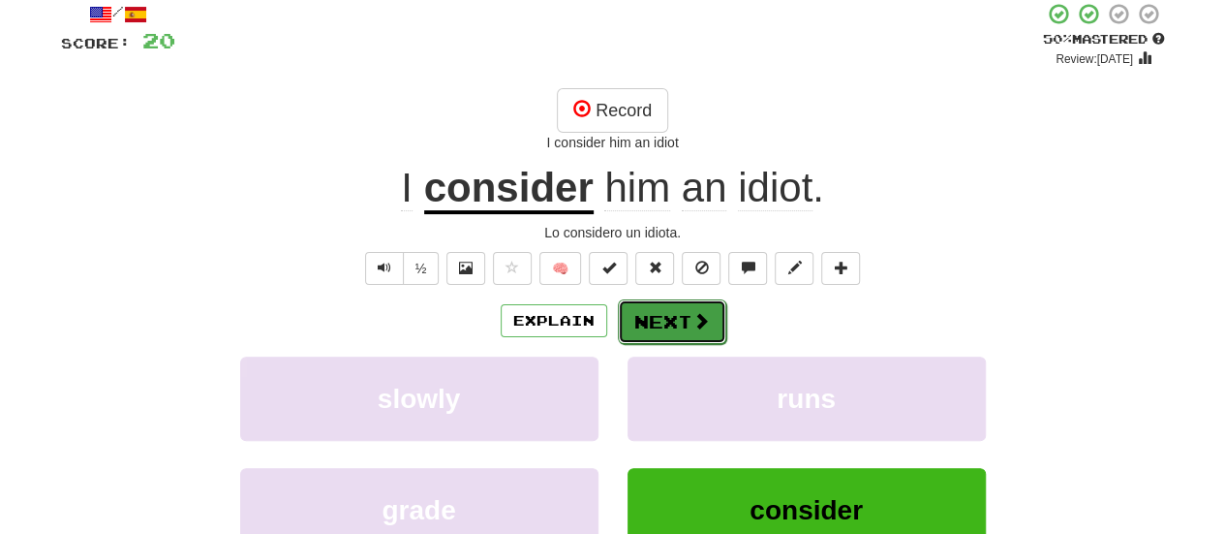
click at [698, 328] on span at bounding box center [701, 320] width 17 height 17
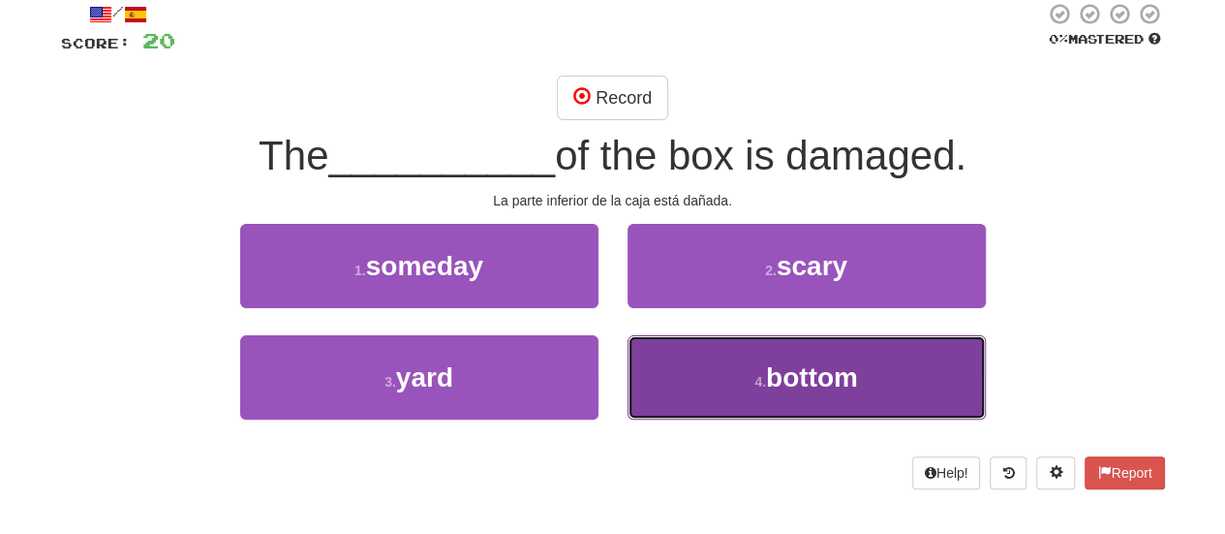
click at [730, 400] on button "4 . bottom" at bounding box center [807, 377] width 358 height 84
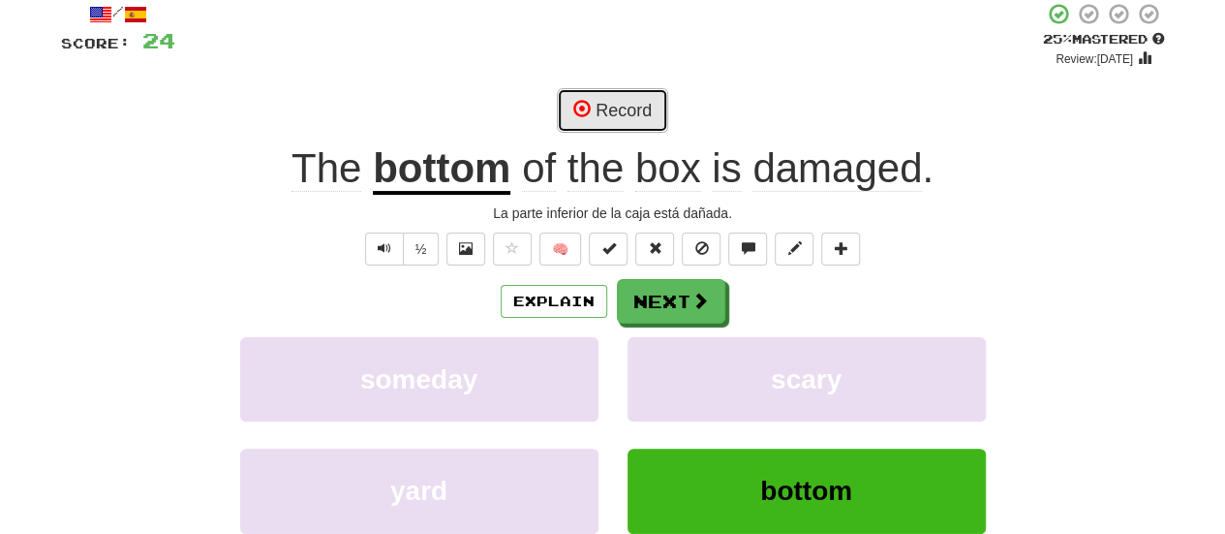
click at [624, 116] on button "Record" at bounding box center [612, 110] width 111 height 45
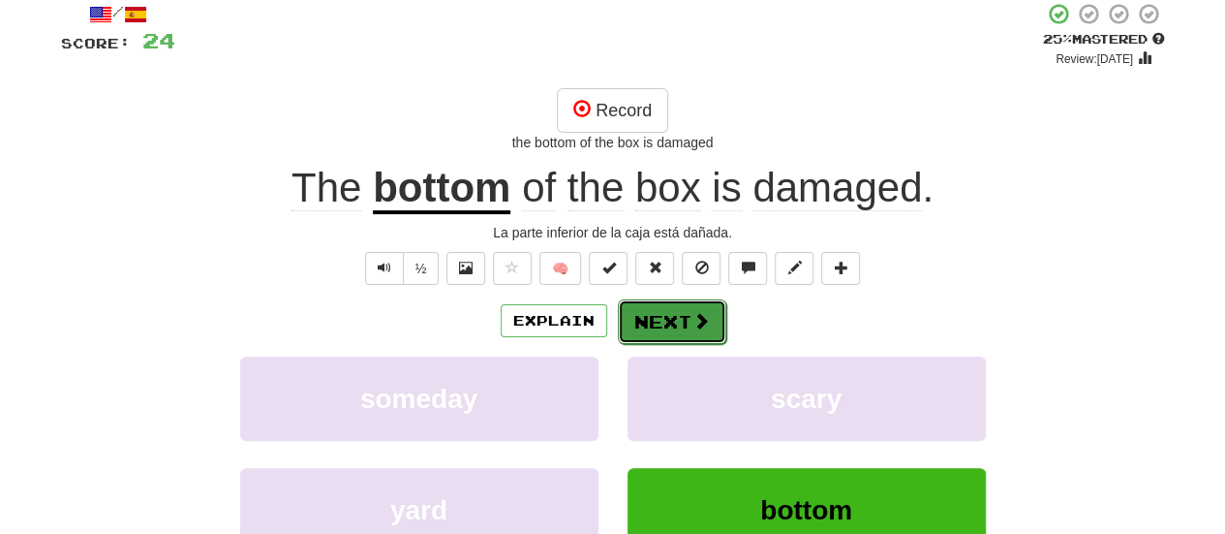
click at [662, 334] on button "Next" at bounding box center [672, 321] width 108 height 45
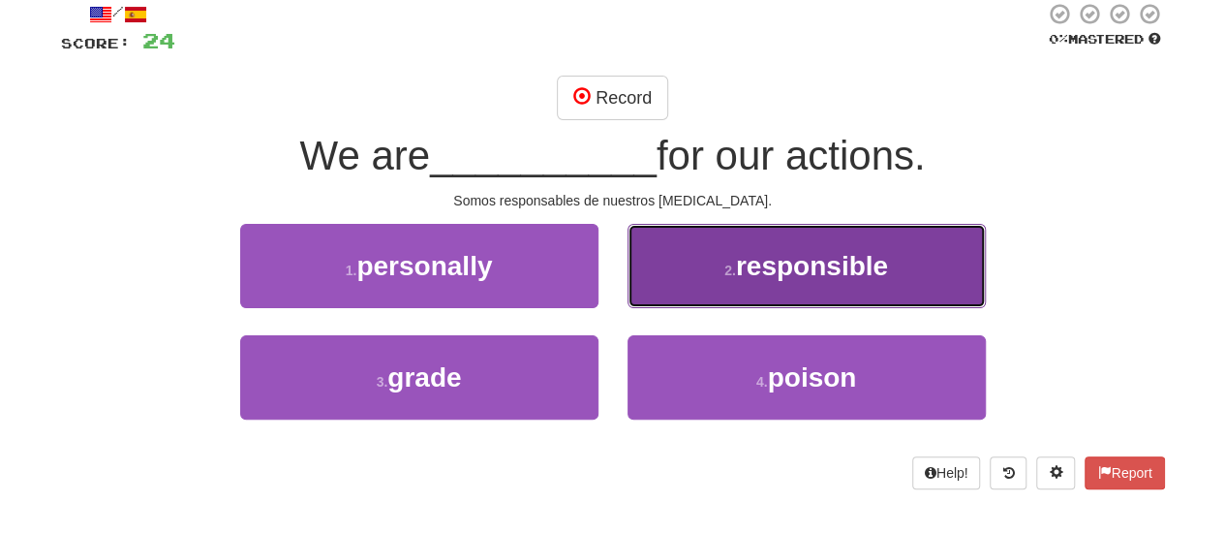
click at [886, 278] on span "responsible" at bounding box center [812, 266] width 152 height 30
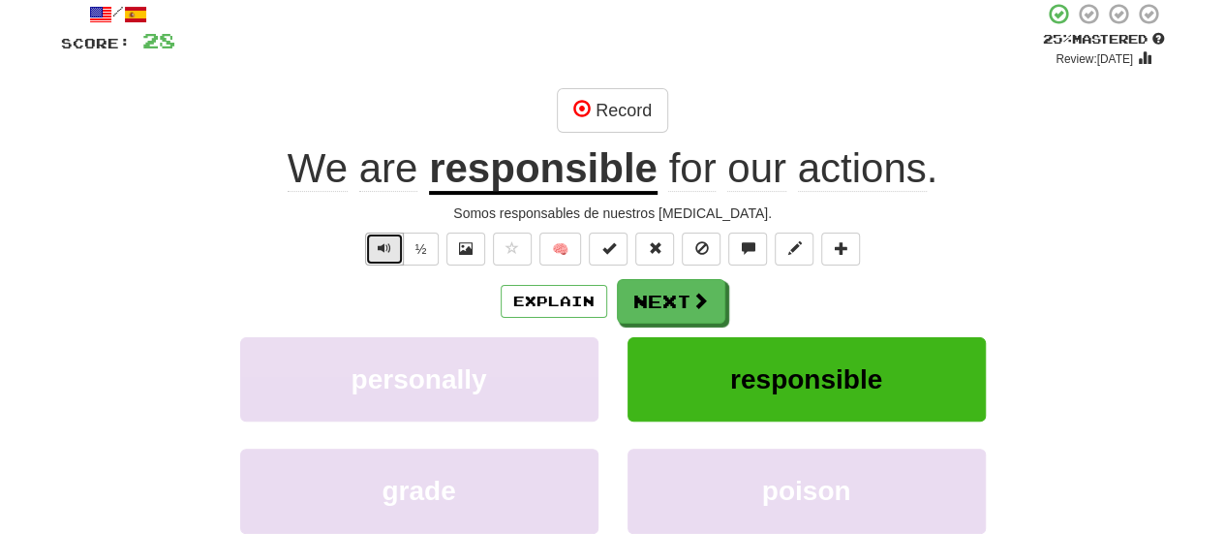
click at [370, 248] on button "Text-to-speech controls" at bounding box center [384, 248] width 39 height 33
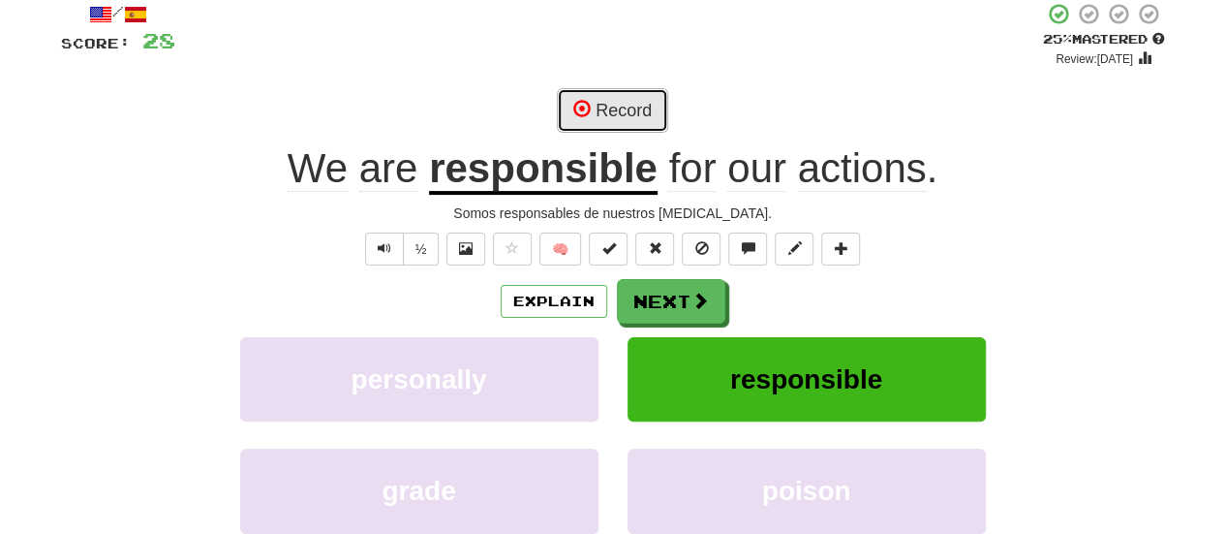
click at [597, 106] on button "Record" at bounding box center [612, 110] width 111 height 45
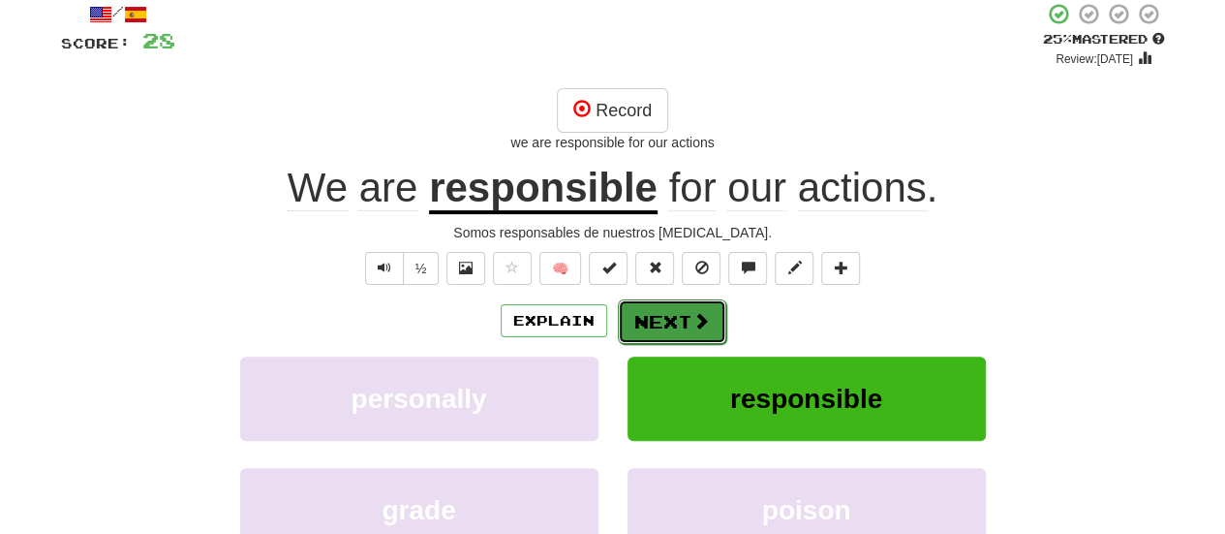
click at [705, 318] on span at bounding box center [701, 320] width 17 height 17
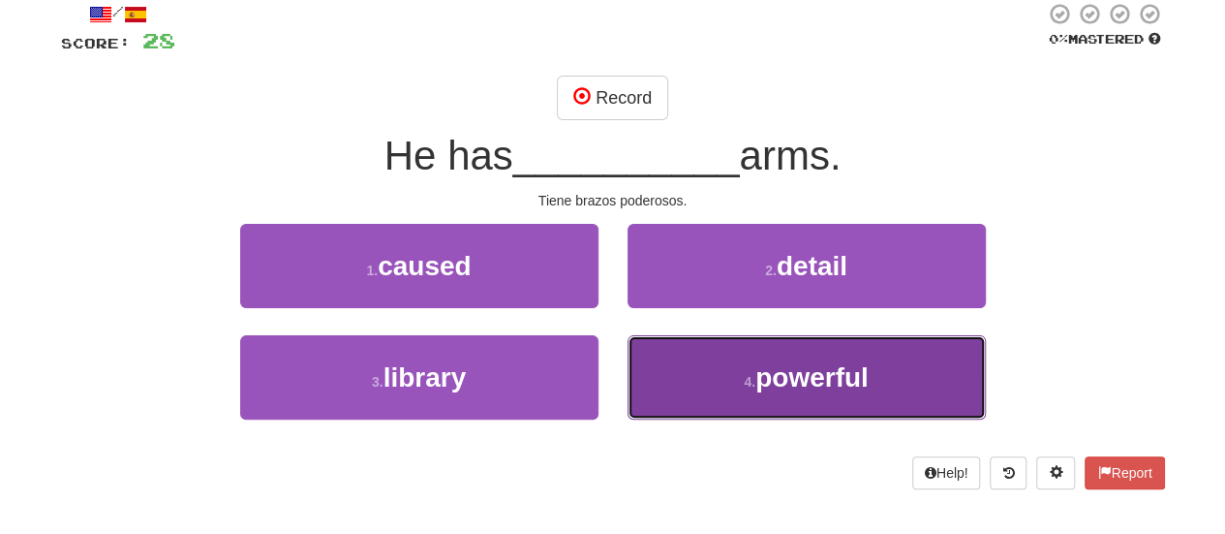
click at [763, 386] on span "powerful" at bounding box center [811, 377] width 113 height 30
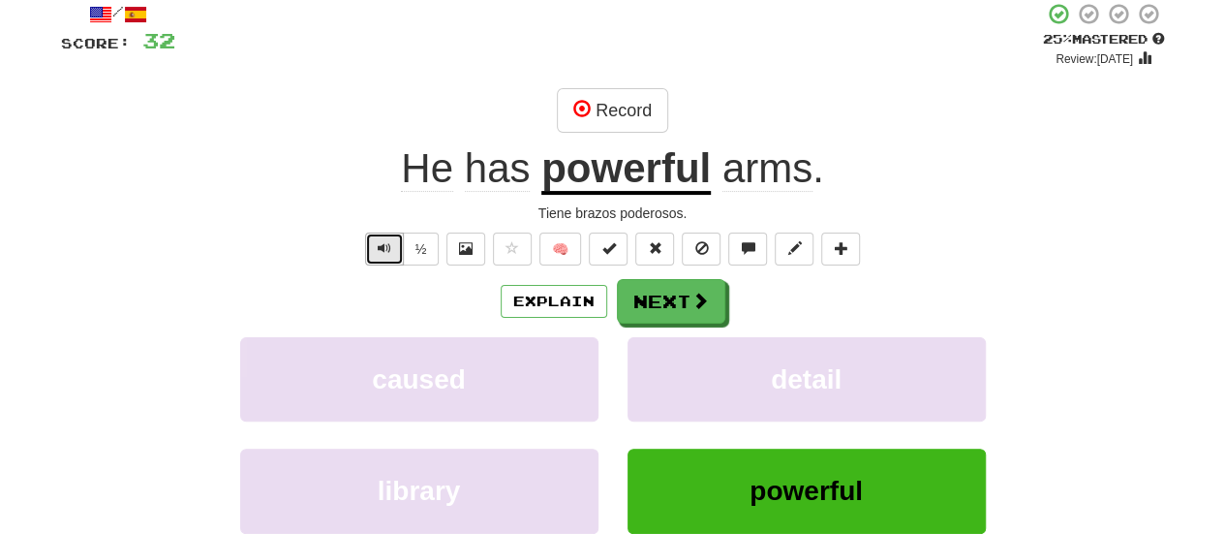
click at [374, 239] on button "Text-to-speech controls" at bounding box center [384, 248] width 39 height 33
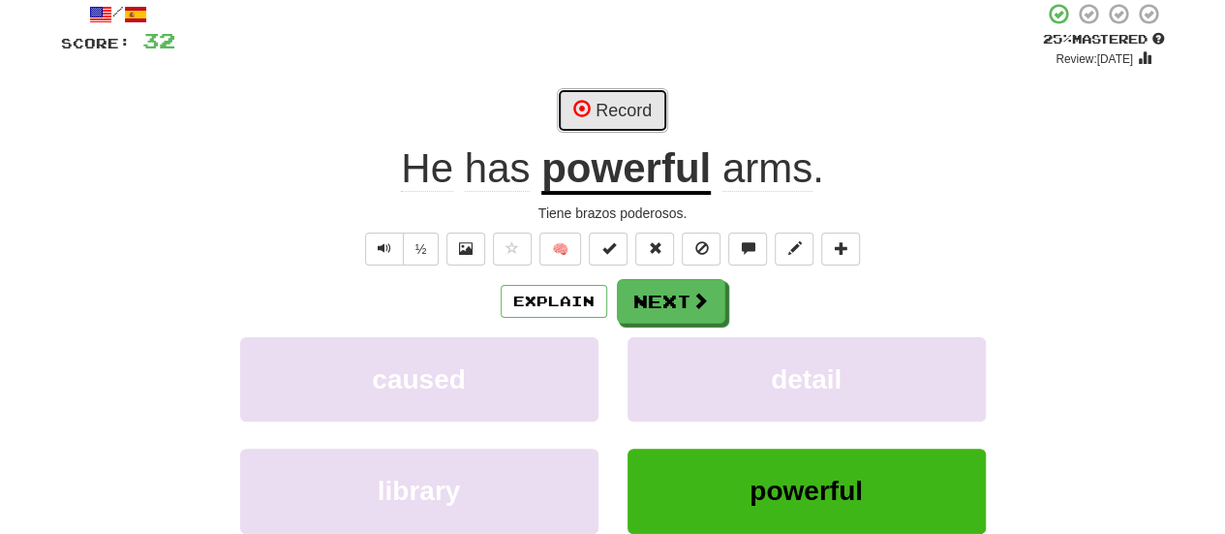
click at [575, 120] on button "Record" at bounding box center [612, 110] width 111 height 45
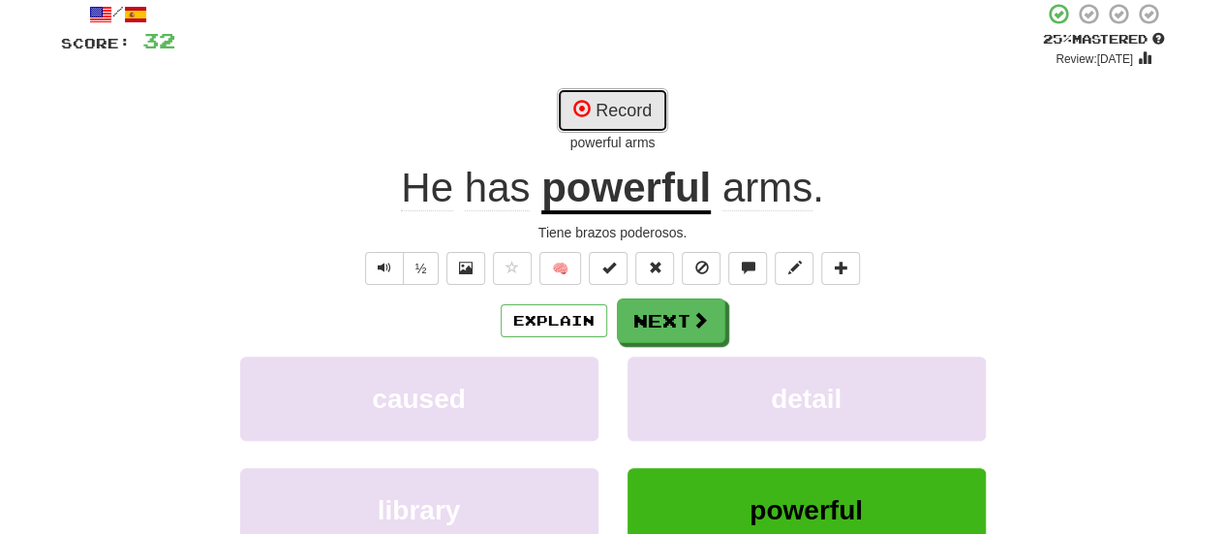
click at [575, 120] on button "Record" at bounding box center [612, 110] width 111 height 45
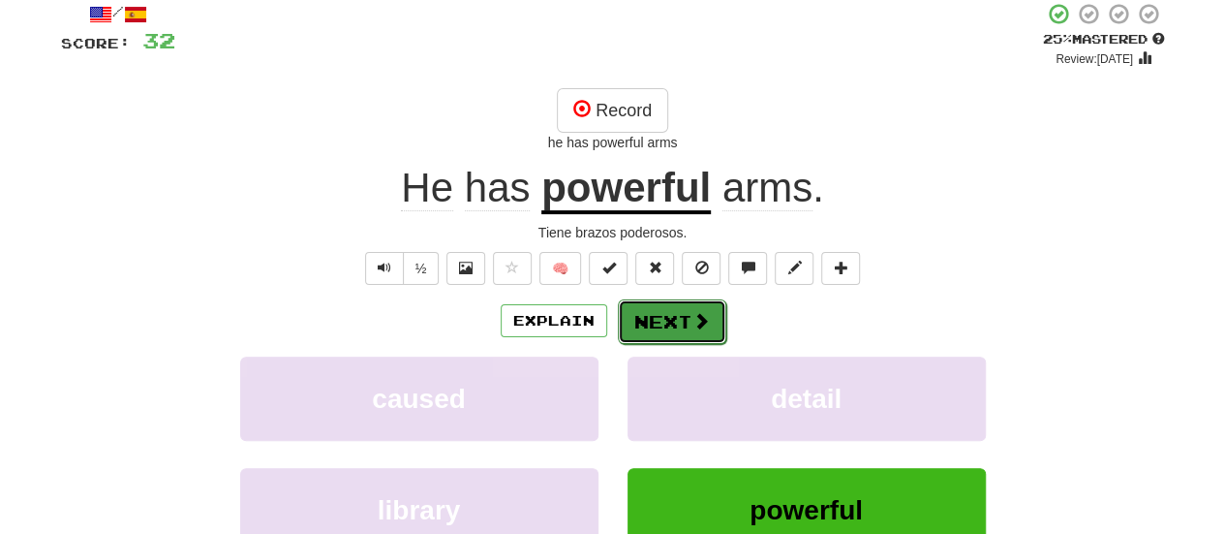
click at [698, 338] on button "Next" at bounding box center [672, 321] width 108 height 45
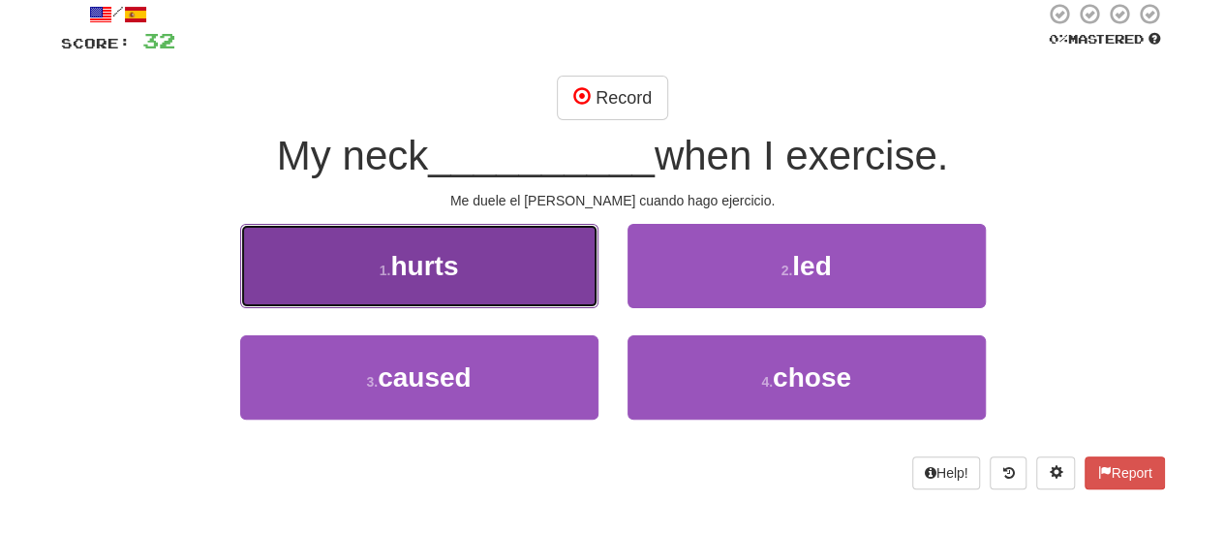
click at [492, 259] on button "1 . hurts" at bounding box center [419, 266] width 358 height 84
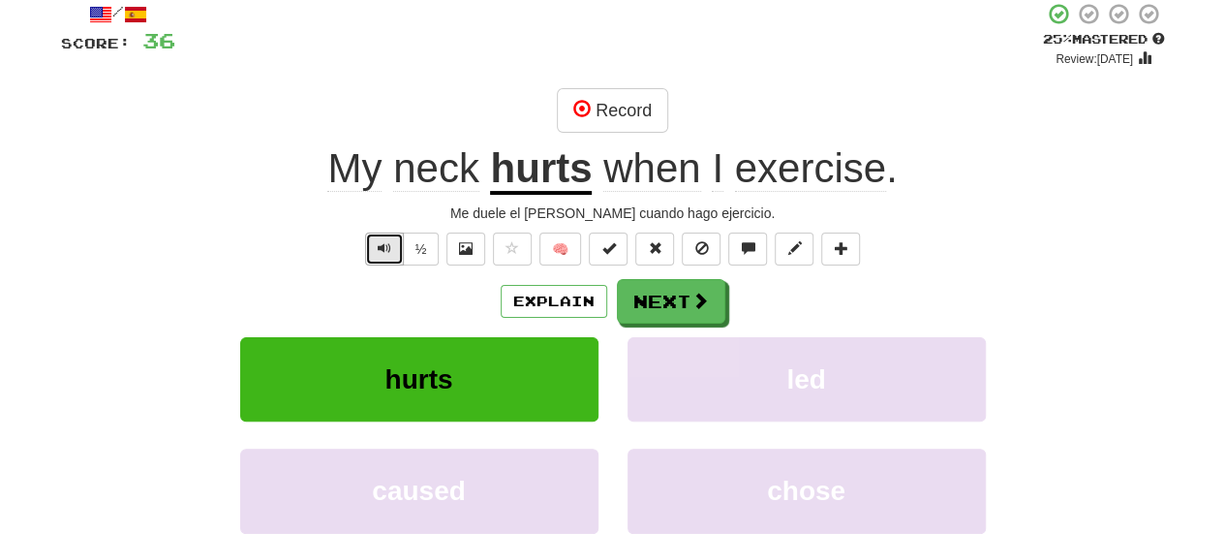
click at [372, 248] on button "Text-to-speech controls" at bounding box center [384, 248] width 39 height 33
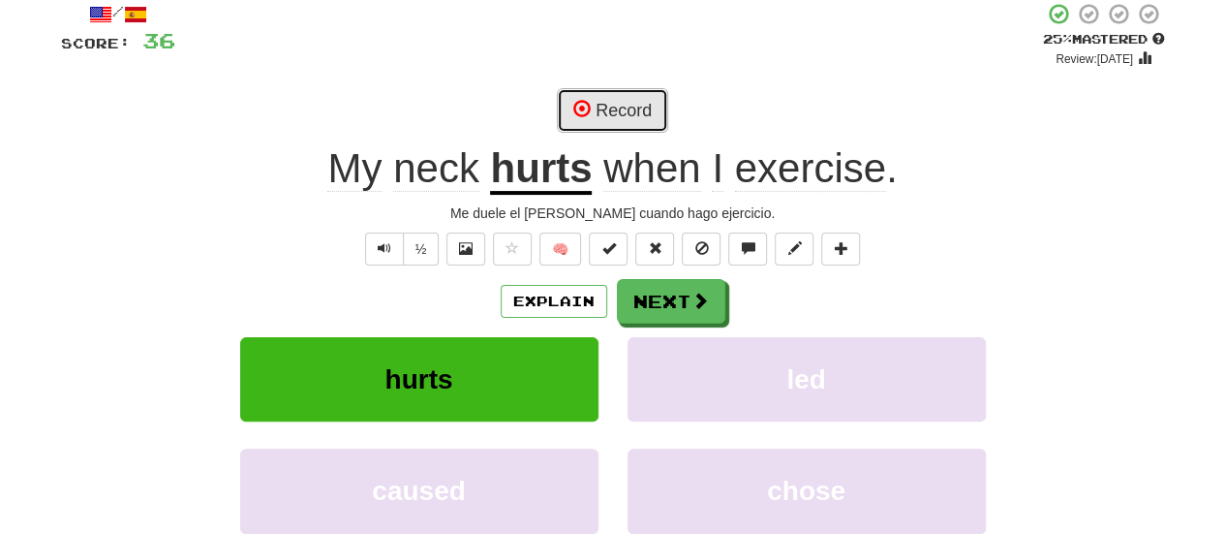
click at [638, 123] on button "Record" at bounding box center [612, 110] width 111 height 45
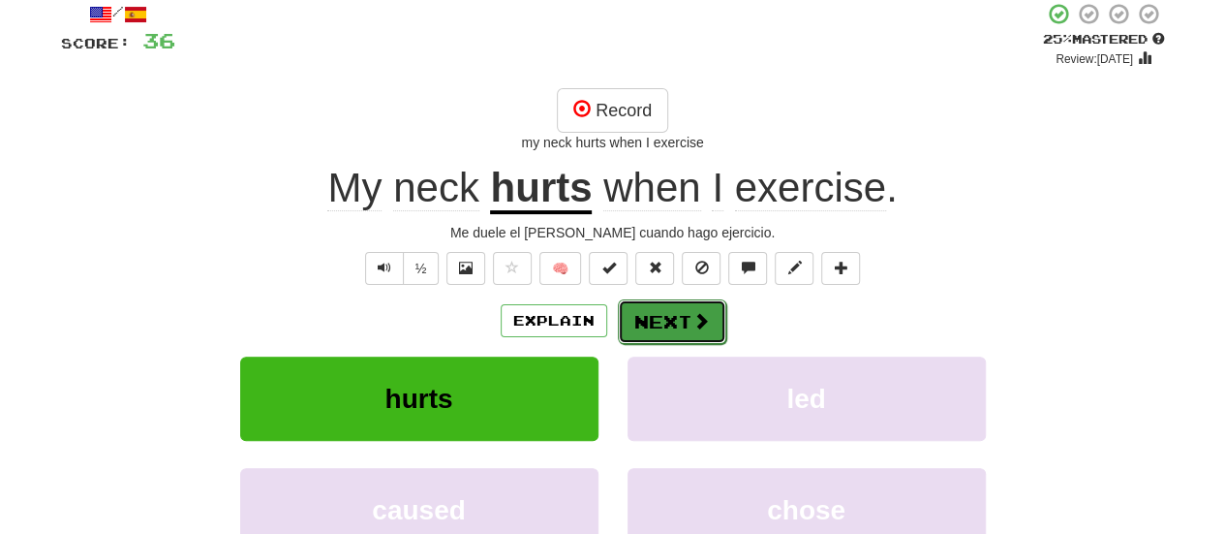
click at [663, 322] on button "Next" at bounding box center [672, 321] width 108 height 45
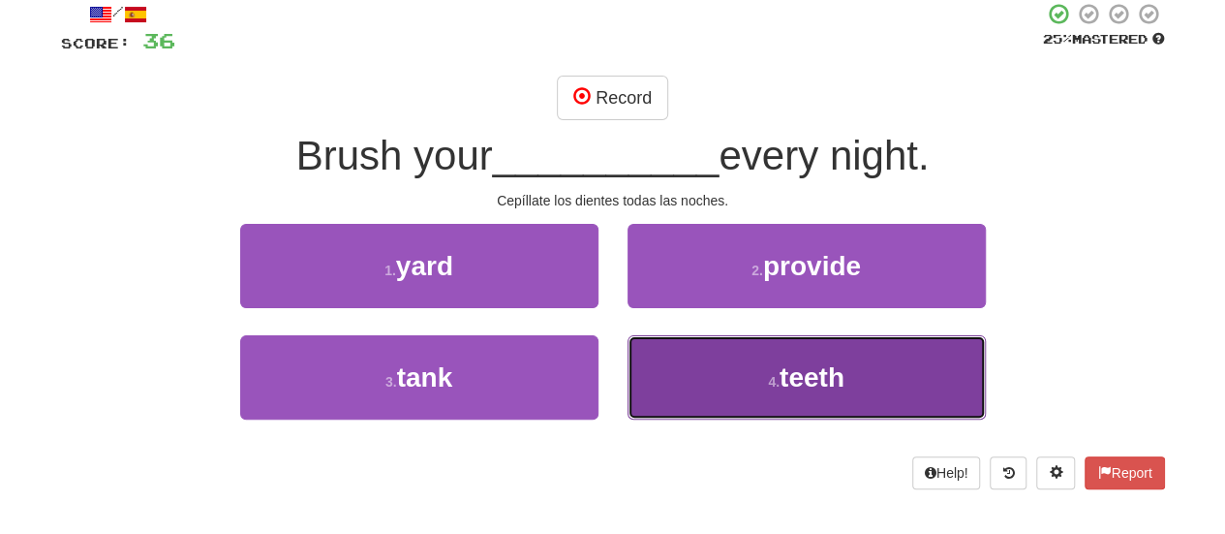
click at [846, 357] on button "4 . teeth" at bounding box center [807, 377] width 358 height 84
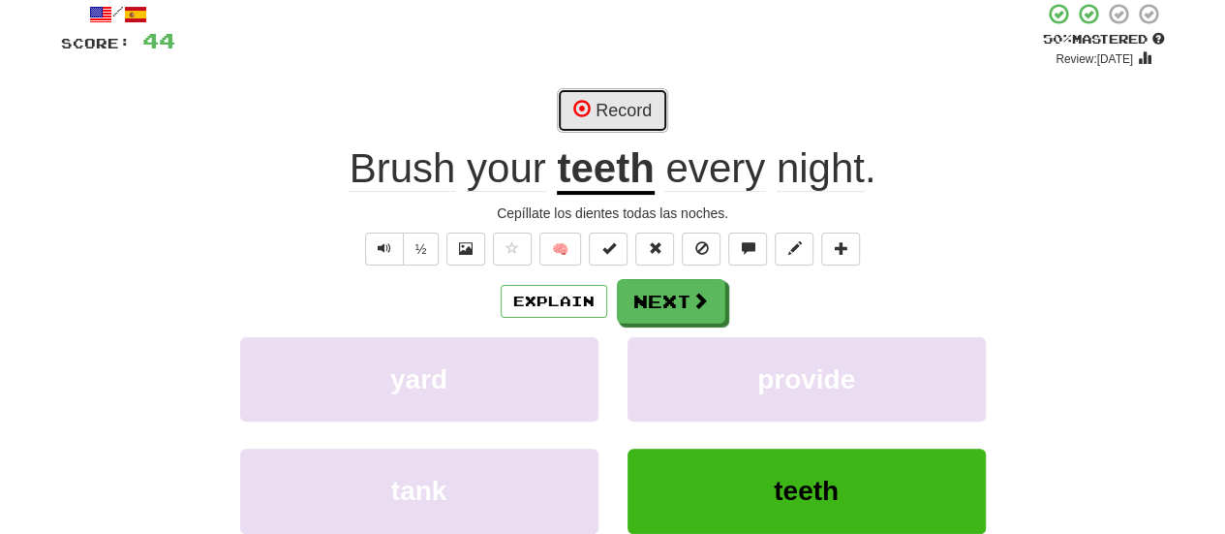
click at [660, 113] on button "Record" at bounding box center [612, 110] width 111 height 45
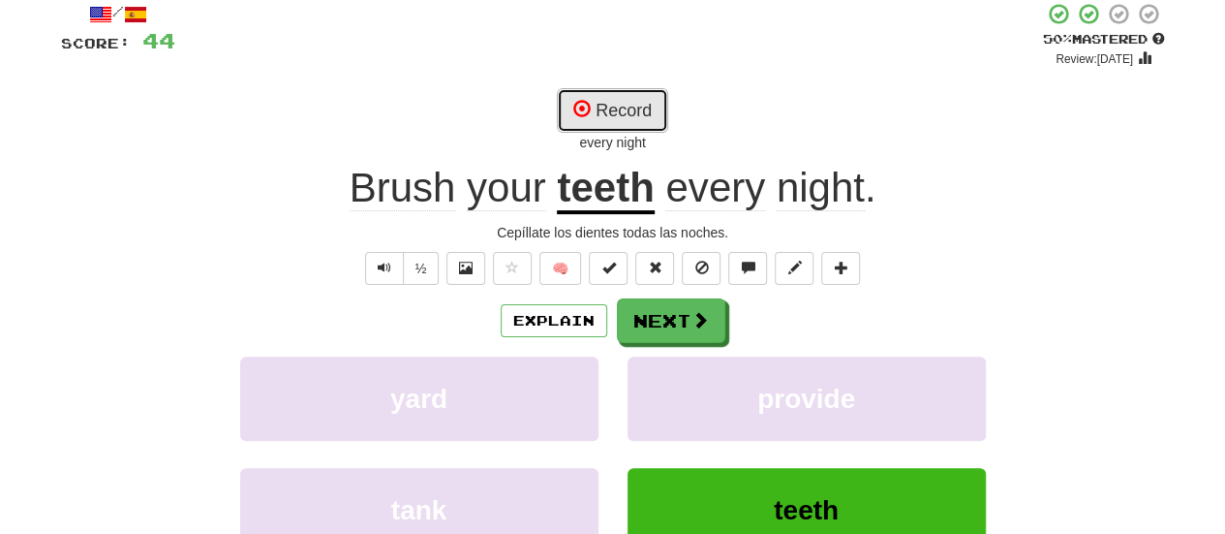
click at [660, 113] on button "Record" at bounding box center [612, 110] width 111 height 45
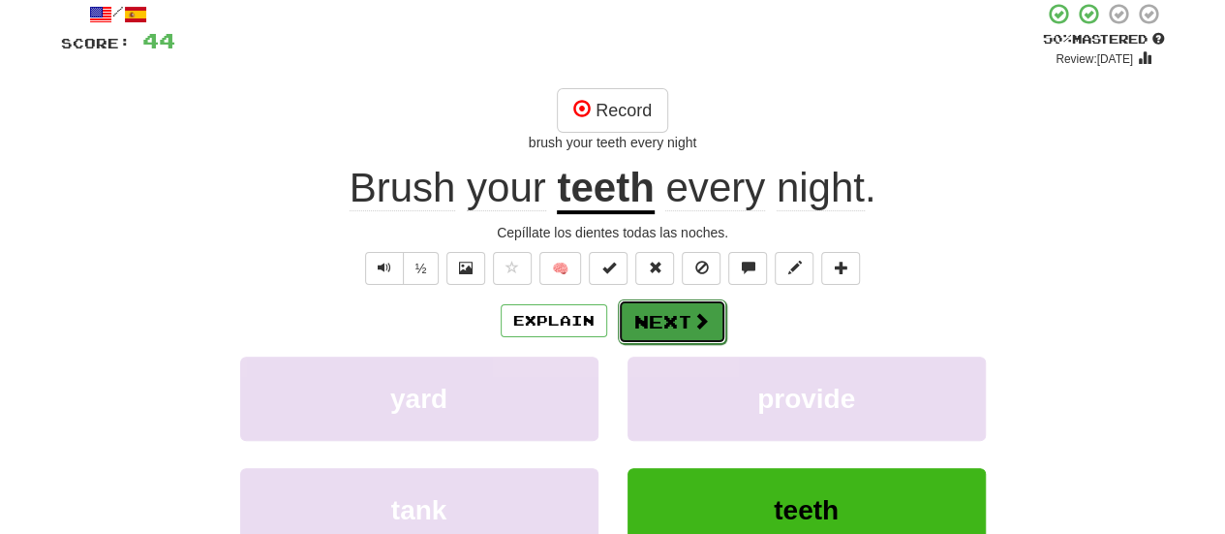
click at [676, 338] on button "Next" at bounding box center [672, 321] width 108 height 45
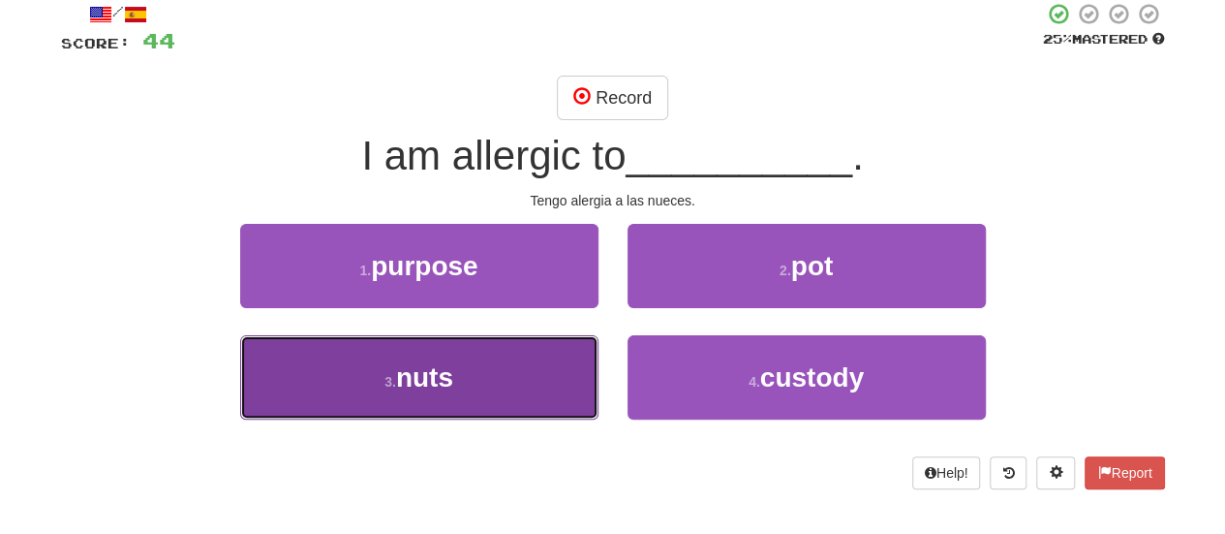
click at [473, 379] on button "3 . nuts" at bounding box center [419, 377] width 358 height 84
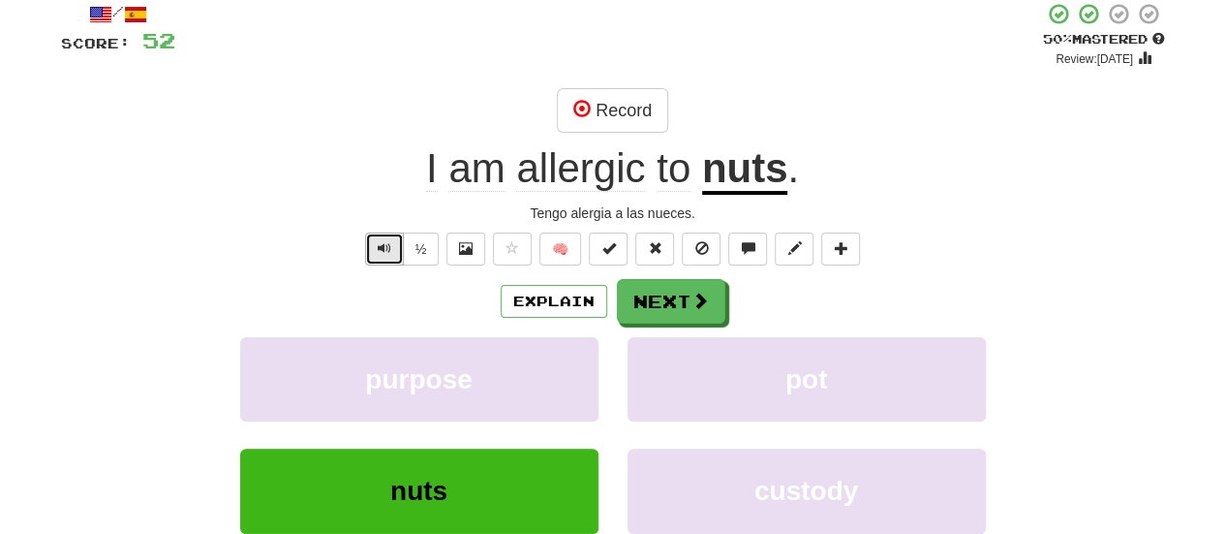
click at [391, 253] on span "Text-to-speech controls" at bounding box center [385, 248] width 14 height 14
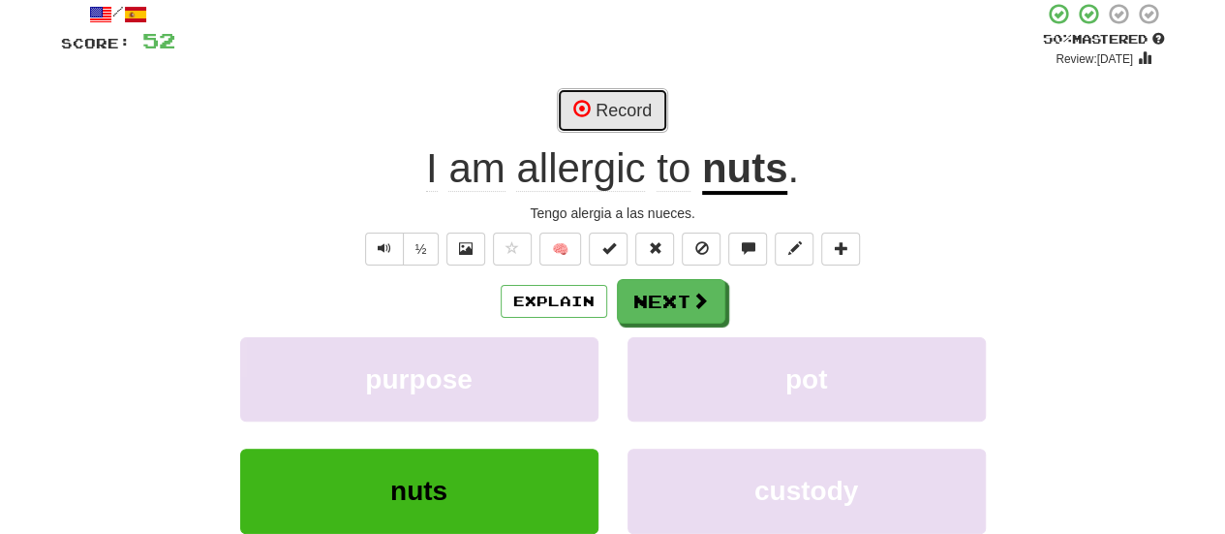
click at [632, 112] on button "Record" at bounding box center [612, 110] width 111 height 45
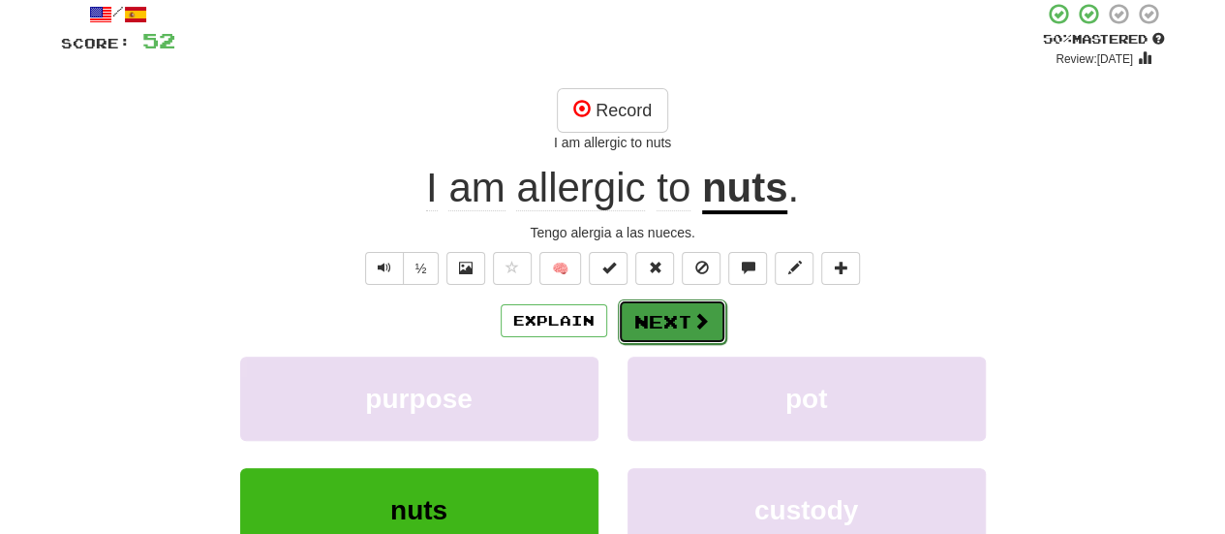
click at [680, 325] on button "Next" at bounding box center [672, 321] width 108 height 45
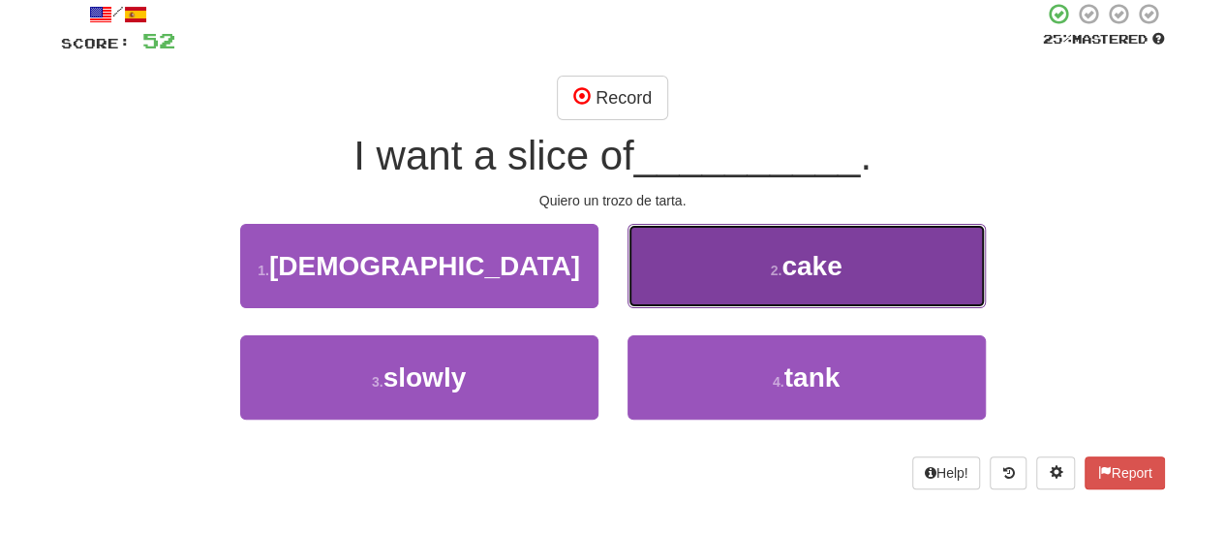
click at [833, 259] on span "cake" at bounding box center [812, 266] width 60 height 30
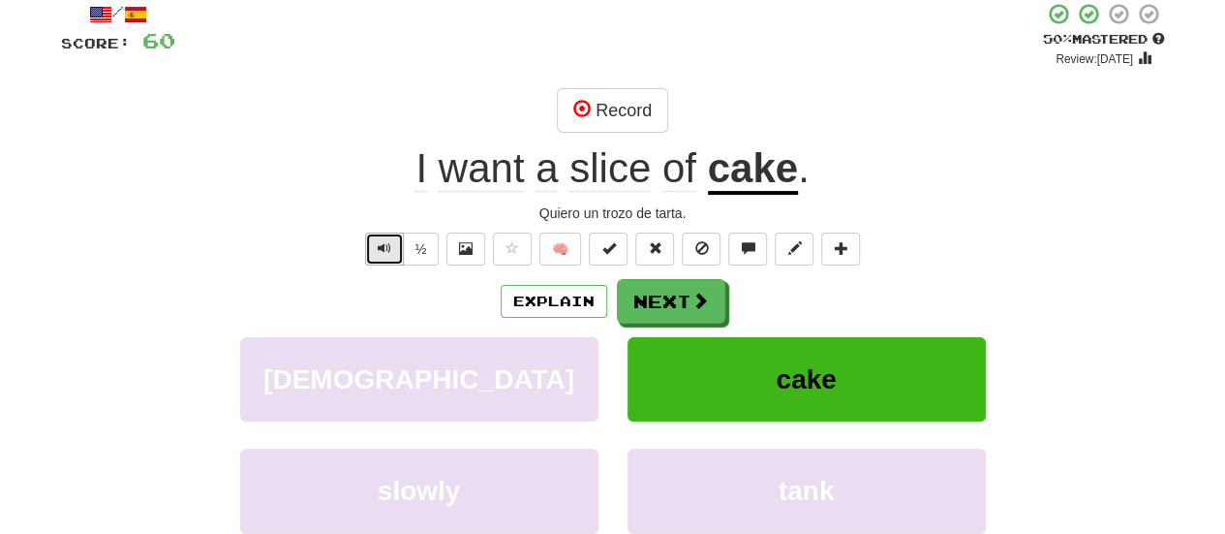
click at [370, 243] on button "Text-to-speech controls" at bounding box center [384, 248] width 39 height 33
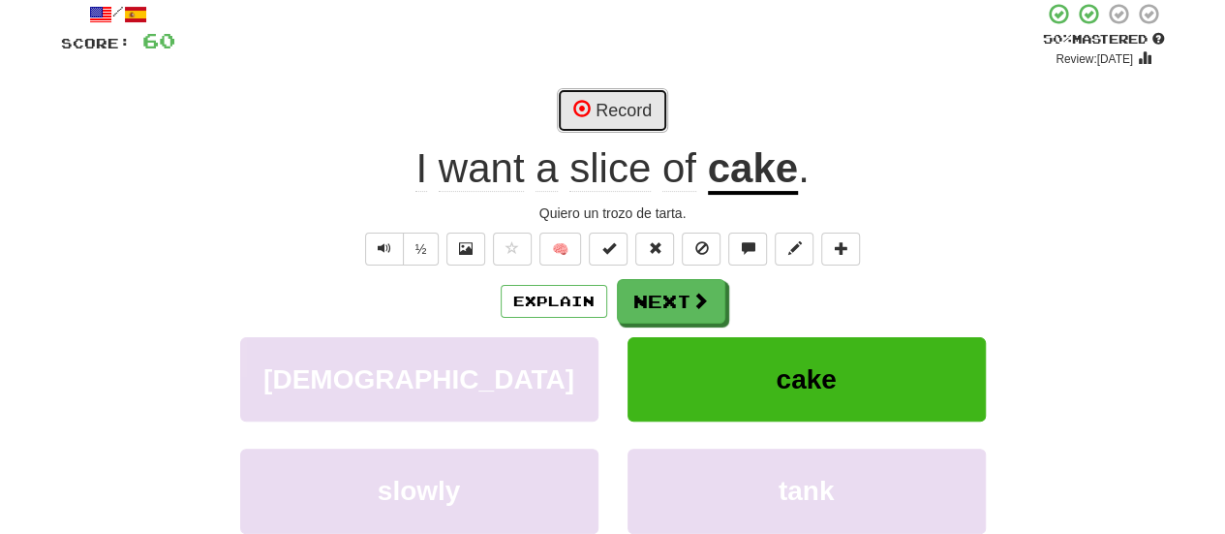
click at [587, 126] on button "Record" at bounding box center [612, 110] width 111 height 45
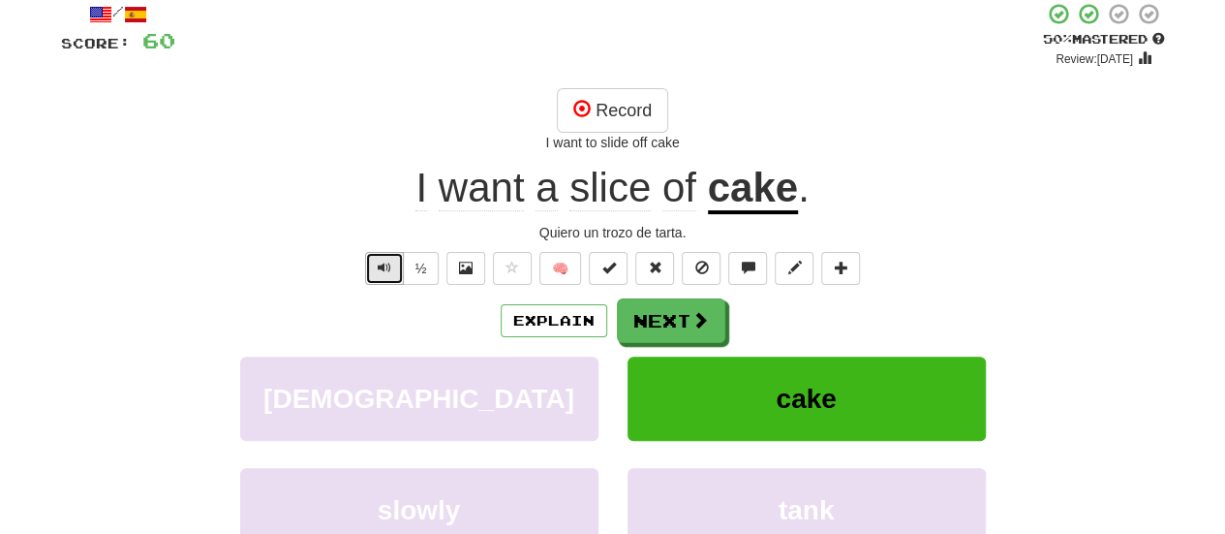
click at [397, 282] on button "Text-to-speech controls" at bounding box center [384, 268] width 39 height 33
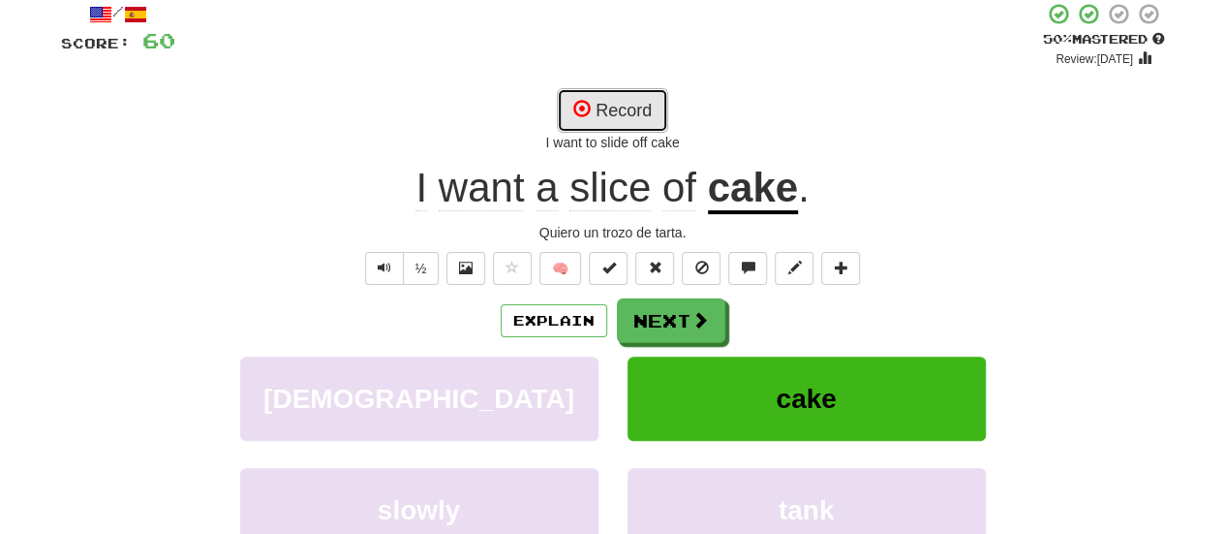
click at [612, 107] on button "Record" at bounding box center [612, 110] width 111 height 45
click at [620, 108] on button "Record" at bounding box center [612, 110] width 111 height 45
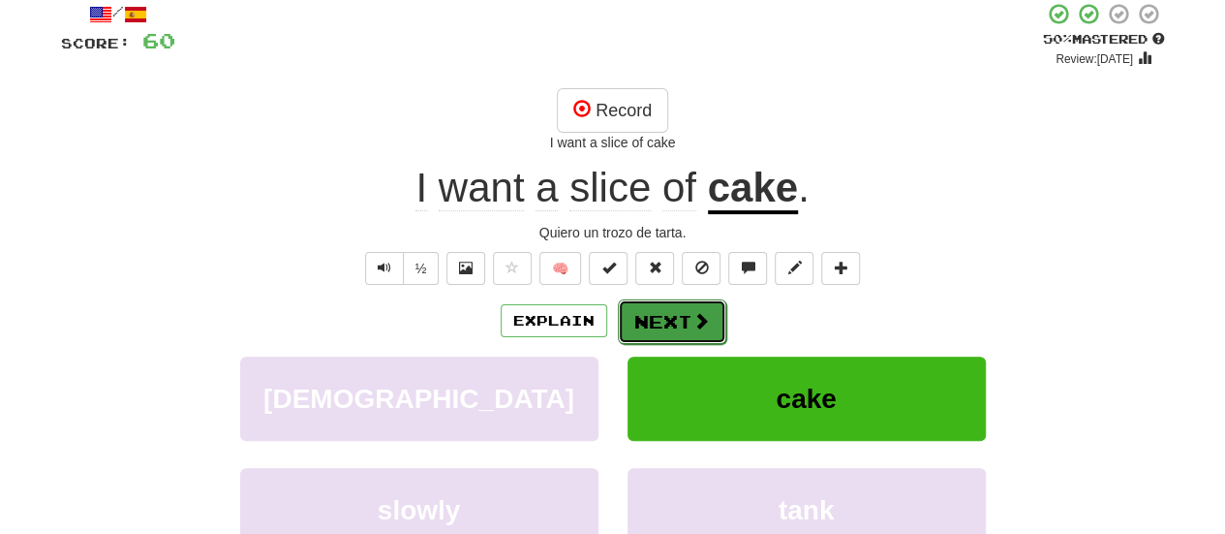
click at [685, 325] on button "Next" at bounding box center [672, 321] width 108 height 45
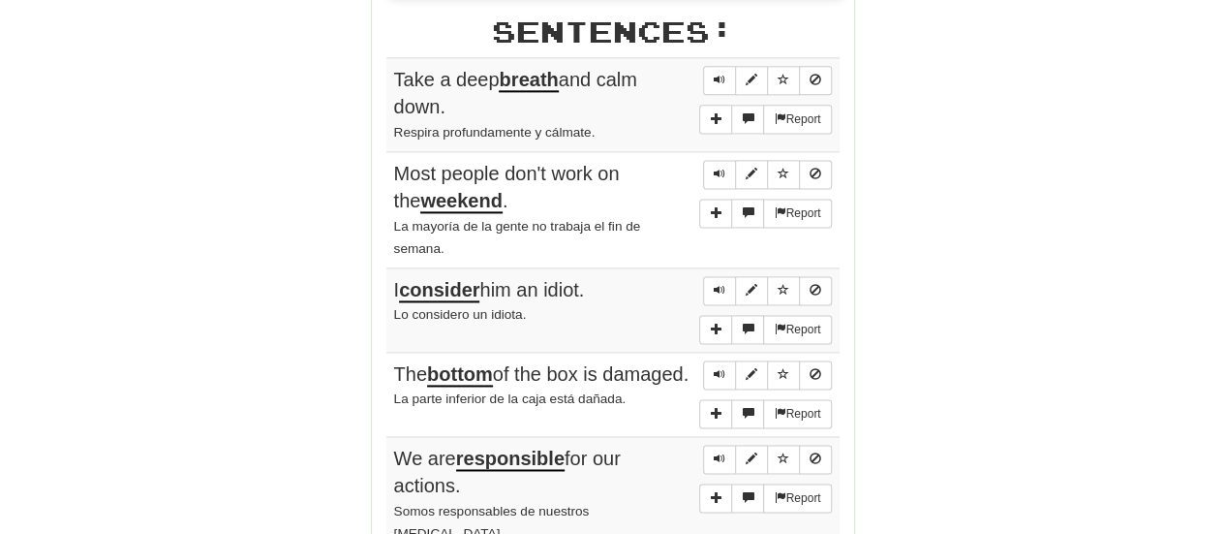
scroll to position [1257, 0]
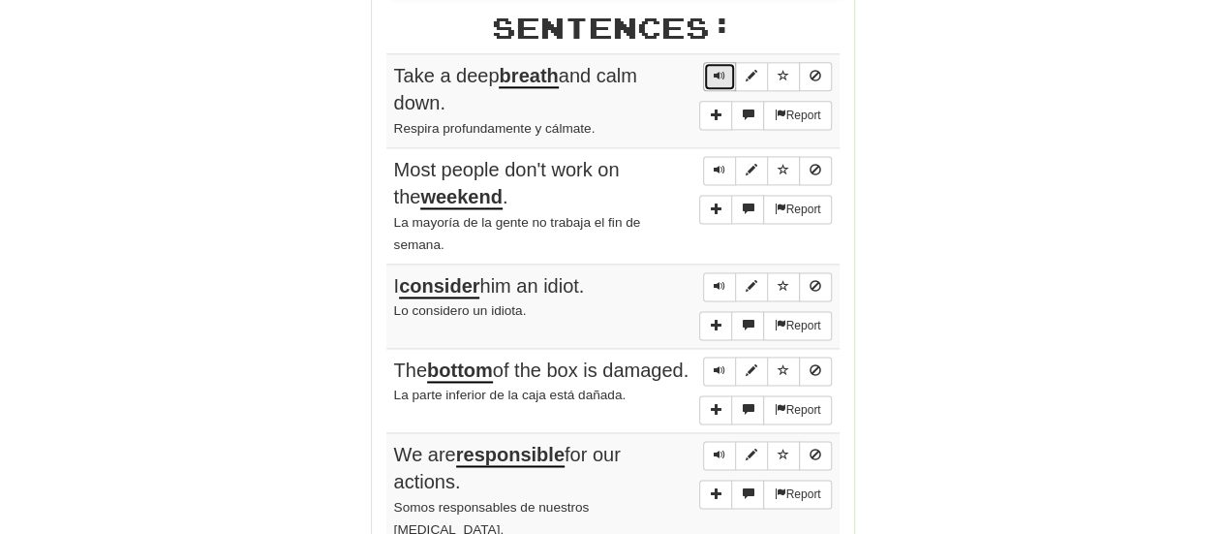
click at [731, 75] on button "Sentence controls" at bounding box center [719, 76] width 33 height 29
click at [722, 356] on button "Sentence controls" at bounding box center [719, 370] width 33 height 29
